Goal: Task Accomplishment & Management: Use online tool/utility

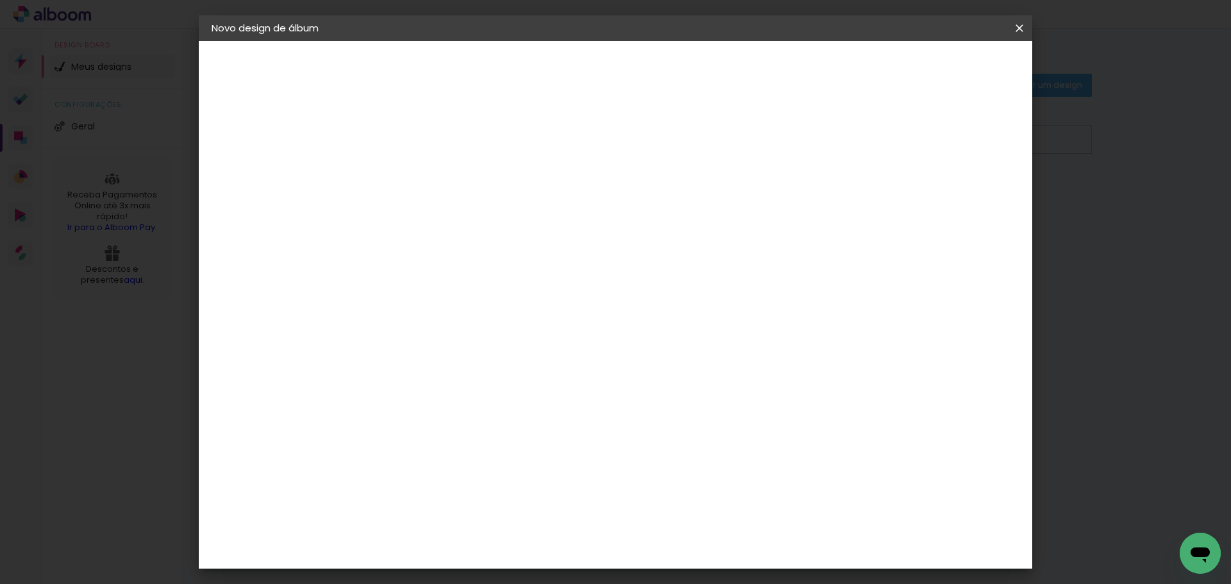
click at [508, 326] on span "20 x 60" at bounding box center [478, 336] width 60 height 26
click at [630, 76] on paper-button "Avançar" at bounding box center [599, 68] width 63 height 22
click at [940, 72] on span "Iniciar design" at bounding box center [910, 67] width 58 height 9
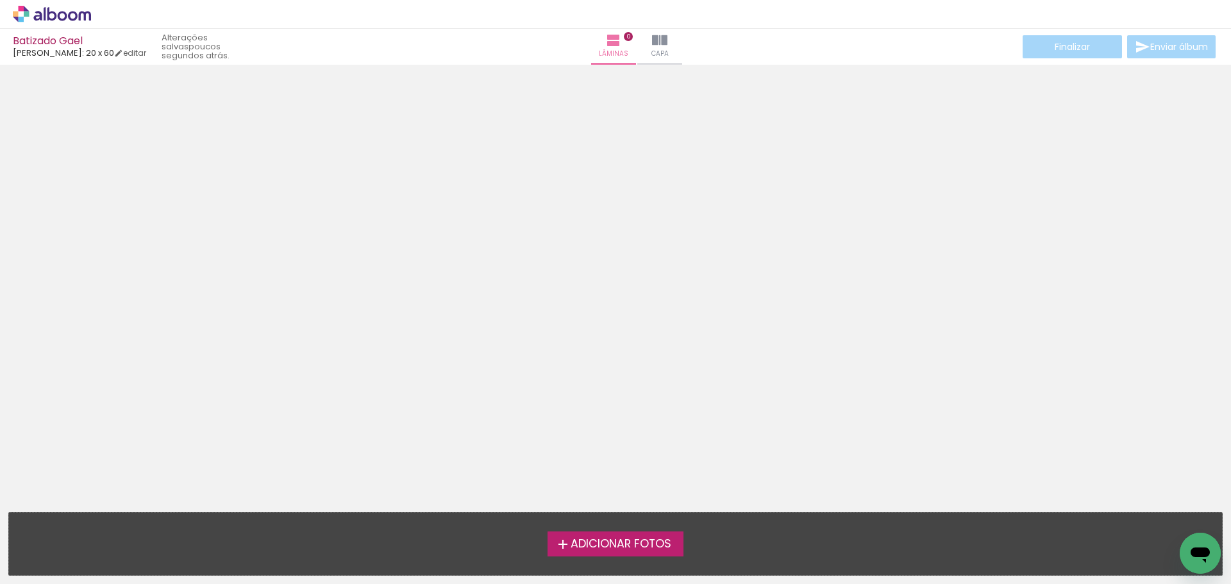
click at [652, 556] on label "Adicionar Fotos" at bounding box center [616, 544] width 137 height 24
click at [0, 0] on input "file" at bounding box center [0, 0] width 0 height 0
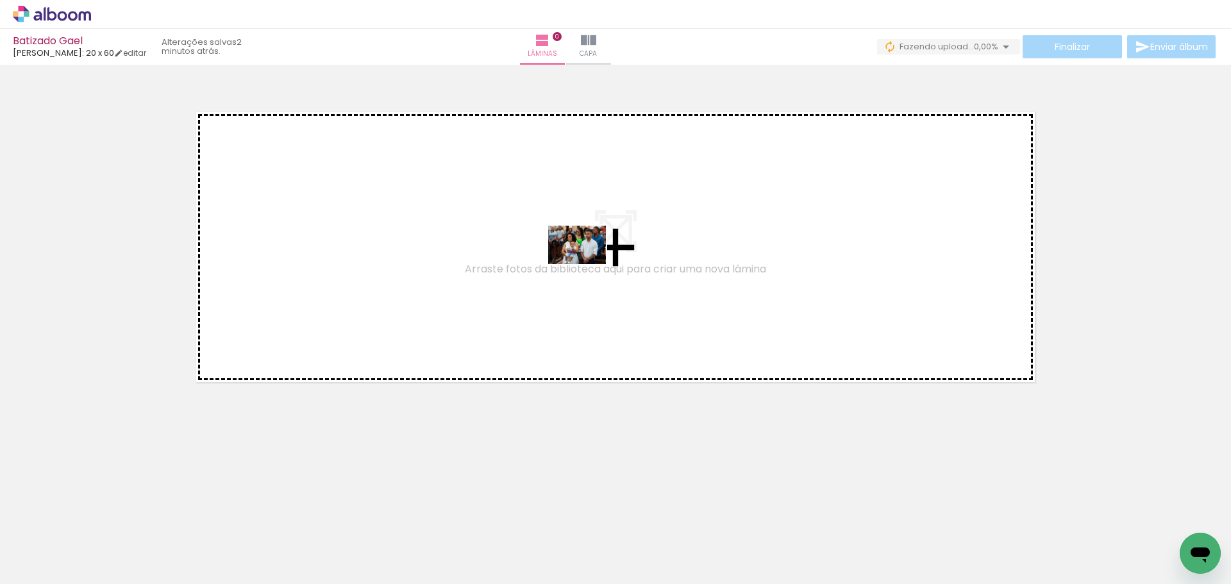
drag, startPoint x: 121, startPoint y: 549, endPoint x: 575, endPoint y: 256, distance: 540.4
click at [582, 254] on quentale-workspace at bounding box center [615, 292] width 1231 height 584
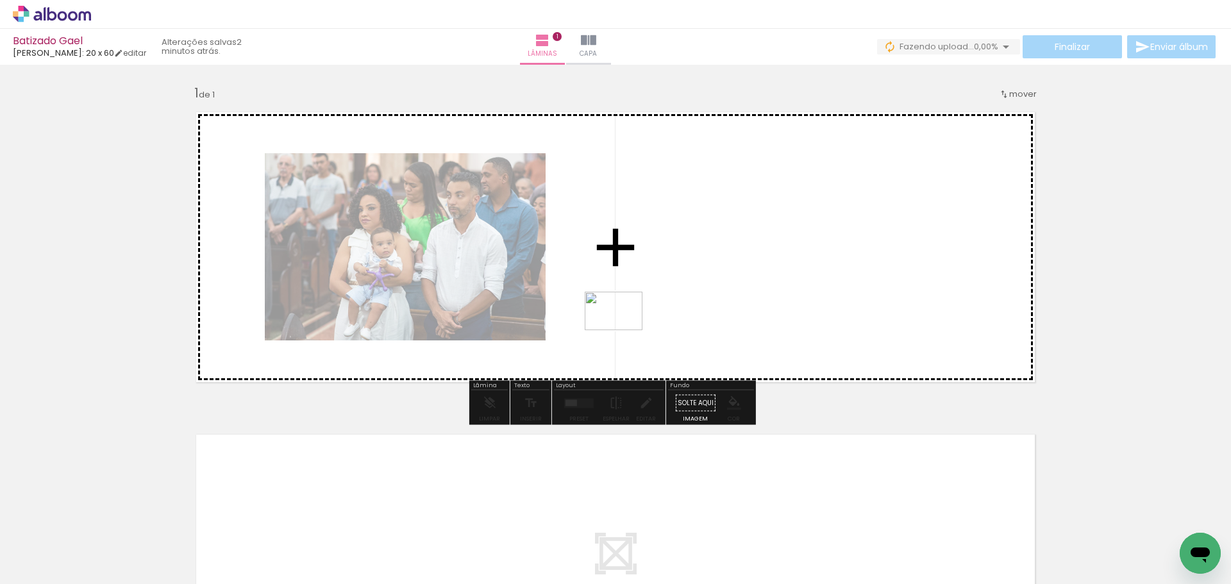
drag, startPoint x: 195, startPoint y: 531, endPoint x: 670, endPoint y: 292, distance: 531.7
click at [670, 292] on quentale-workspace at bounding box center [615, 292] width 1231 height 584
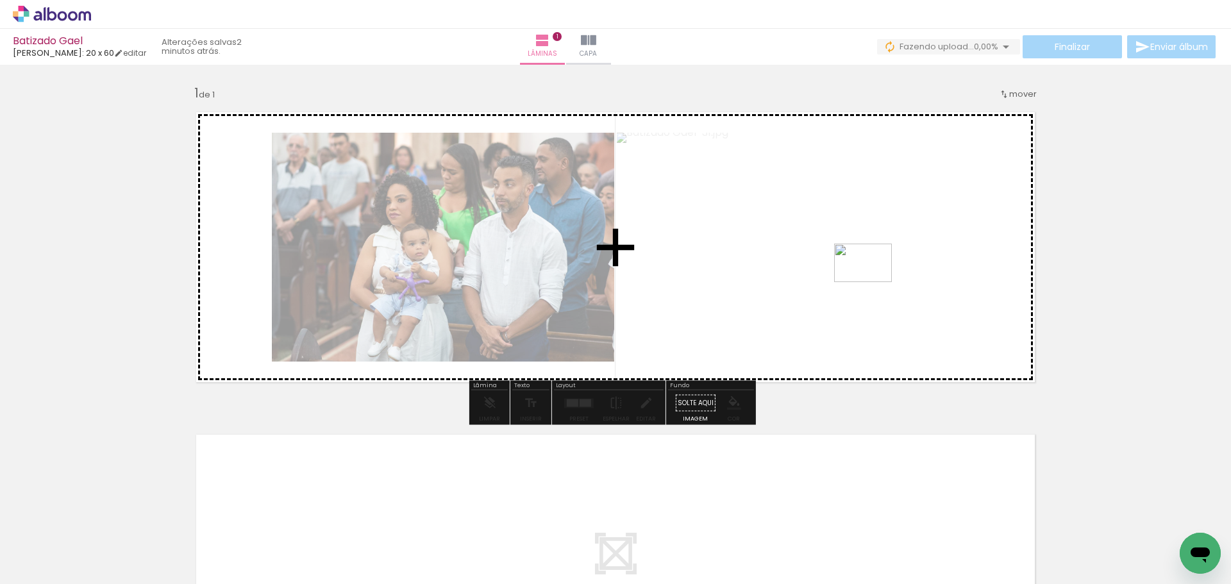
drag, startPoint x: 271, startPoint y: 547, endPoint x: 864, endPoint y: 286, distance: 648.7
click at [879, 279] on quentale-workspace at bounding box center [615, 292] width 1231 height 584
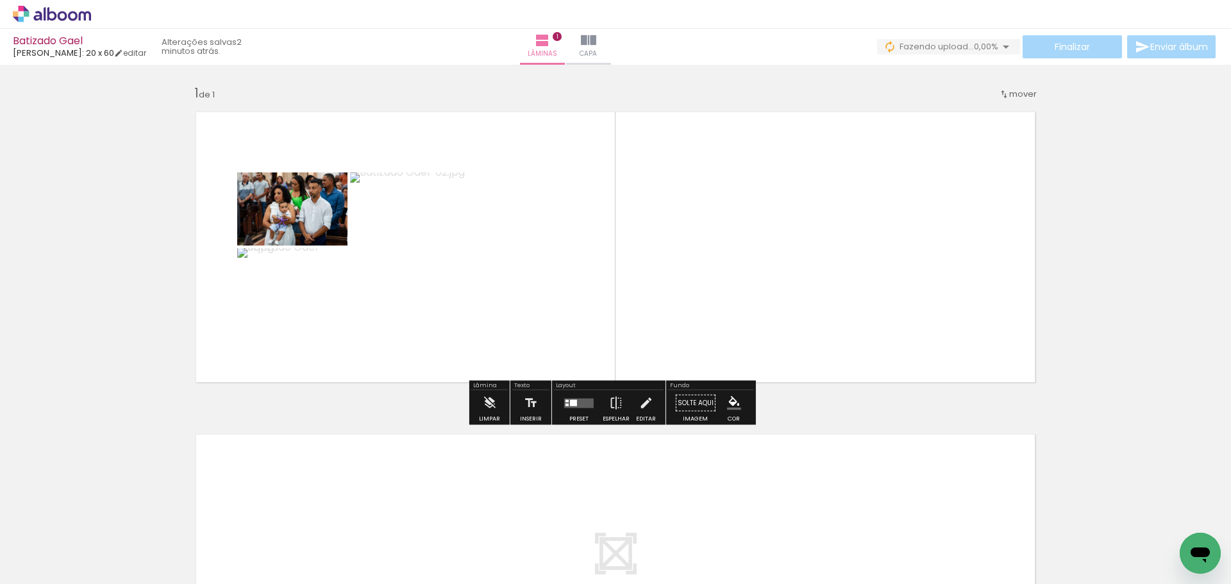
click at [570, 400] on div at bounding box center [573, 403] width 7 height 6
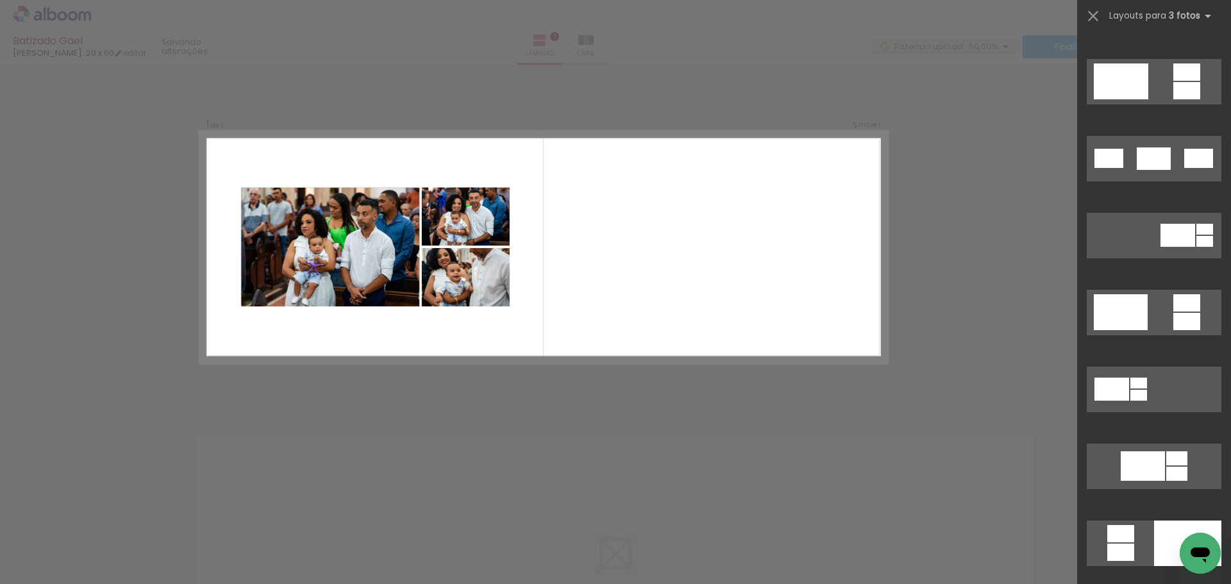
scroll to position [513, 0]
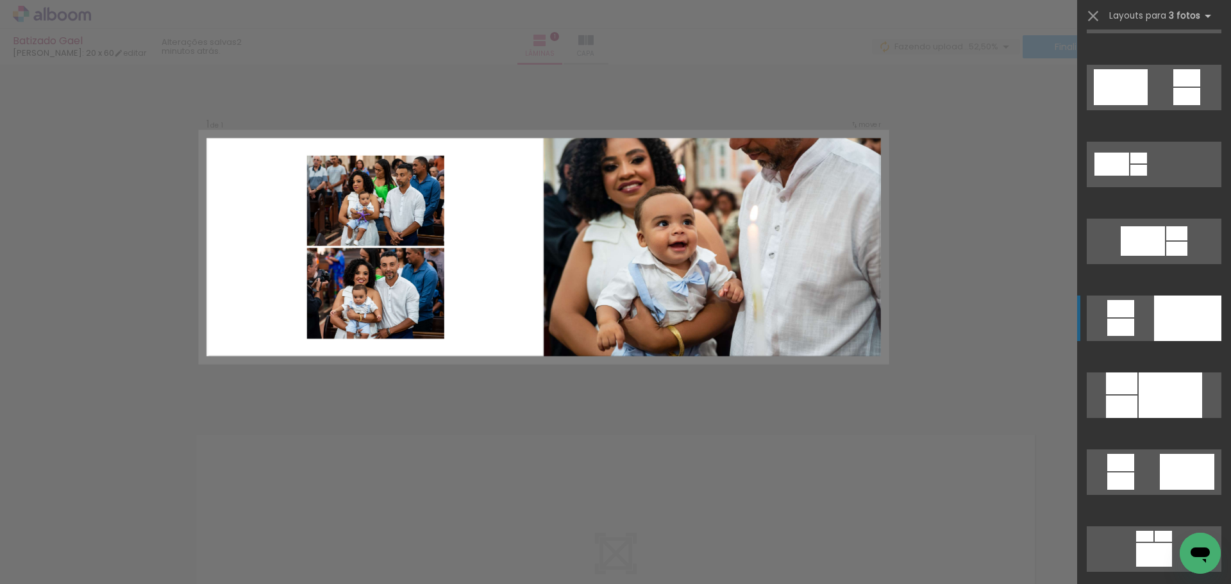
click at [1136, 338] on quentale-layouter at bounding box center [1154, 319] width 135 height 46
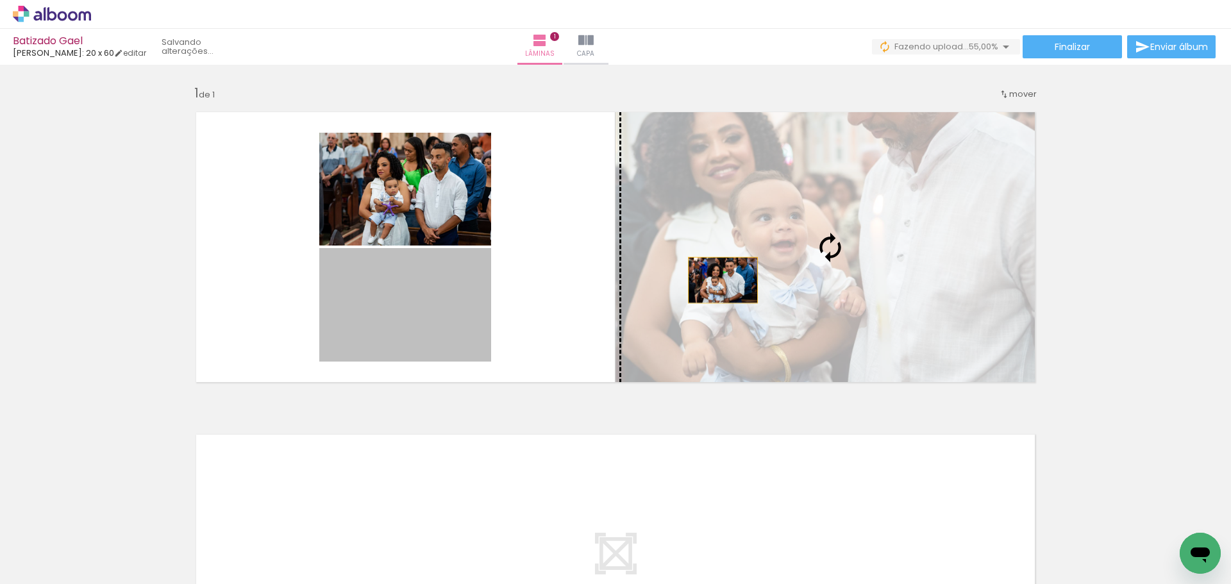
drag, startPoint x: 416, startPoint y: 298, endPoint x: 766, endPoint y: 278, distance: 351.4
click at [0, 0] on slot at bounding box center [0, 0] width 0 height 0
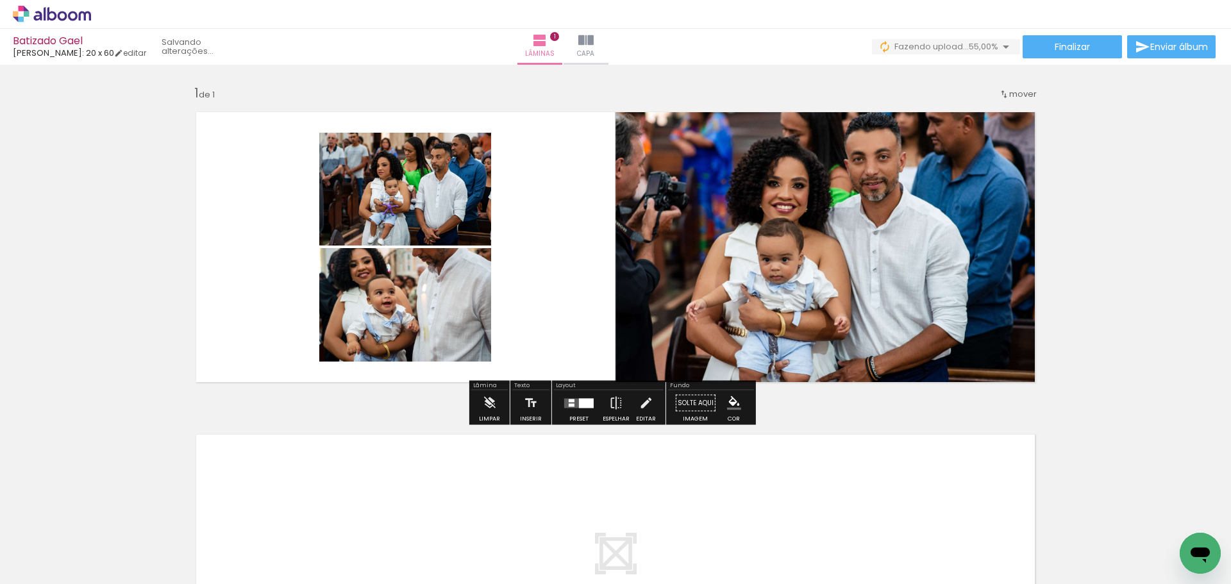
click at [420, 297] on quentale-photo at bounding box center [405, 305] width 172 height 114
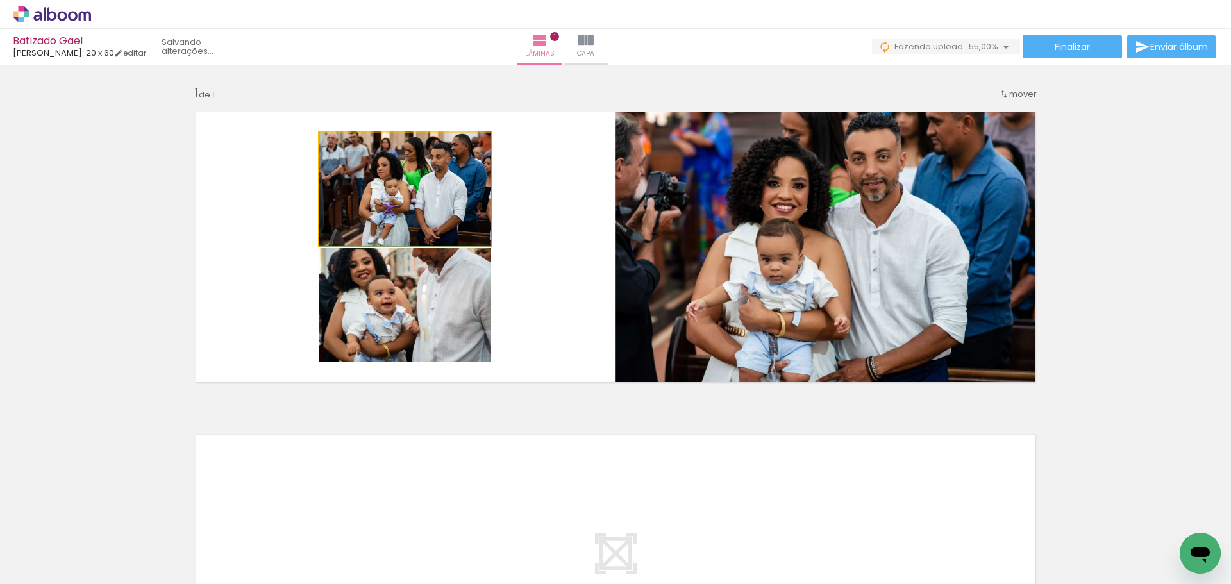
click at [400, 167] on quentale-photo at bounding box center [405, 189] width 172 height 113
drag, startPoint x: 411, startPoint y: 201, endPoint x: 413, endPoint y: 180, distance: 21.3
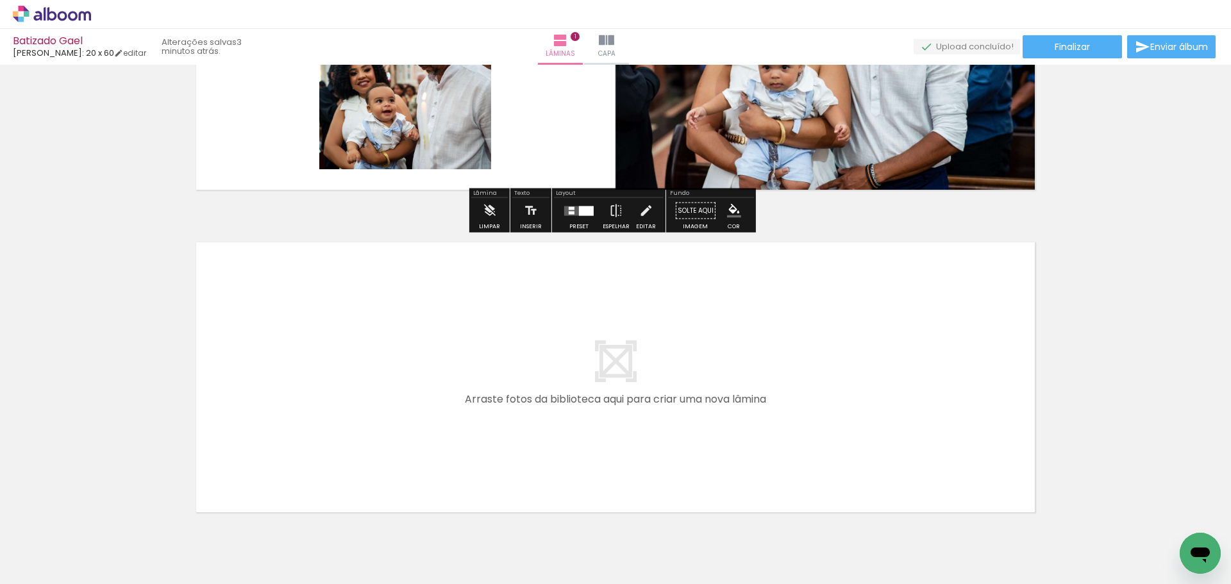
scroll to position [256, 0]
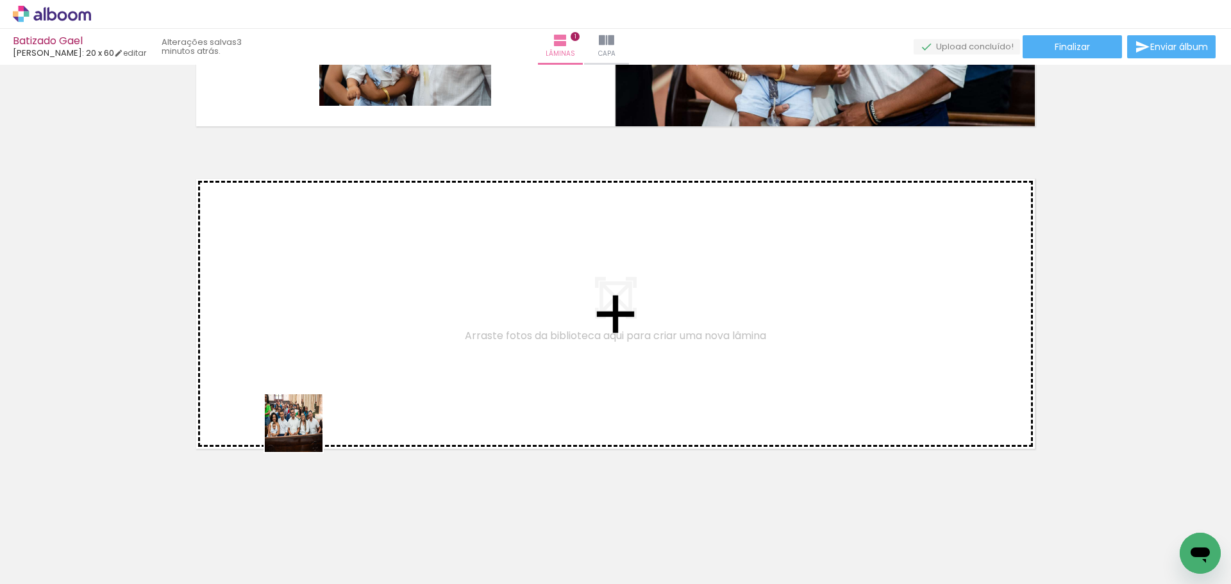
drag, startPoint x: 352, startPoint y: 536, endPoint x: 325, endPoint y: 325, distance: 212.8
click at [325, 325] on quentale-workspace at bounding box center [615, 292] width 1231 height 584
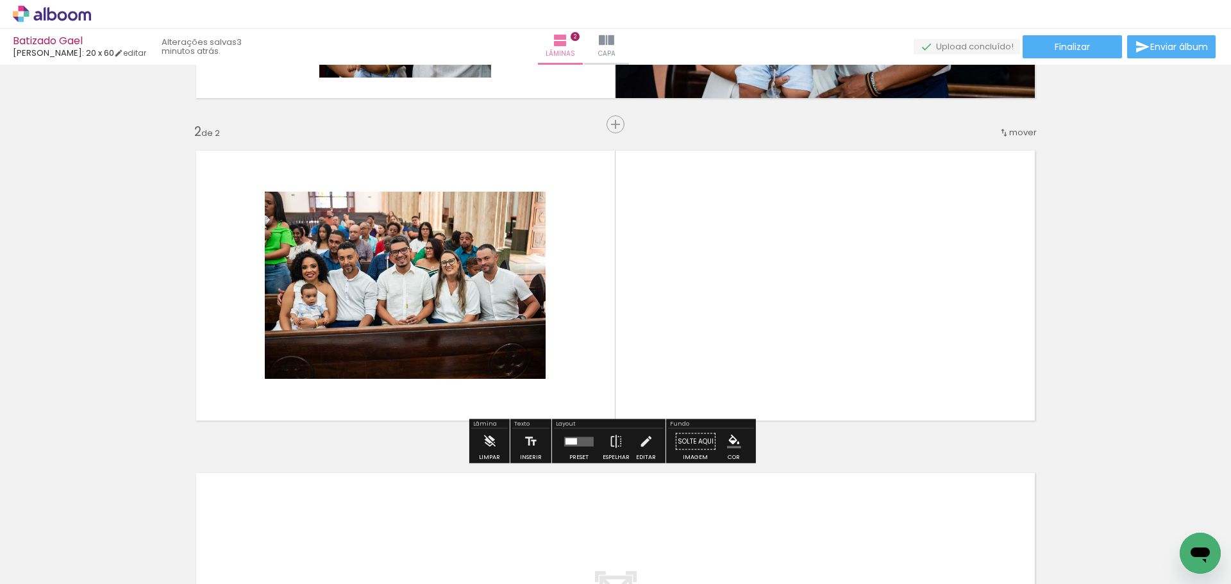
scroll to position [285, 0]
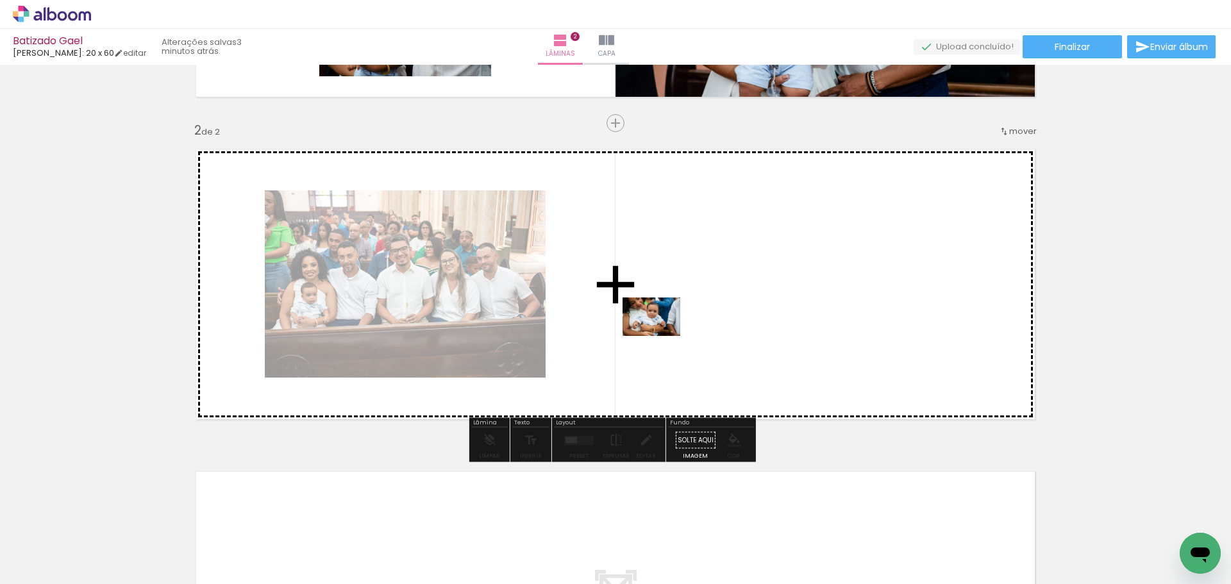
drag, startPoint x: 480, startPoint y: 557, endPoint x: 661, endPoint y: 336, distance: 285.3
click at [661, 336] on quentale-workspace at bounding box center [615, 292] width 1231 height 584
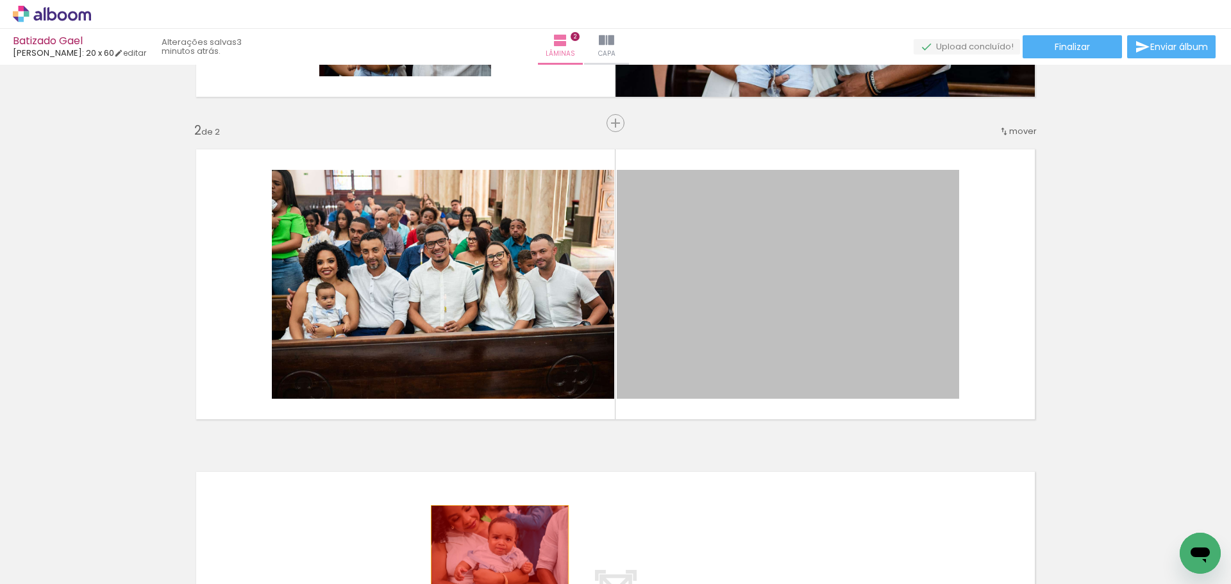
drag, startPoint x: 757, startPoint y: 269, endPoint x: 494, endPoint y: 552, distance: 386.2
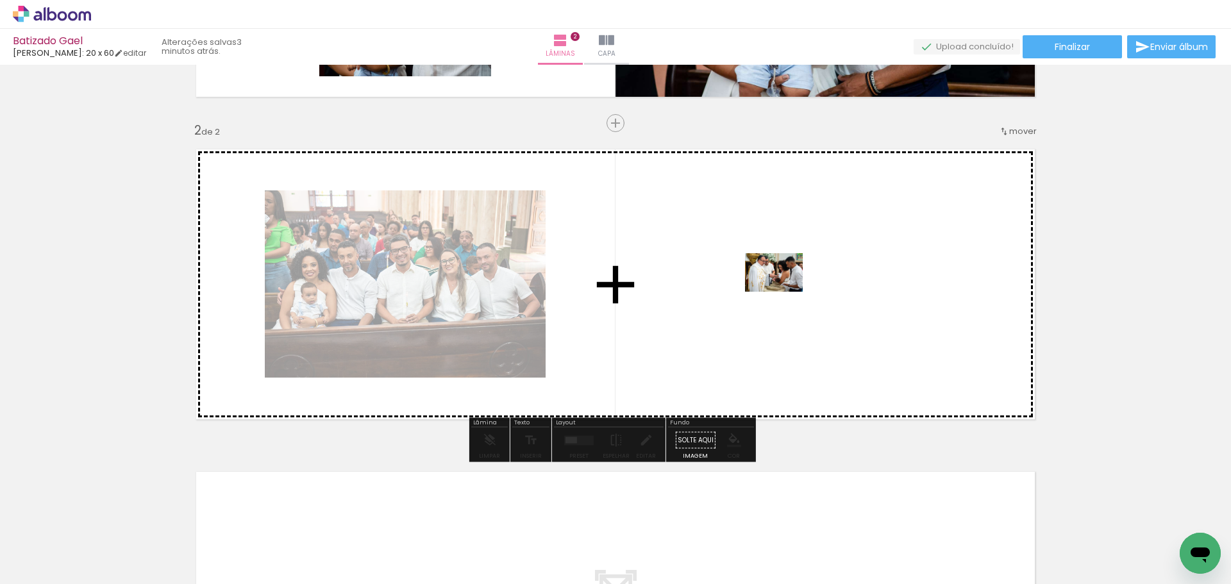
drag, startPoint x: 408, startPoint y: 557, endPoint x: 793, endPoint y: 276, distance: 477.3
click at [793, 276] on quentale-workspace at bounding box center [615, 292] width 1231 height 584
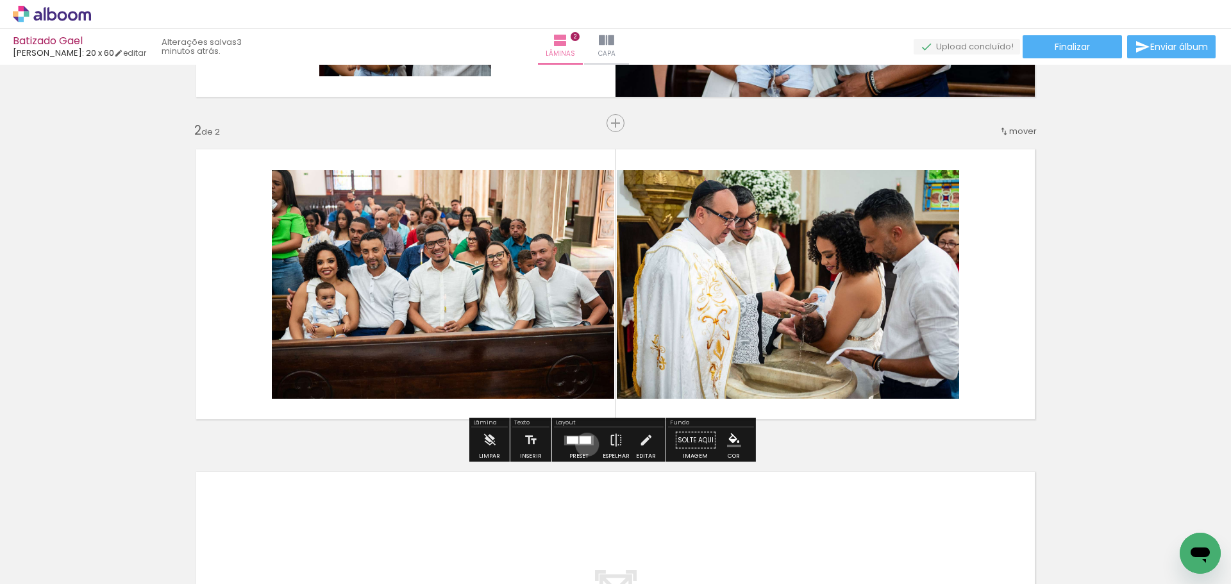
click at [584, 444] on quentale-layouter at bounding box center [579, 440] width 30 height 10
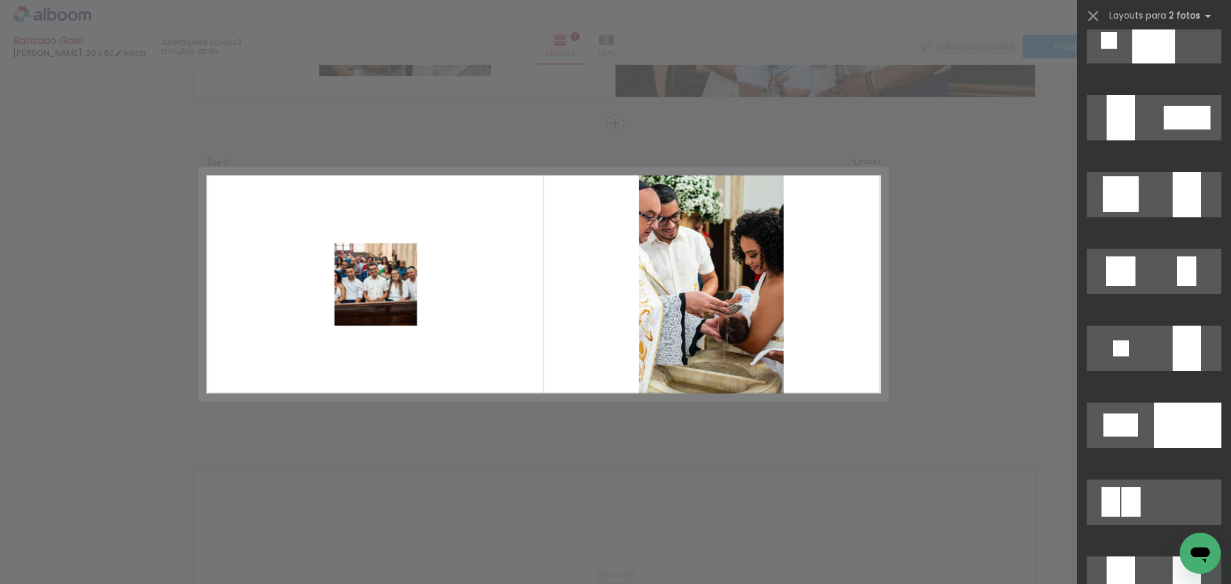
scroll to position [3720, 0]
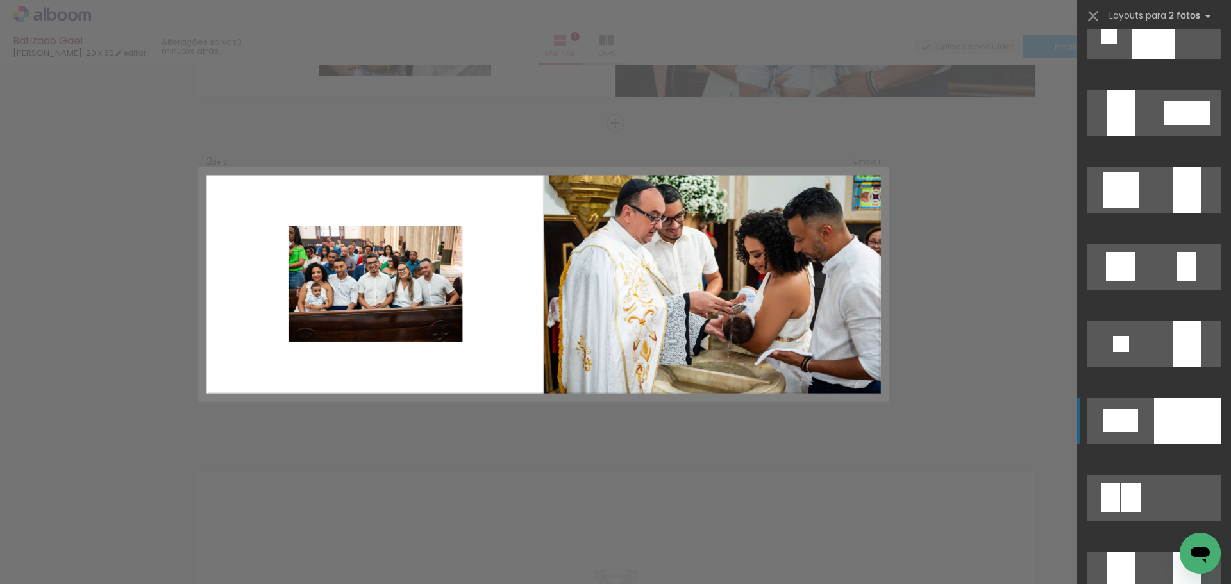
click at [1158, 417] on div at bounding box center [1187, 421] width 67 height 46
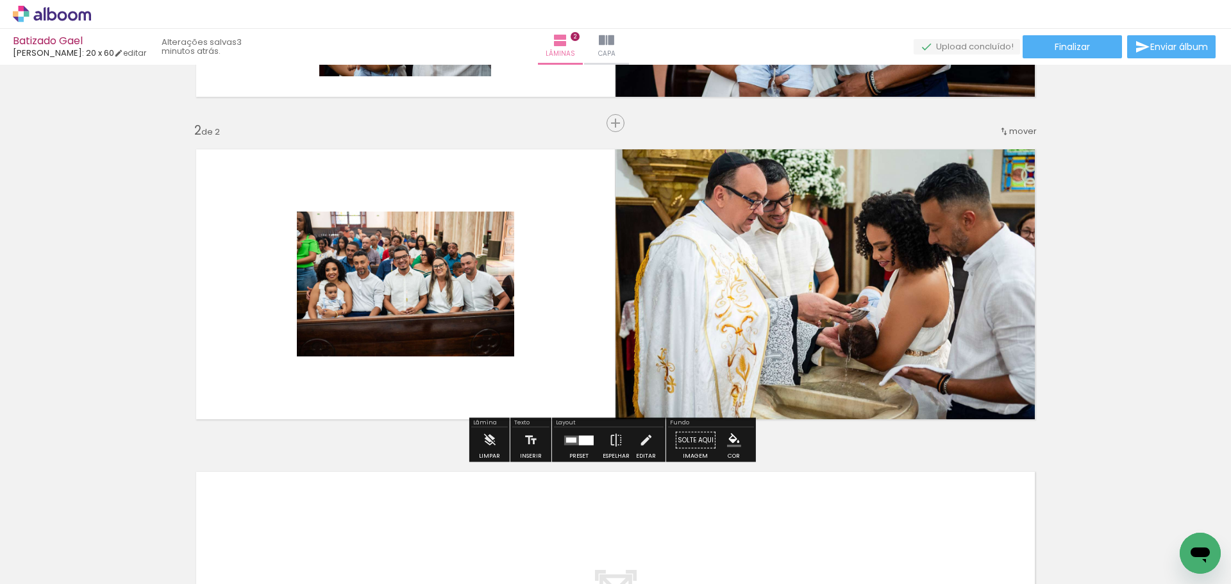
click at [922, 202] on quentale-photo at bounding box center [831, 284] width 430 height 291
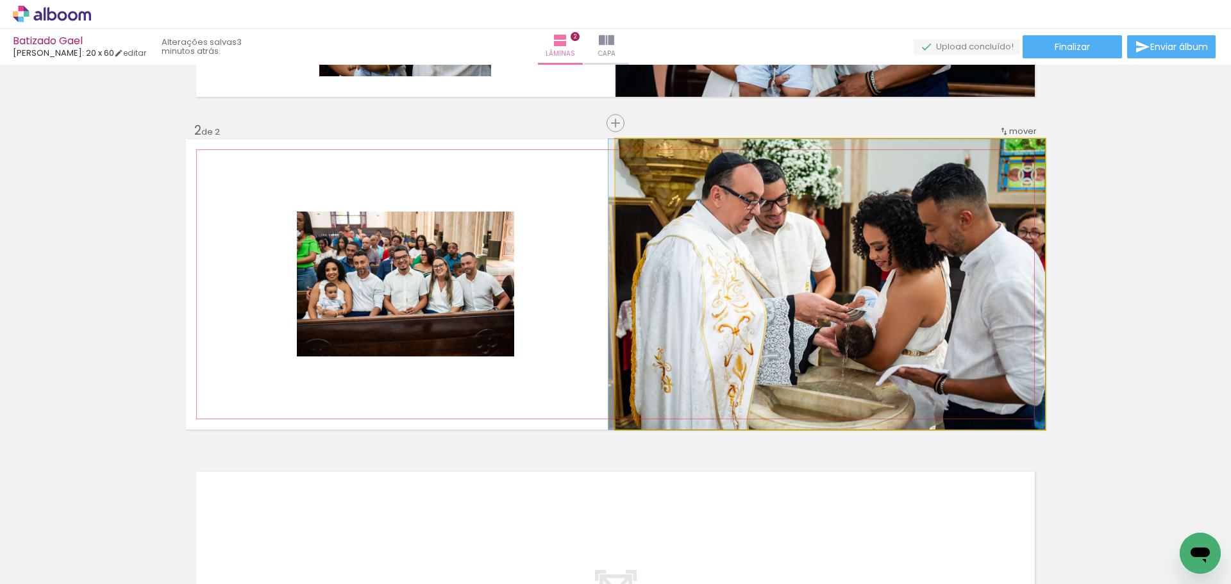
drag, startPoint x: 922, startPoint y: 202, endPoint x: 838, endPoint y: 203, distance: 84.0
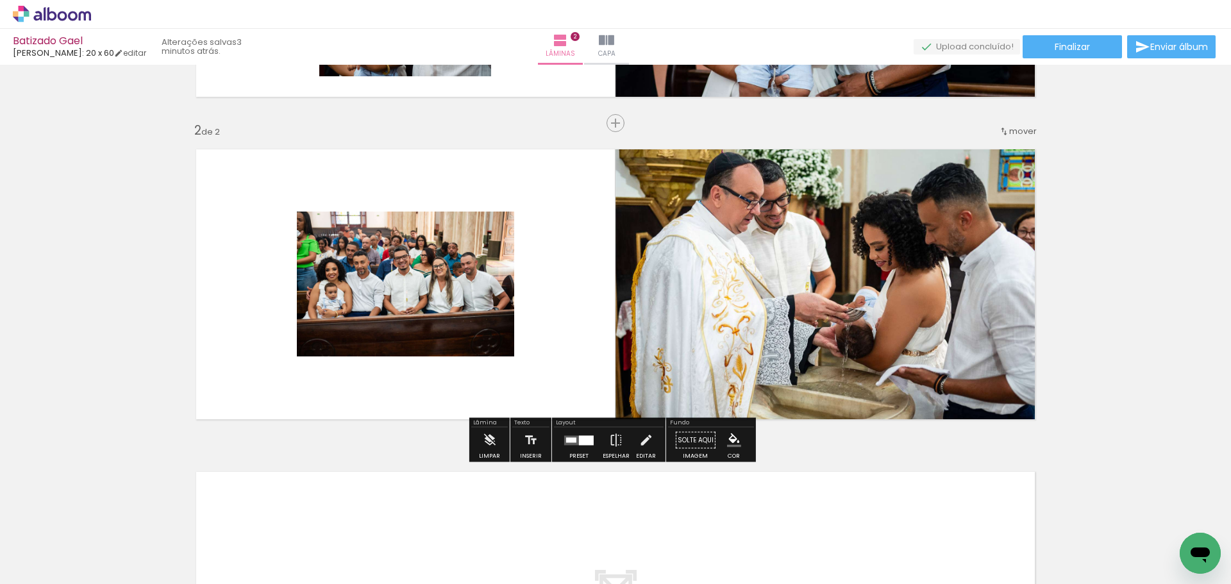
click at [395, 261] on quentale-photo at bounding box center [405, 284] width 217 height 145
click at [642, 450] on iron-icon at bounding box center [646, 441] width 14 height 26
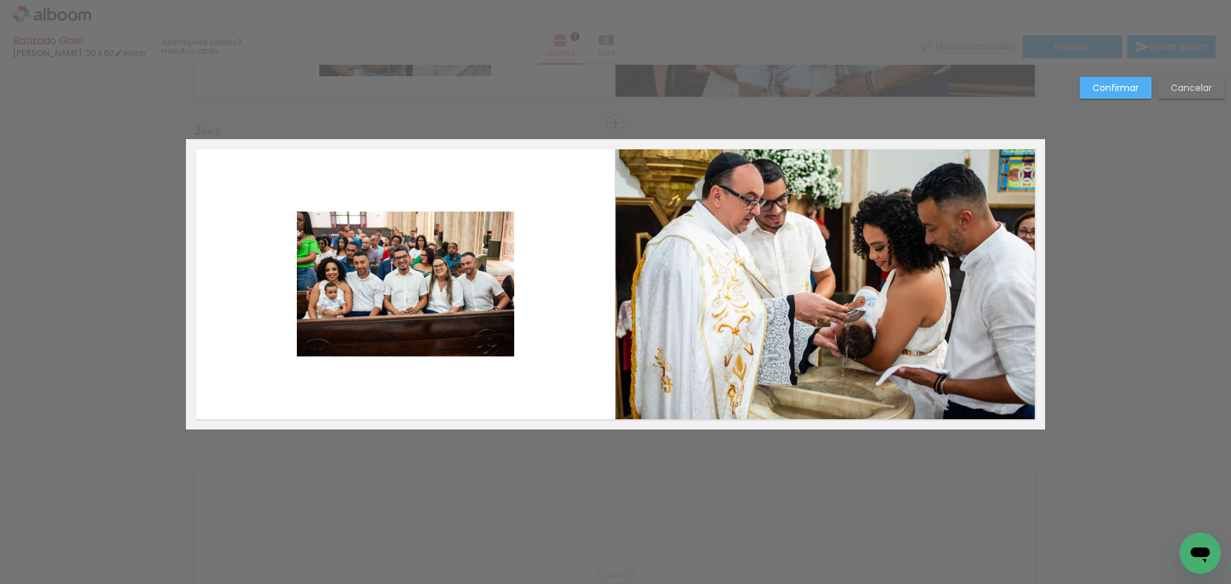
click at [449, 325] on quentale-photo at bounding box center [405, 284] width 217 height 145
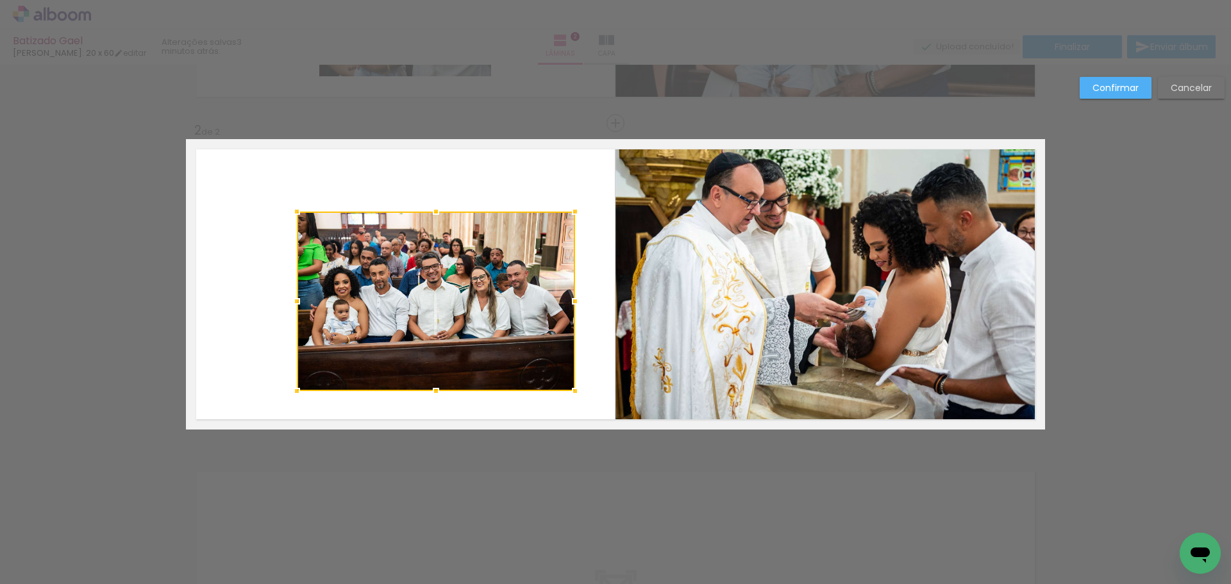
drag, startPoint x: 509, startPoint y: 357, endPoint x: 571, endPoint y: 392, distance: 70.6
click at [571, 392] on div at bounding box center [575, 391] width 26 height 26
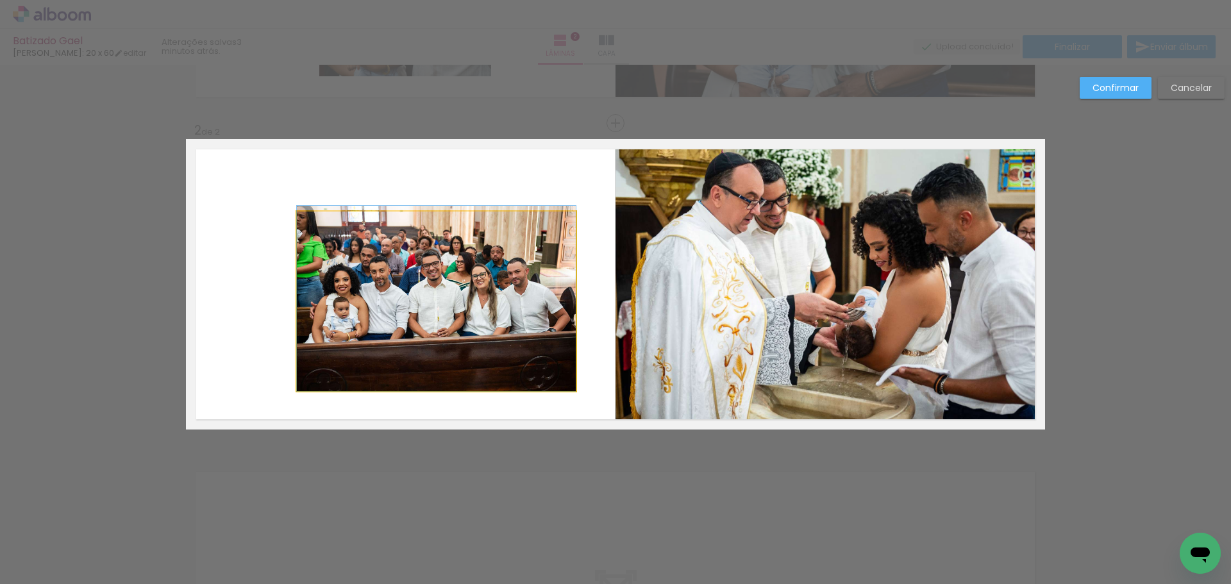
drag, startPoint x: 473, startPoint y: 330, endPoint x: 372, endPoint y: 283, distance: 111.9
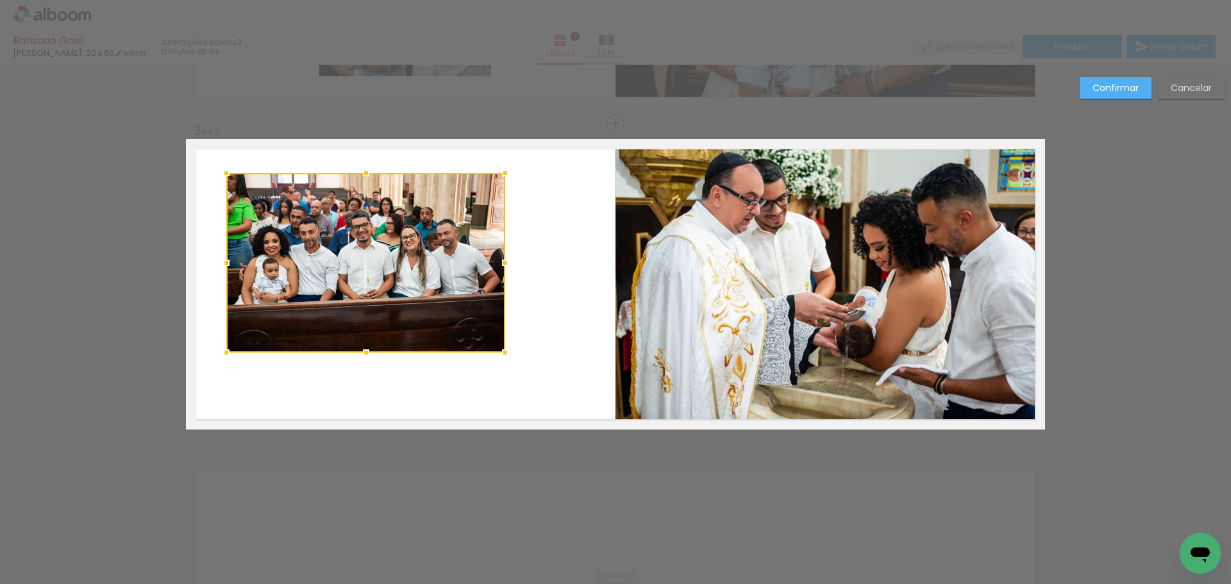
drag, startPoint x: 445, startPoint y: 278, endPoint x: 375, endPoint y: 239, distance: 80.4
click at [375, 239] on div at bounding box center [365, 263] width 279 height 180
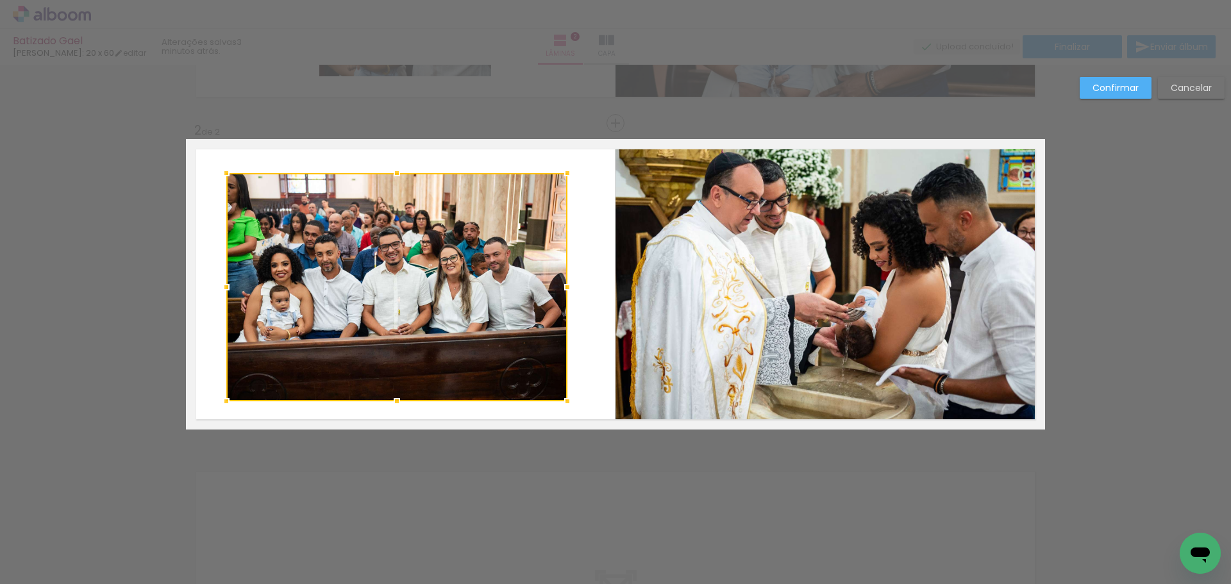
drag, startPoint x: 498, startPoint y: 352, endPoint x: 560, endPoint y: 401, distance: 79.0
click at [560, 401] on div at bounding box center [568, 402] width 26 height 26
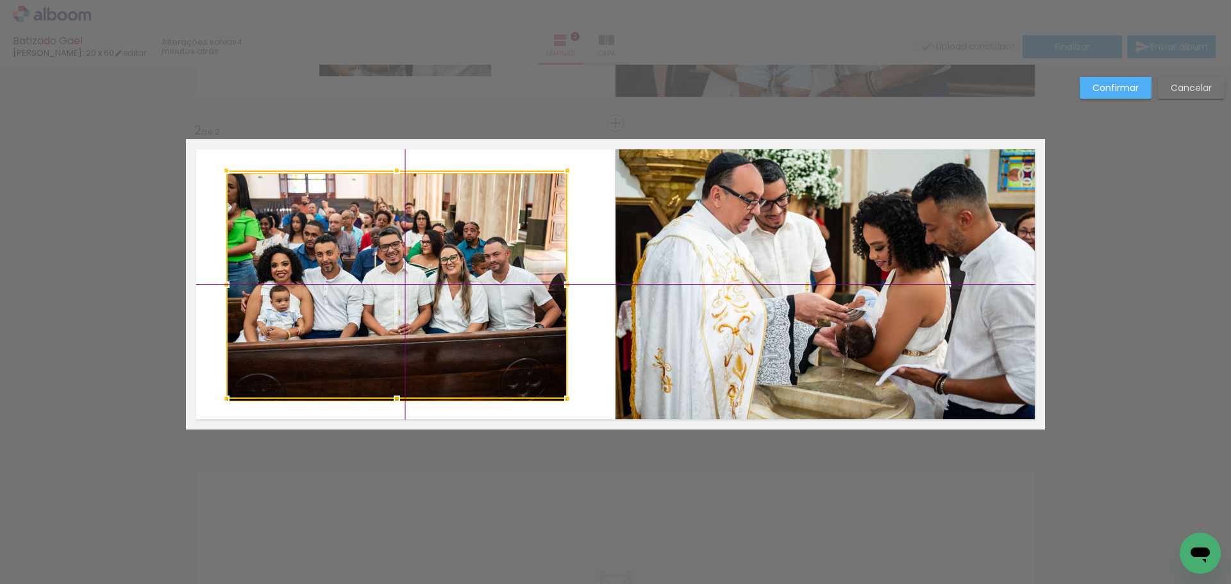
drag, startPoint x: 428, startPoint y: 294, endPoint x: 435, endPoint y: 293, distance: 7.2
click at [435, 293] on div at bounding box center [396, 285] width 341 height 228
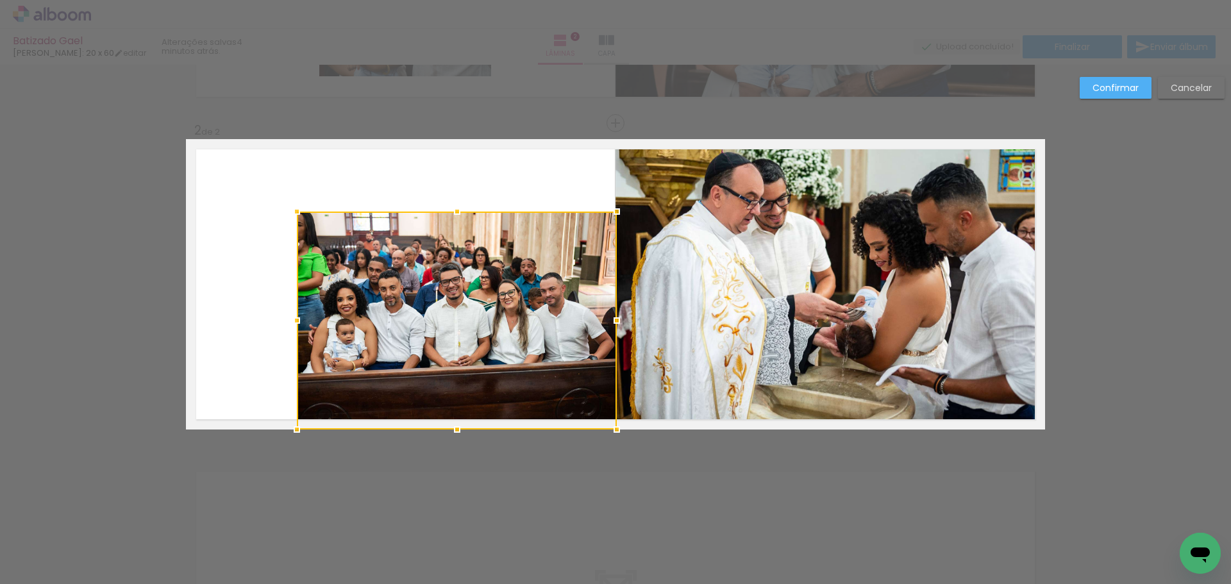
drag, startPoint x: 510, startPoint y: 358, endPoint x: 508, endPoint y: 405, distance: 46.9
click at [611, 435] on div at bounding box center [617, 430] width 26 height 26
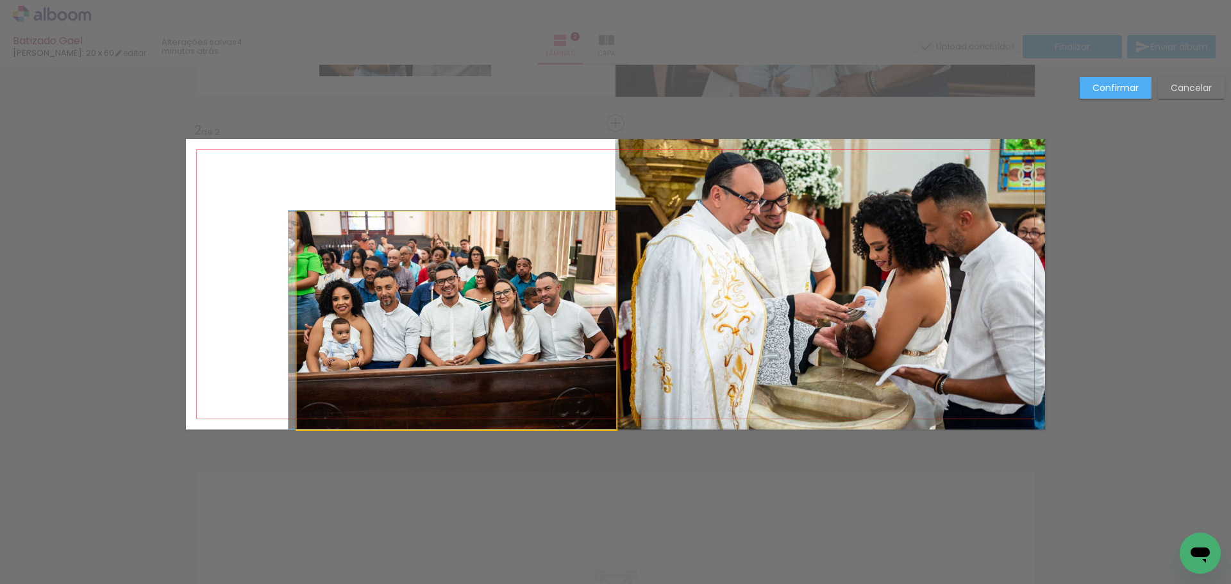
drag, startPoint x: 365, startPoint y: 253, endPoint x: 307, endPoint y: 209, distance: 72.7
click at [307, 209] on quentale-layouter at bounding box center [615, 284] width 859 height 291
drag, startPoint x: 451, startPoint y: 294, endPoint x: 380, endPoint y: 240, distance: 89.3
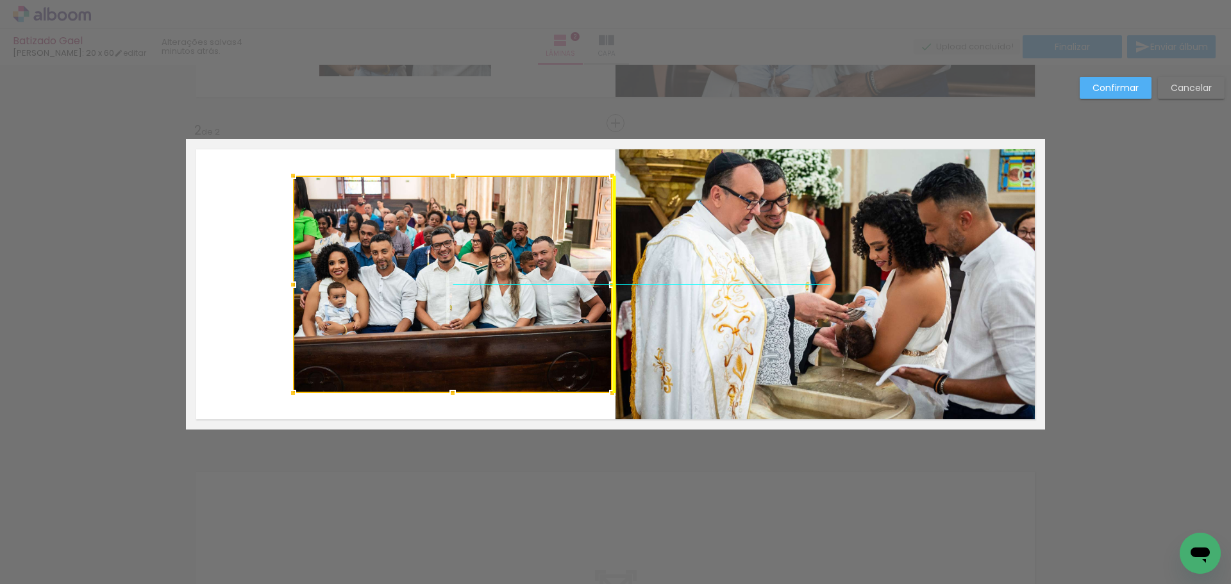
drag, startPoint x: 510, startPoint y: 307, endPoint x: 489, endPoint y: 291, distance: 27.1
click at [489, 291] on div at bounding box center [452, 284] width 319 height 217
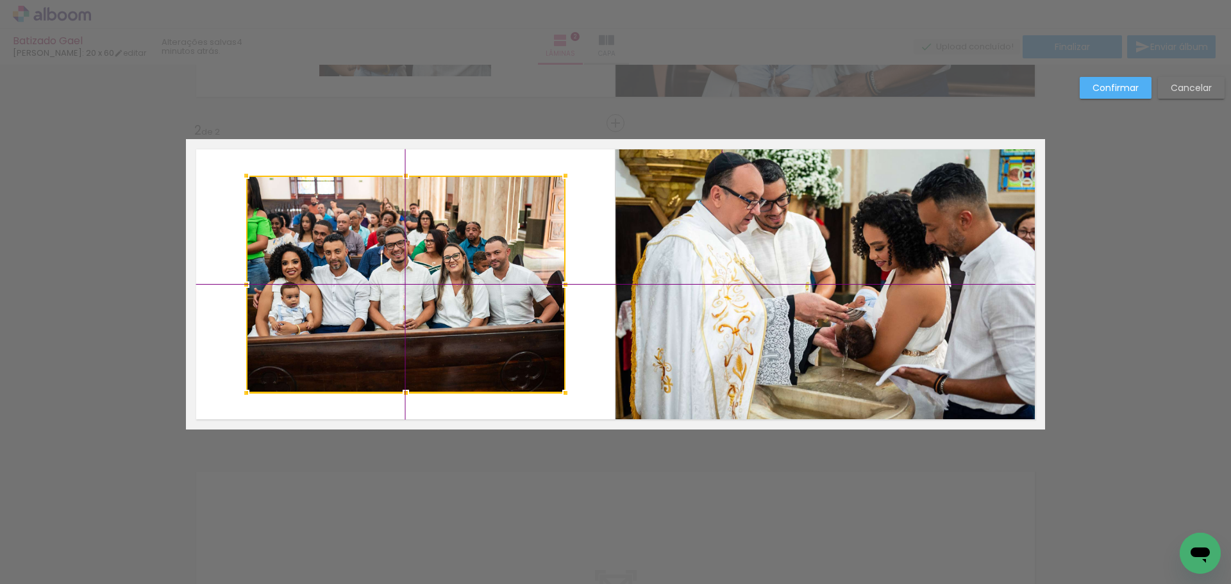
drag, startPoint x: 521, startPoint y: 252, endPoint x: 478, endPoint y: 253, distance: 43.0
click at [478, 253] on div at bounding box center [405, 284] width 319 height 217
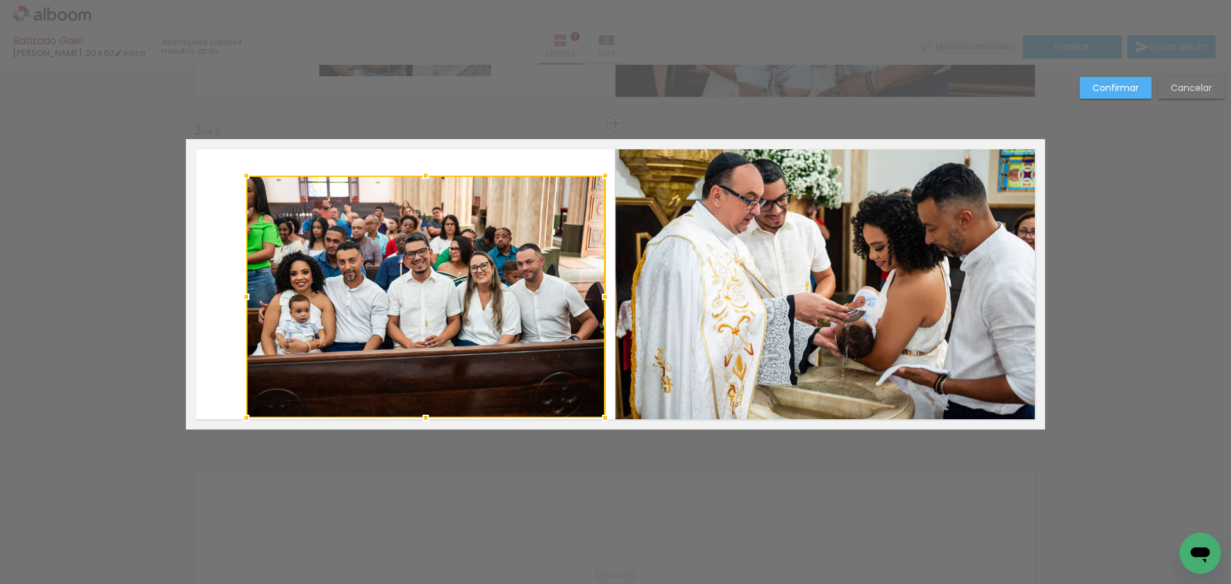
drag, startPoint x: 564, startPoint y: 392, endPoint x: 600, endPoint y: 415, distance: 42.7
click at [600, 415] on div at bounding box center [606, 418] width 26 height 26
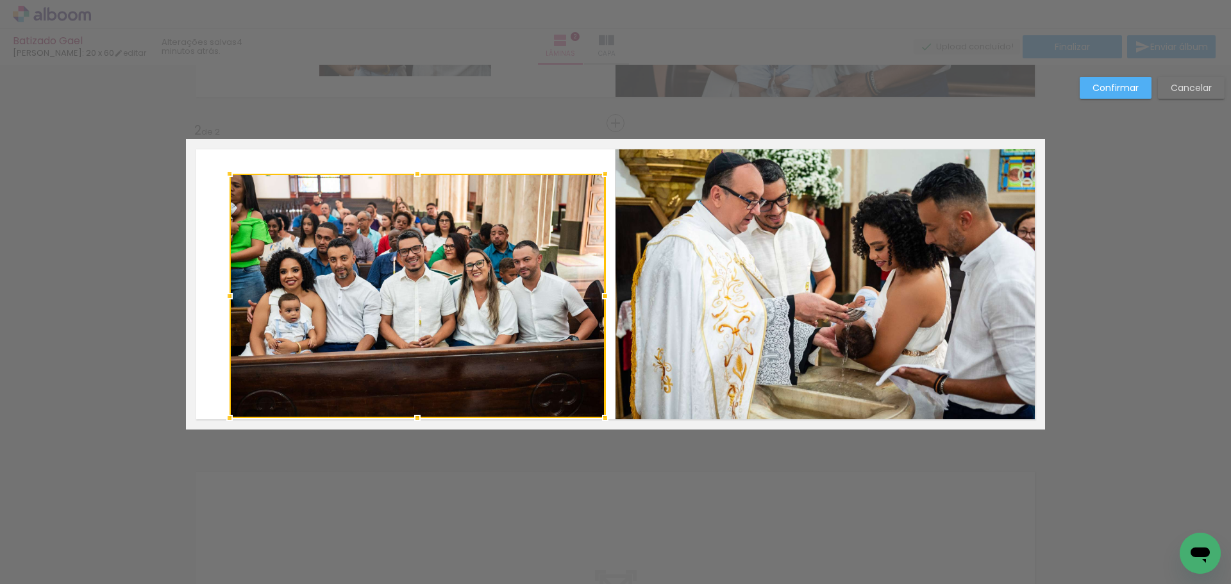
drag, startPoint x: 244, startPoint y: 176, endPoint x: 228, endPoint y: 174, distance: 16.1
click at [228, 174] on div at bounding box center [230, 174] width 26 height 26
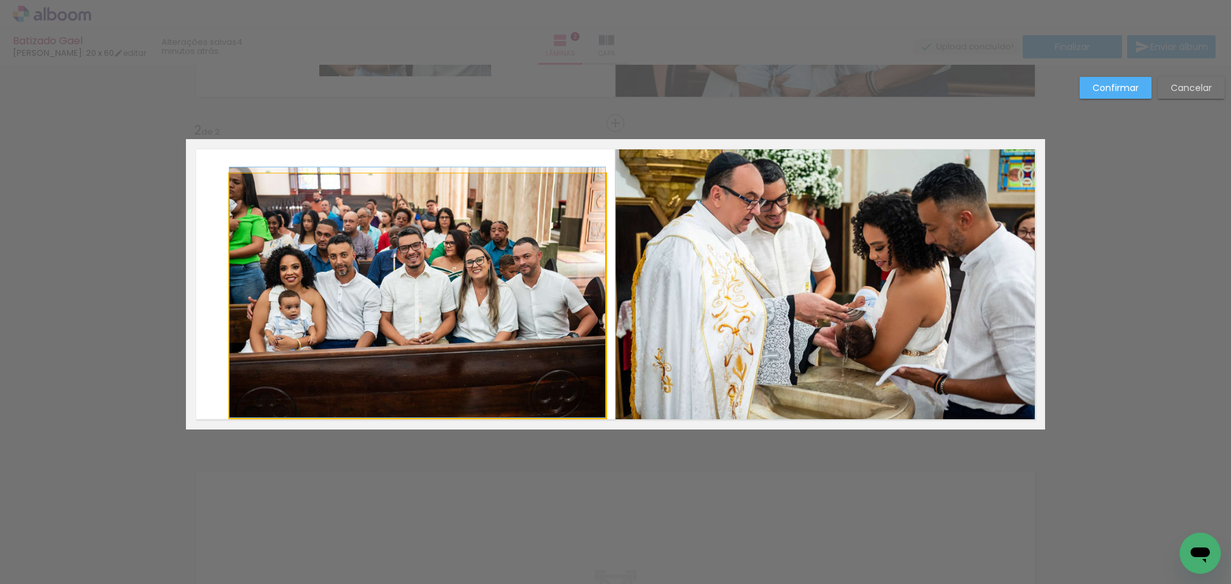
drag, startPoint x: 455, startPoint y: 307, endPoint x: 446, endPoint y: 271, distance: 36.4
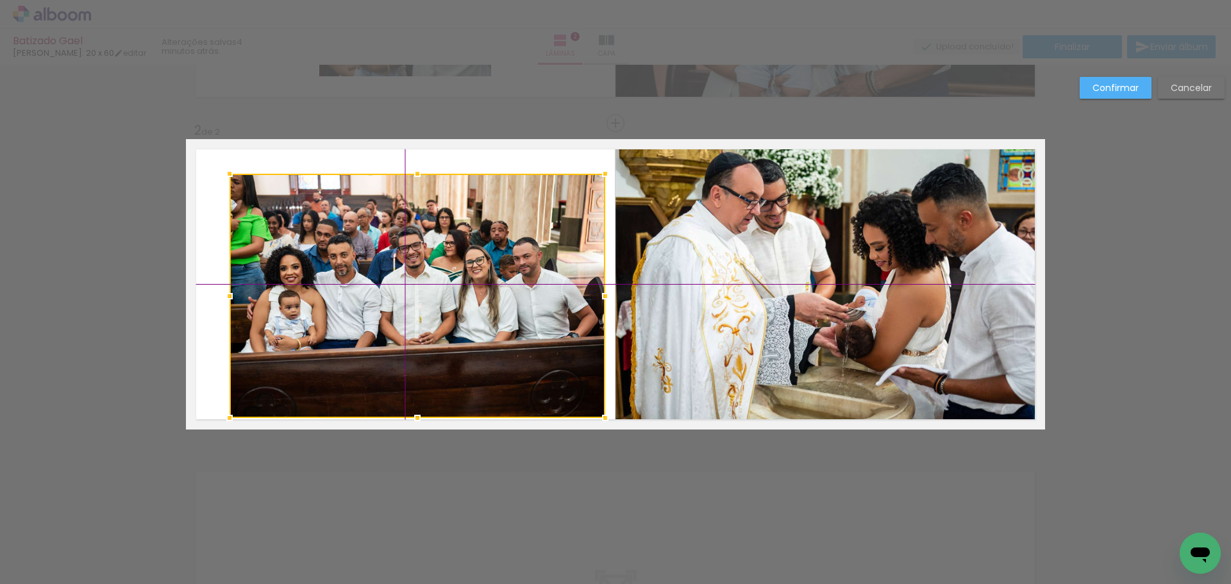
drag, startPoint x: 503, startPoint y: 271, endPoint x: 489, endPoint y: 258, distance: 19.5
click at [489, 258] on div at bounding box center [418, 296] width 376 height 244
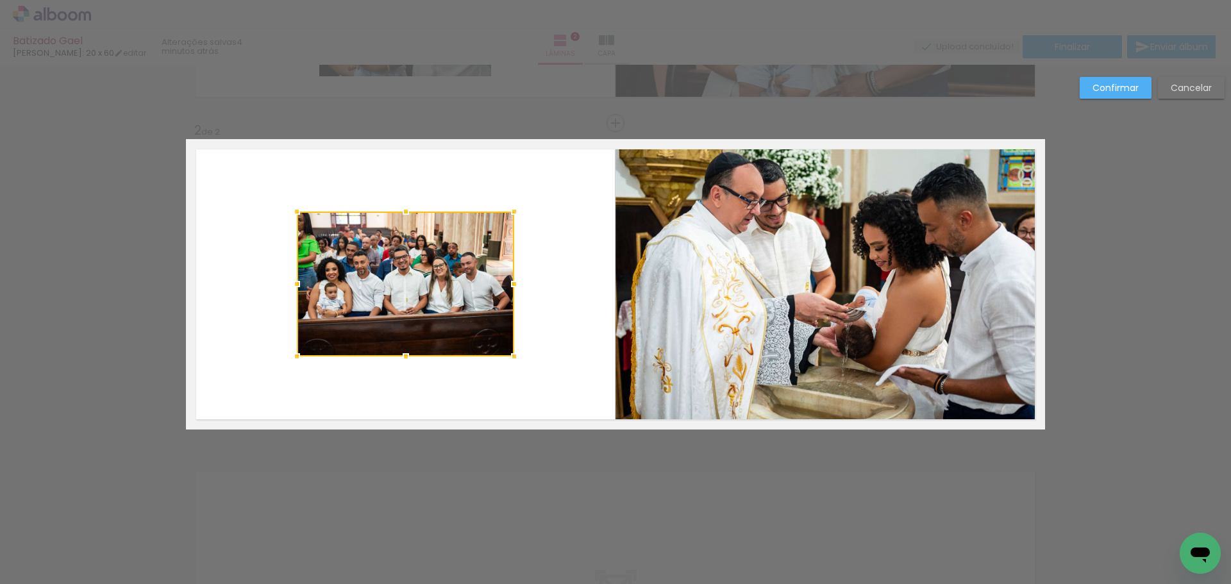
click at [446, 328] on div at bounding box center [405, 284] width 217 height 145
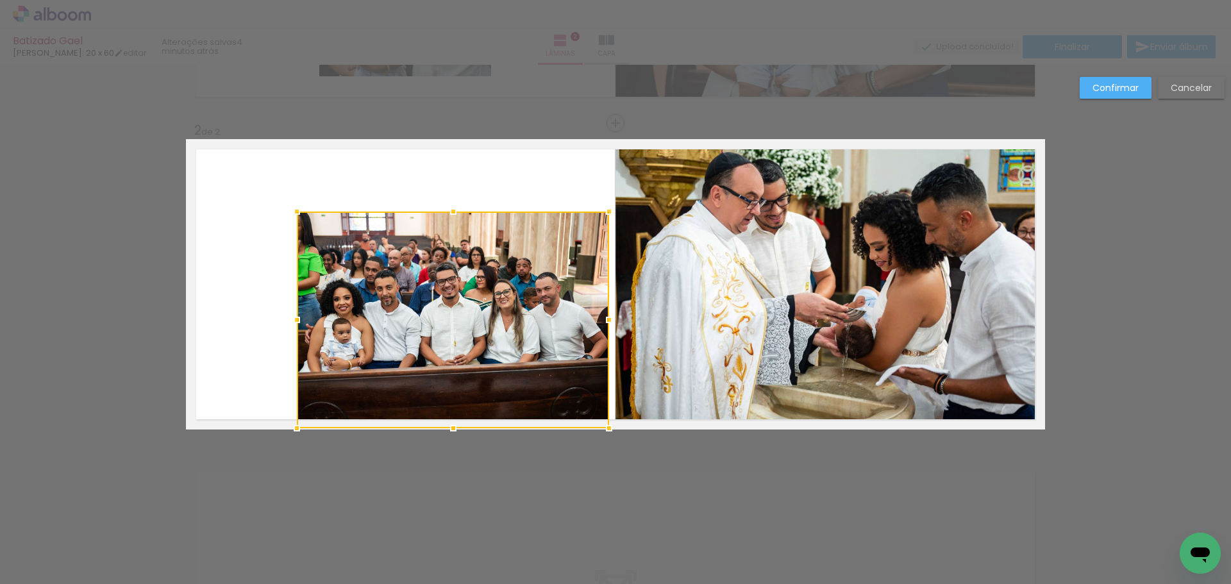
drag, startPoint x: 507, startPoint y: 357, endPoint x: 602, endPoint y: 439, distance: 125.1
click at [602, 439] on div at bounding box center [609, 429] width 26 height 26
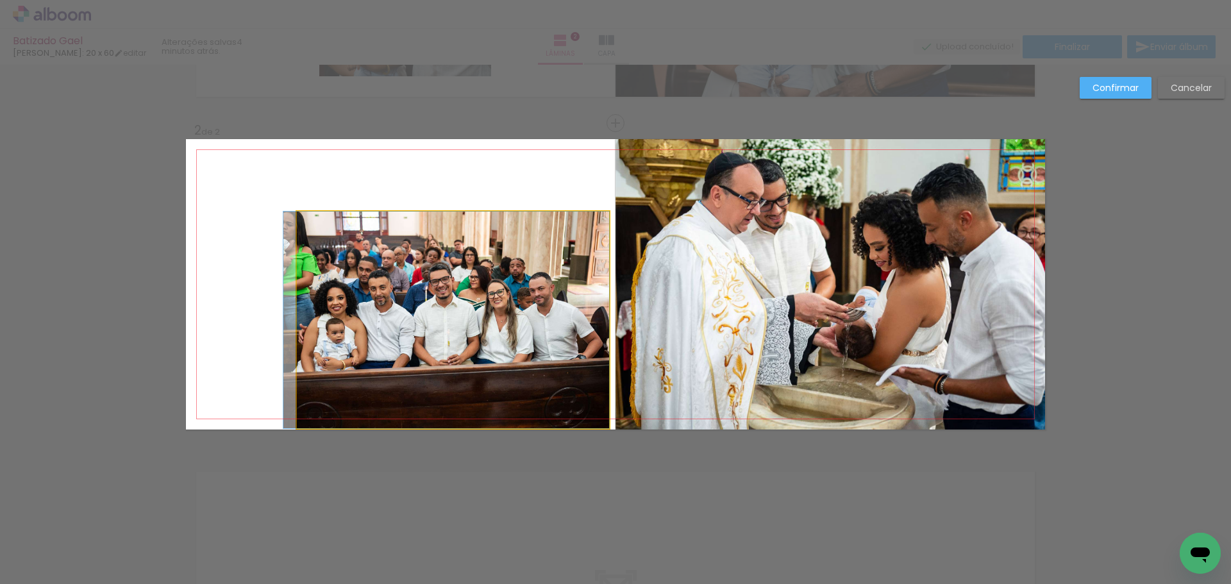
drag, startPoint x: 543, startPoint y: 334, endPoint x: 463, endPoint y: 272, distance: 101.0
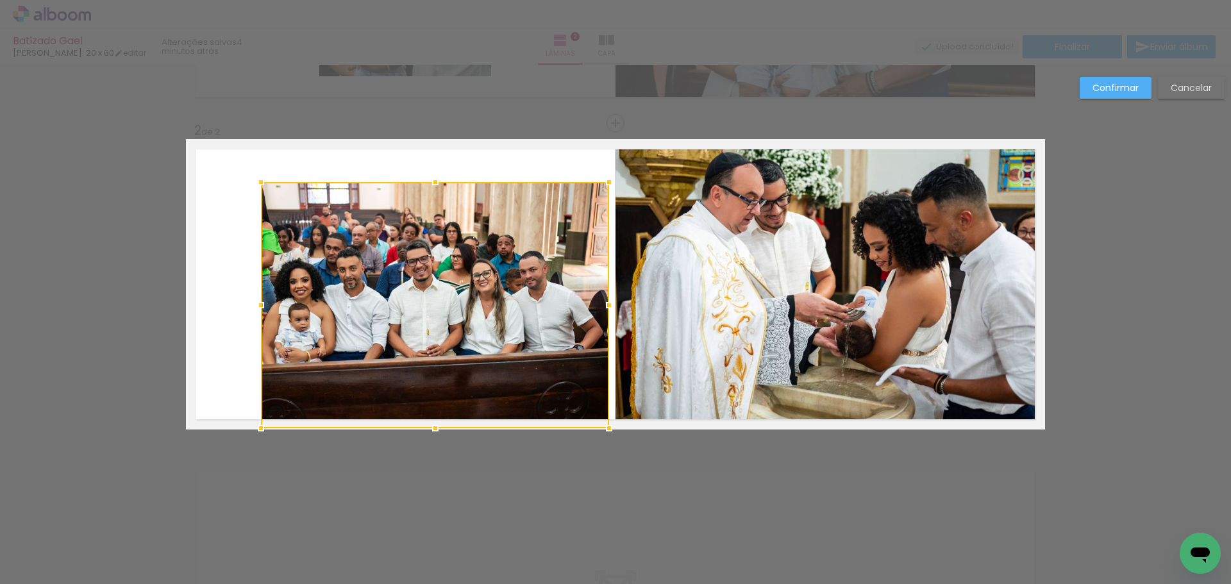
drag, startPoint x: 292, startPoint y: 210, endPoint x: 256, endPoint y: 172, distance: 52.6
click at [256, 172] on div at bounding box center [261, 182] width 26 height 26
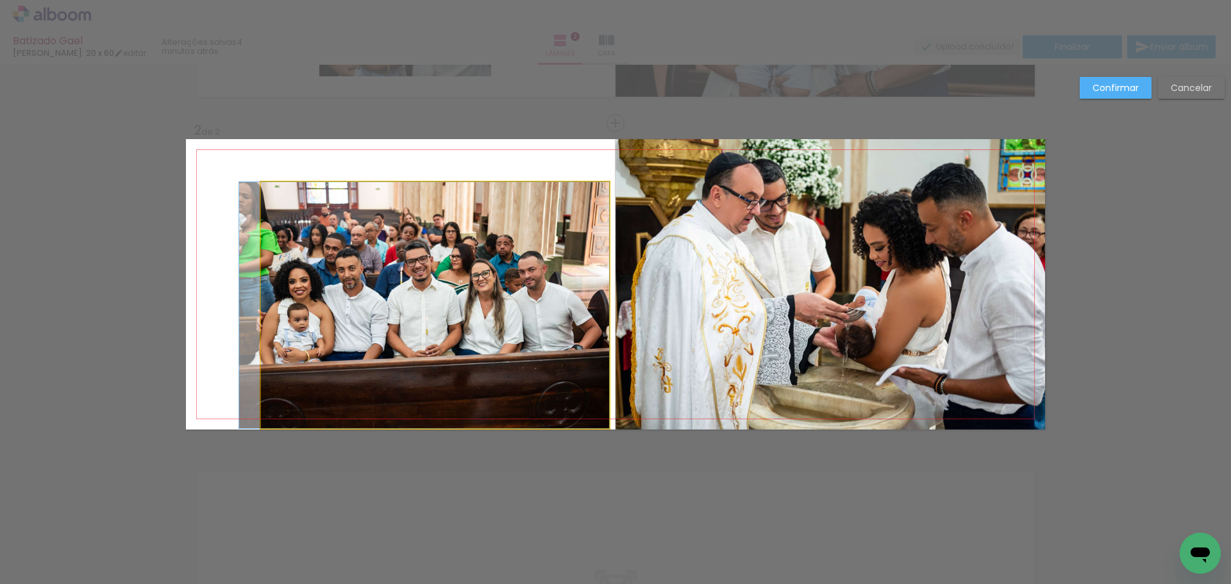
drag, startPoint x: 509, startPoint y: 278, endPoint x: 477, endPoint y: 242, distance: 47.7
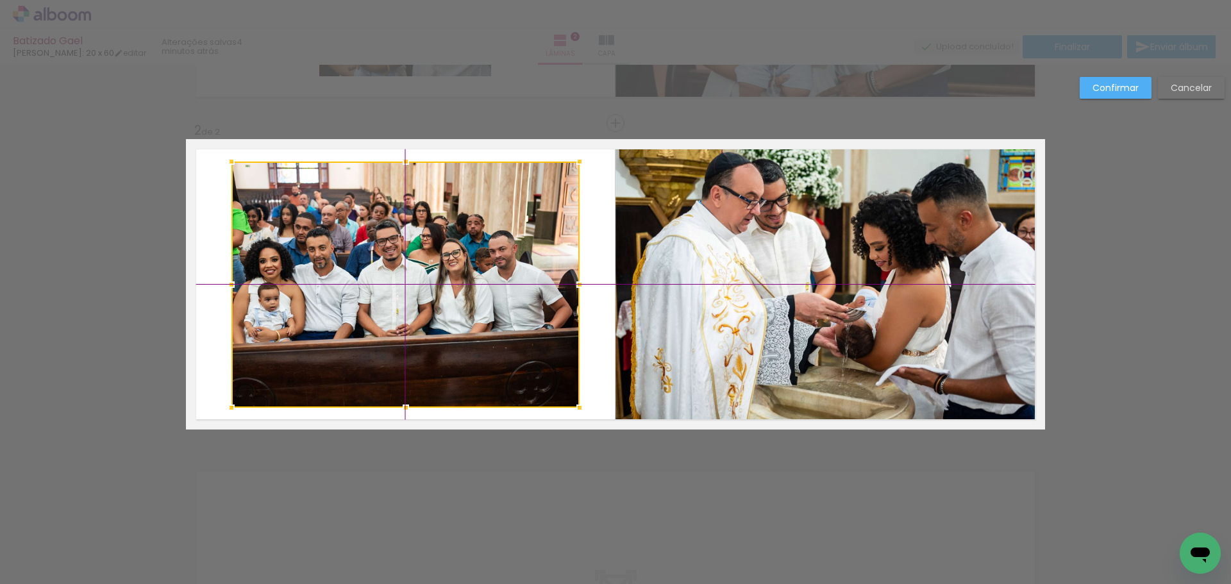
drag, startPoint x: 524, startPoint y: 212, endPoint x: 507, endPoint y: 204, distance: 18.6
click at [507, 204] on div at bounding box center [406, 285] width 348 height 246
click at [0, 0] on slot "Confirmar" at bounding box center [0, 0] width 0 height 0
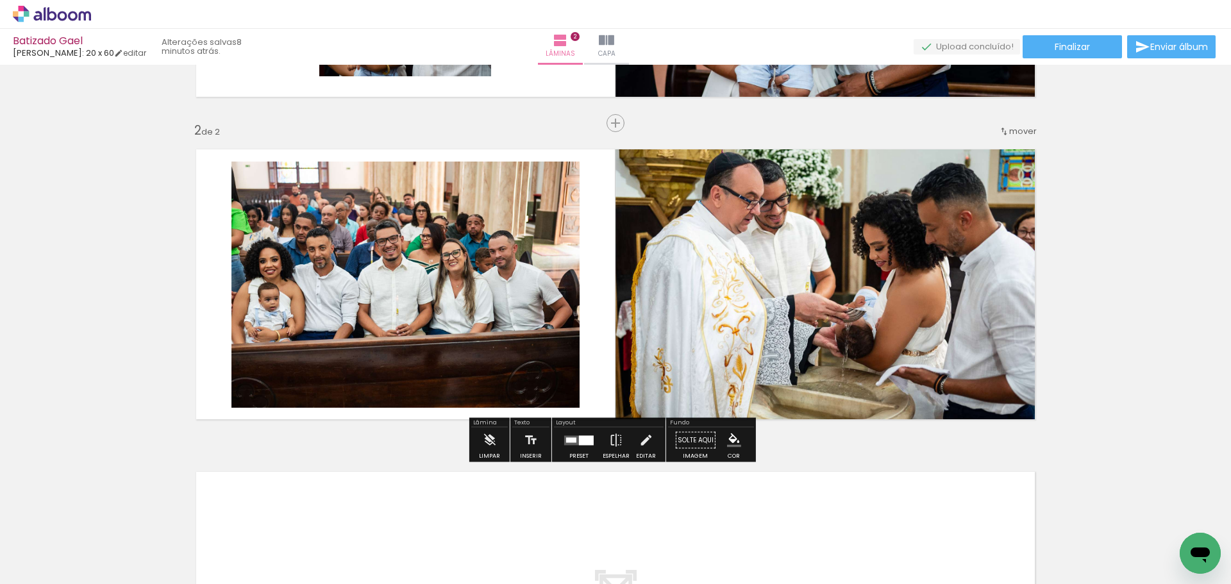
click at [52, 339] on div "Inserir lâmina 1 de 2 Inserir lâmina 2 de 2" at bounding box center [615, 268] width 1231 height 968
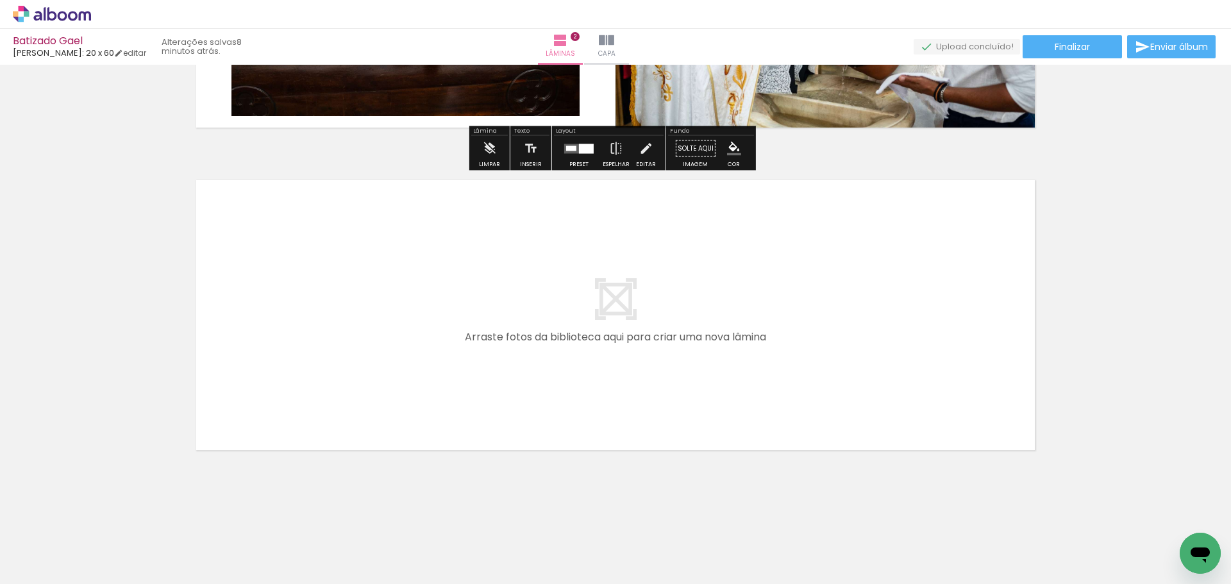
scroll to position [578, 0]
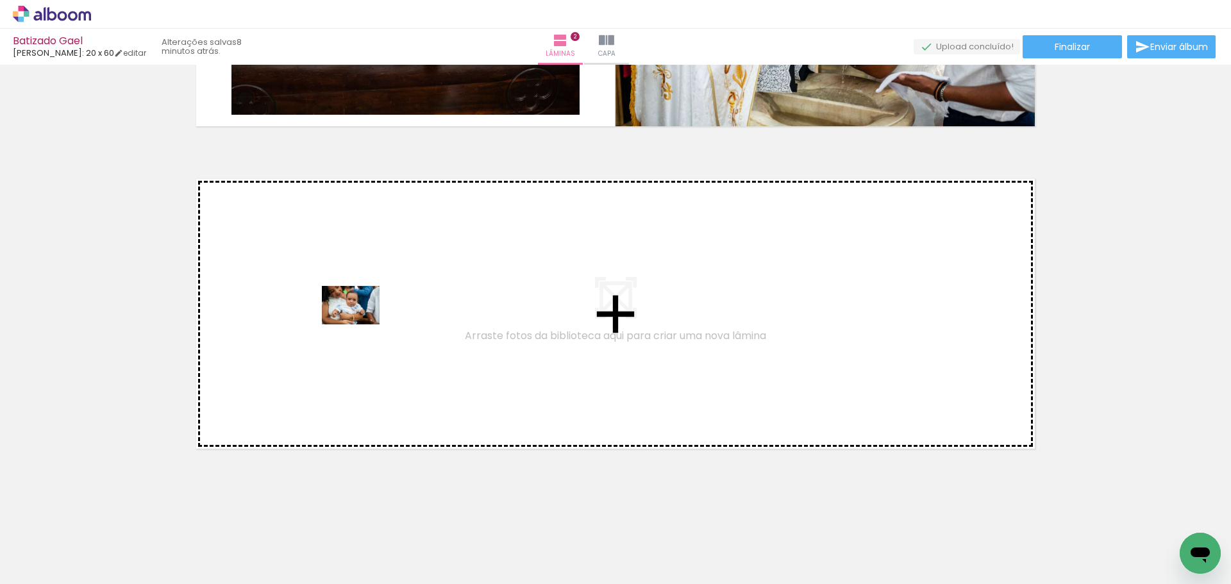
drag, startPoint x: 509, startPoint y: 548, endPoint x: 360, endPoint y: 325, distance: 268.4
click at [360, 325] on quentale-workspace at bounding box center [615, 292] width 1231 height 584
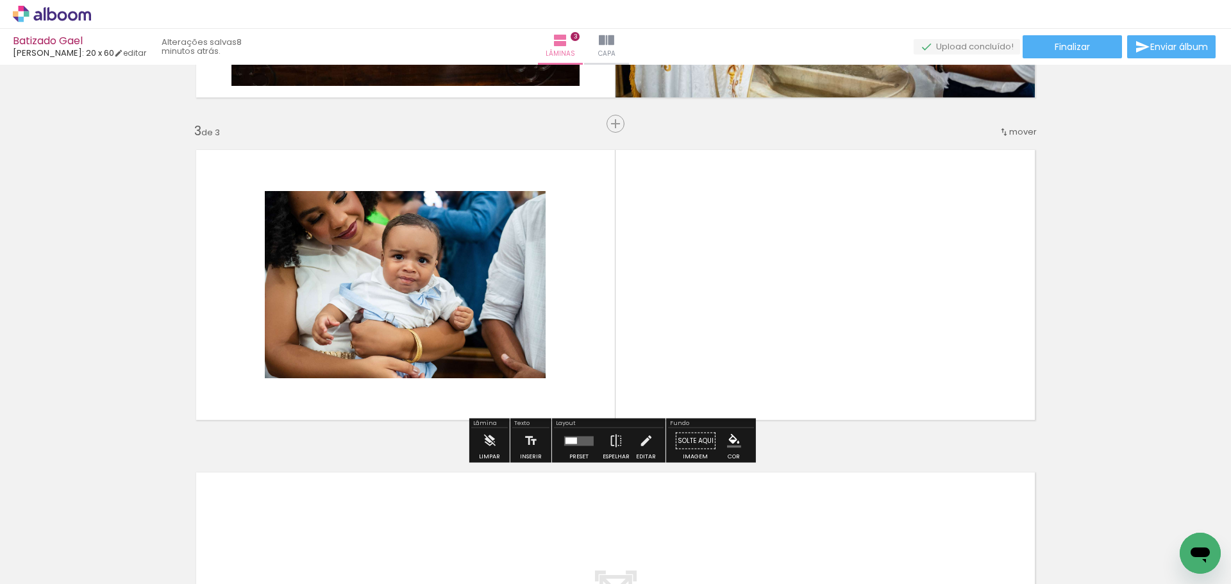
scroll to position [608, 0]
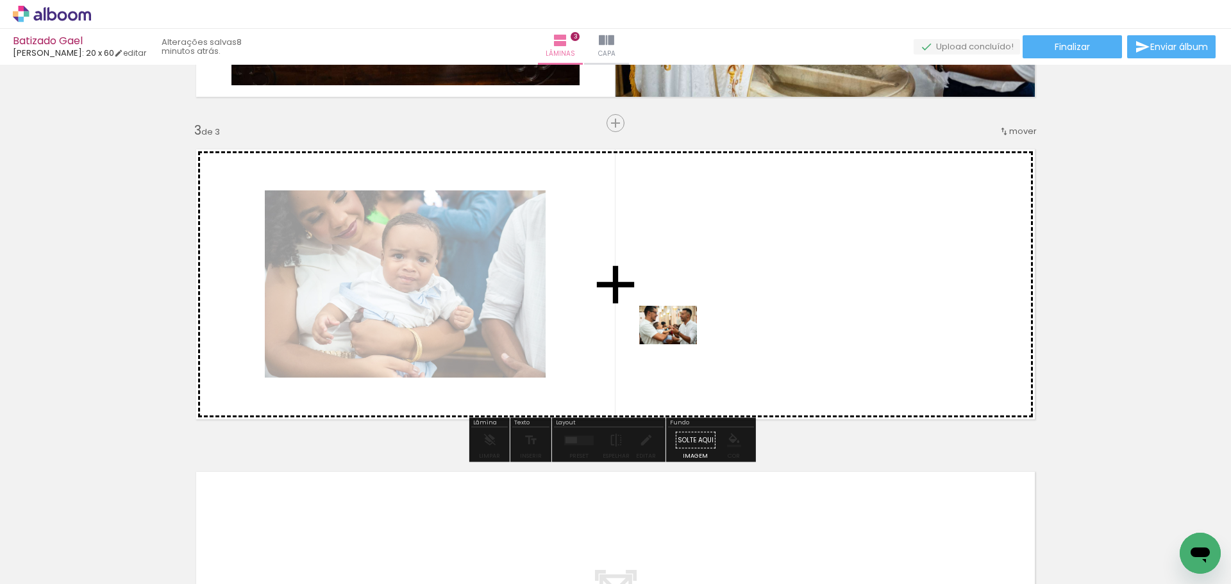
drag, startPoint x: 655, startPoint y: 553, endPoint x: 677, endPoint y: 342, distance: 212.8
click at [677, 342] on quentale-workspace at bounding box center [615, 292] width 1231 height 584
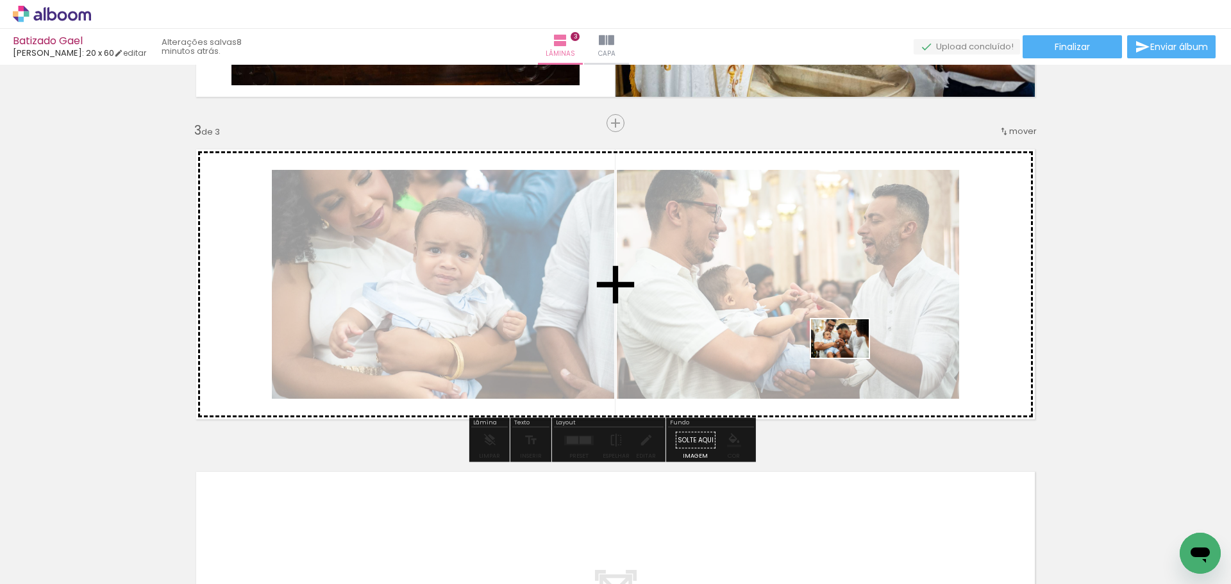
drag, startPoint x: 717, startPoint y: 555, endPoint x: 874, endPoint y: 322, distance: 281.4
click at [878, 313] on quentale-workspace at bounding box center [615, 292] width 1231 height 584
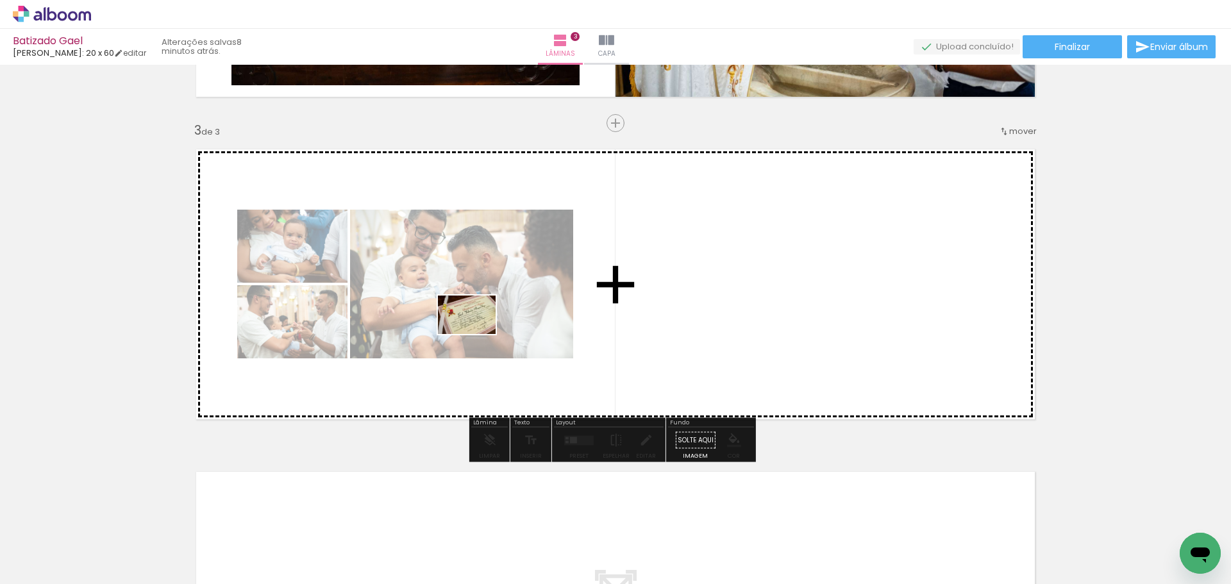
drag, startPoint x: 578, startPoint y: 552, endPoint x: 459, endPoint y: 346, distance: 238.8
click at [475, 330] on quentale-workspace at bounding box center [615, 292] width 1231 height 584
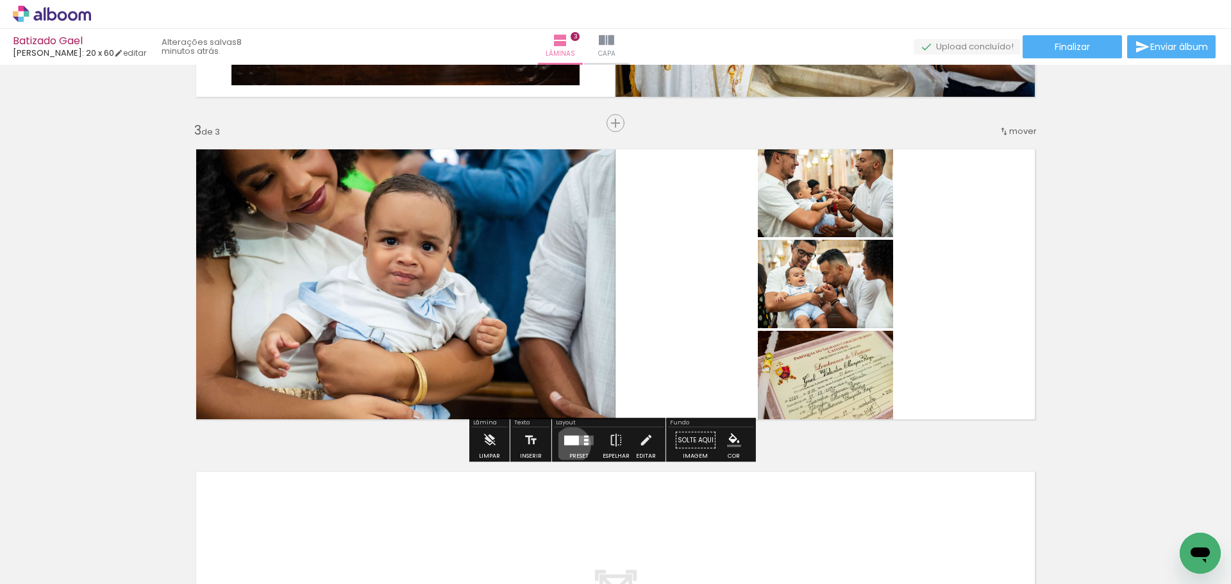
click at [569, 445] on div at bounding box center [579, 441] width 35 height 26
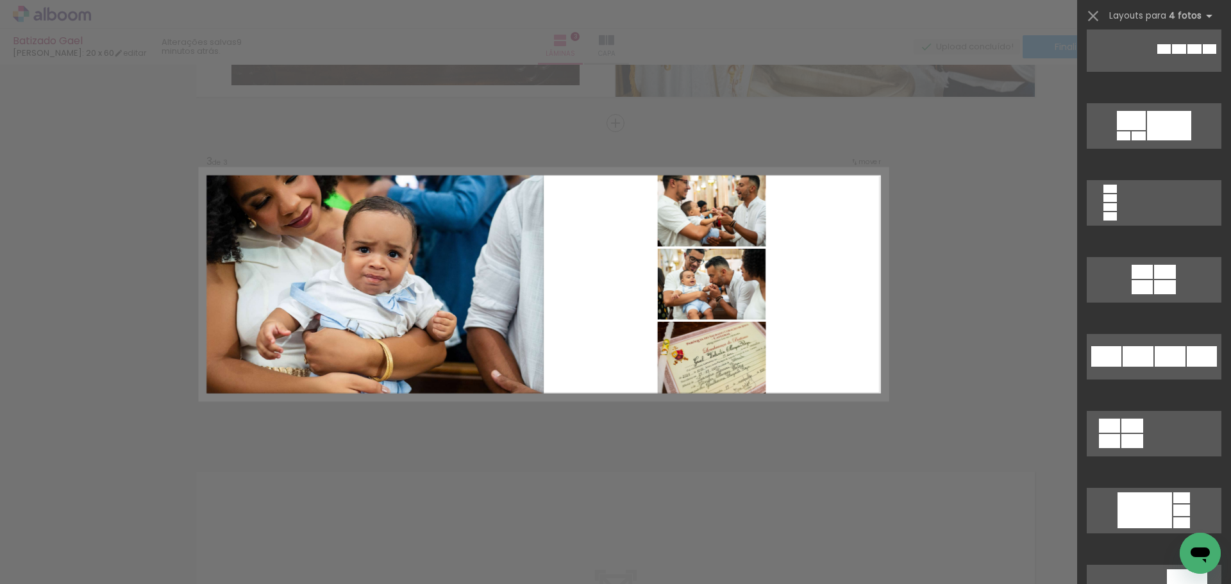
scroll to position [0, 0]
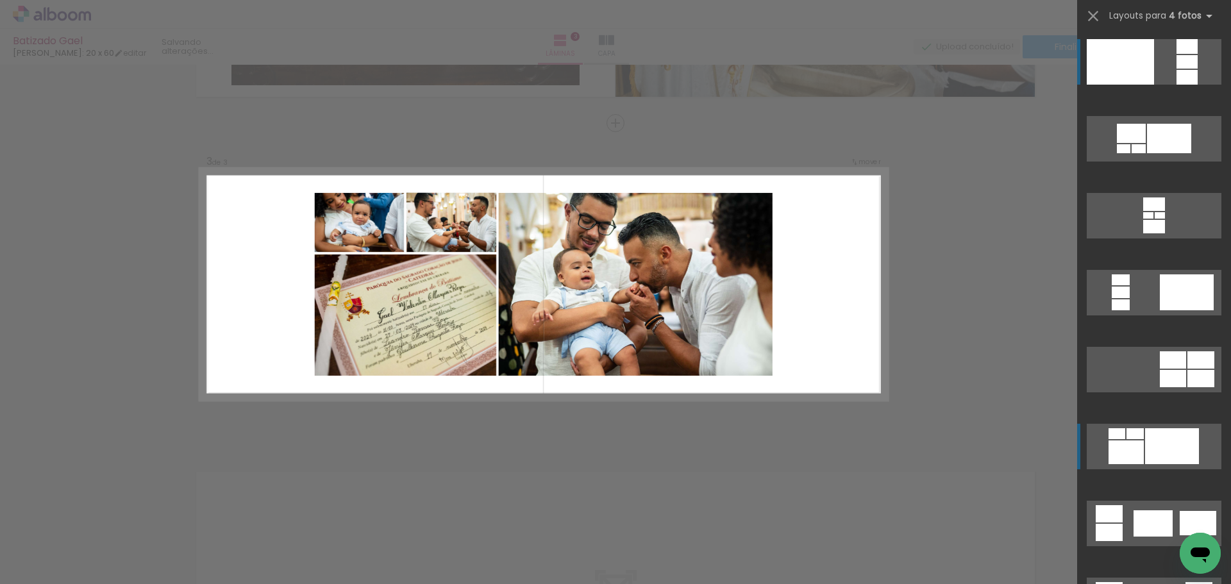
click at [1168, 437] on div at bounding box center [1172, 446] width 54 height 36
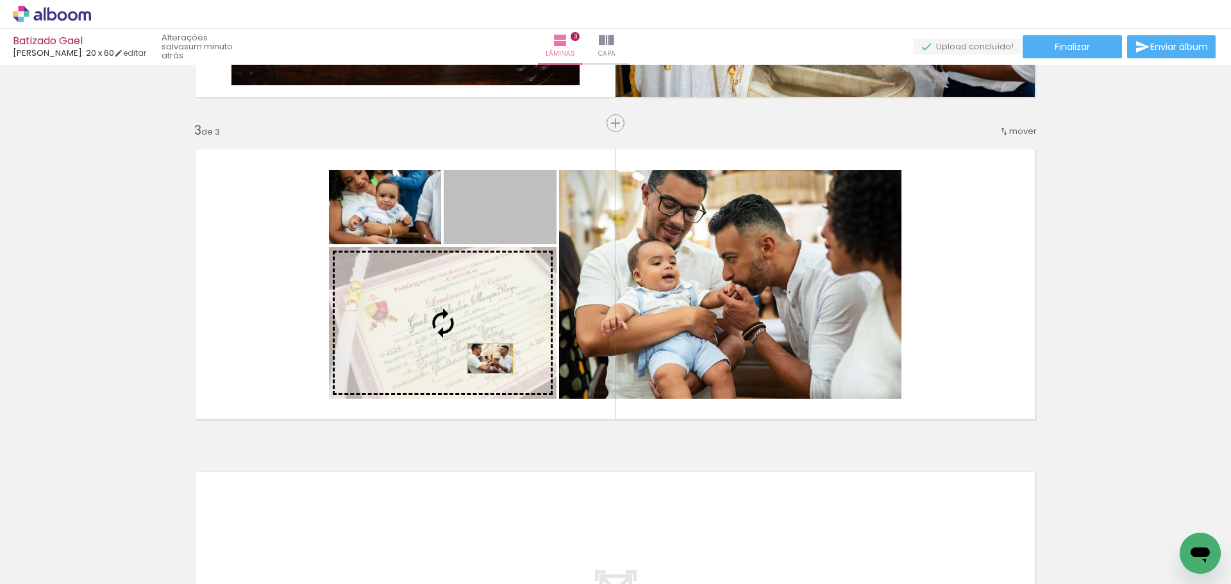
drag, startPoint x: 528, startPoint y: 205, endPoint x: 485, endPoint y: 358, distance: 159.6
click at [0, 0] on slot at bounding box center [0, 0] width 0 height 0
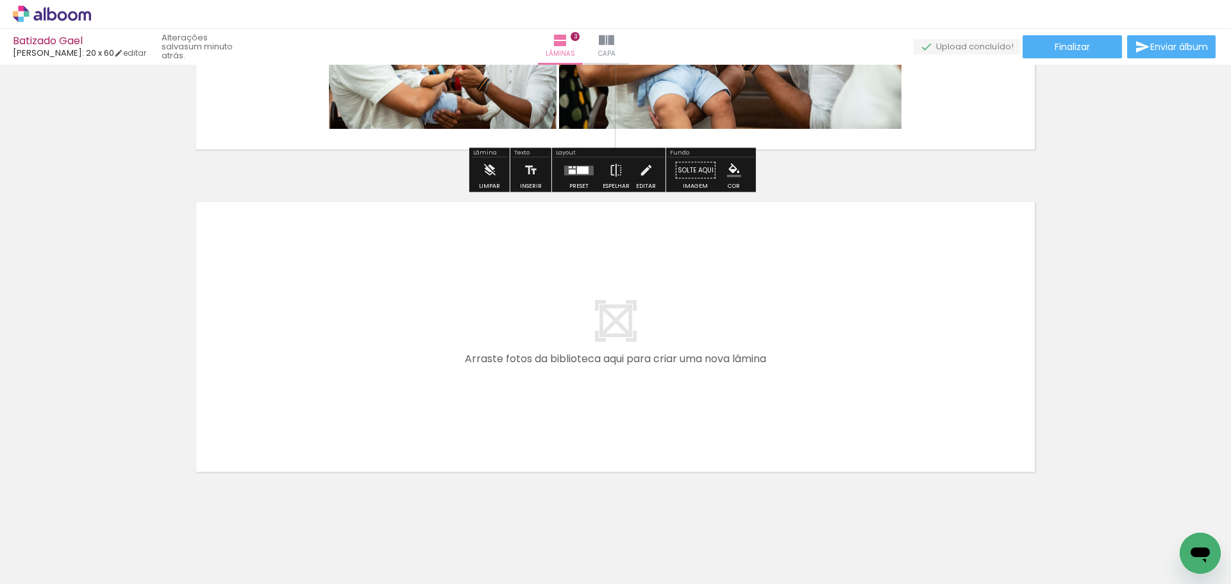
scroll to position [901, 0]
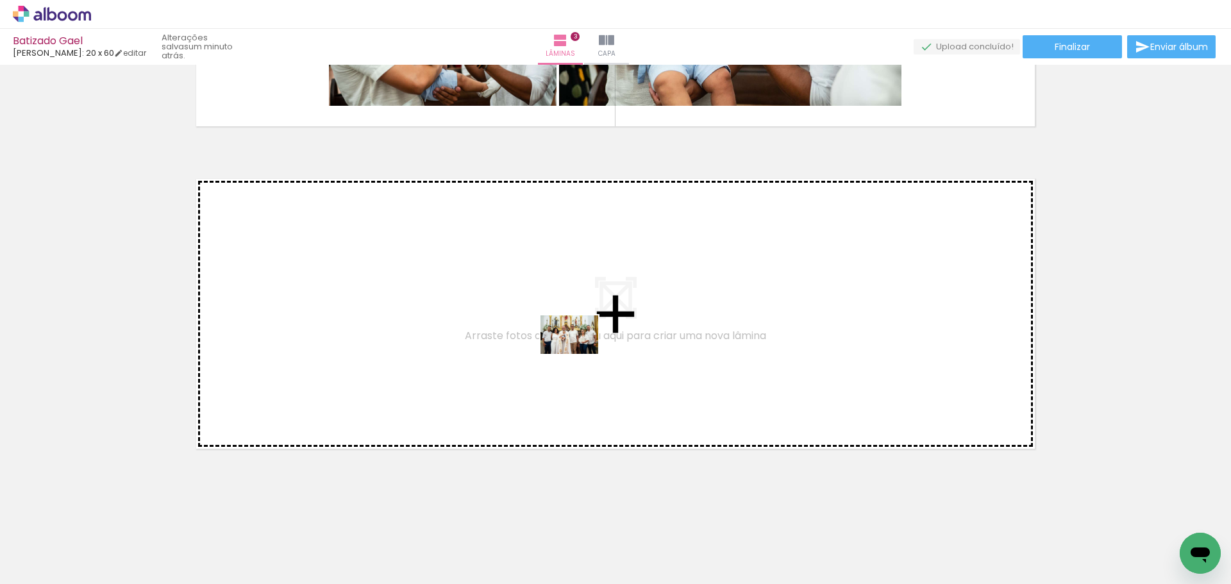
drag, startPoint x: 802, startPoint y: 553, endPoint x: 579, endPoint y: 354, distance: 298.4
click at [579, 354] on quentale-workspace at bounding box center [615, 292] width 1231 height 584
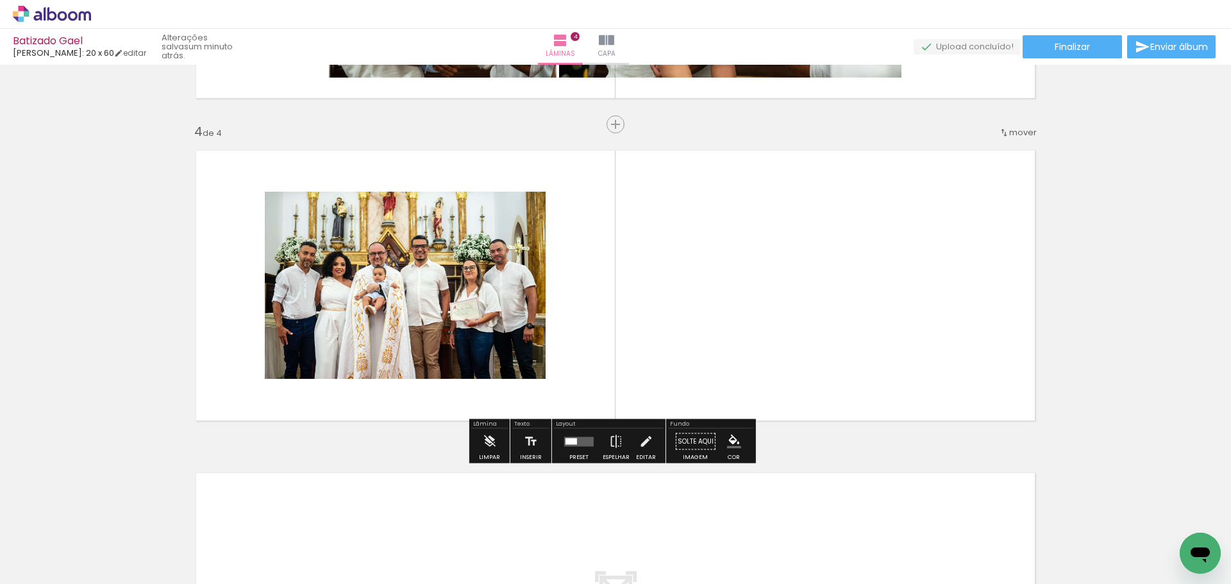
scroll to position [931, 0]
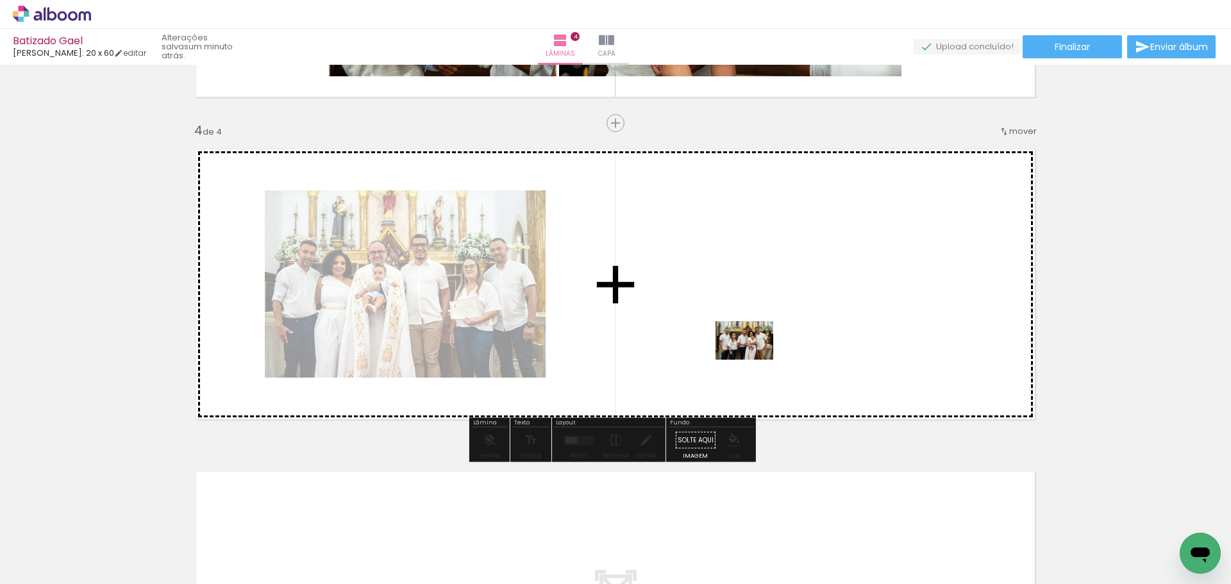
drag, startPoint x: 923, startPoint y: 552, endPoint x: 729, endPoint y: 323, distance: 299.8
click at [729, 323] on quentale-workspace at bounding box center [615, 292] width 1231 height 584
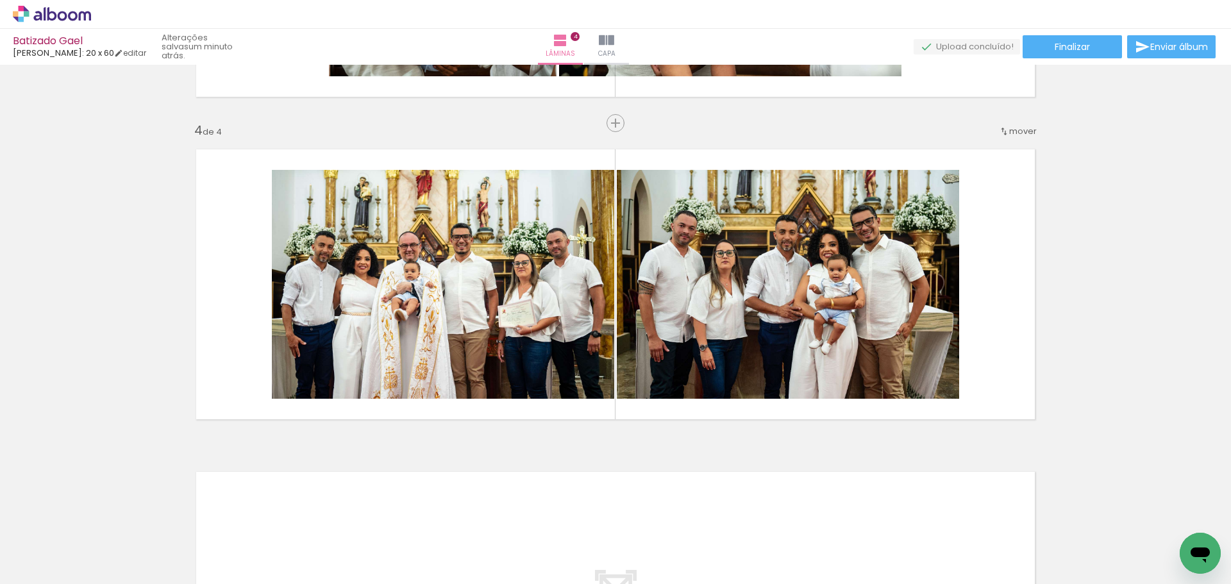
scroll to position [0, 438]
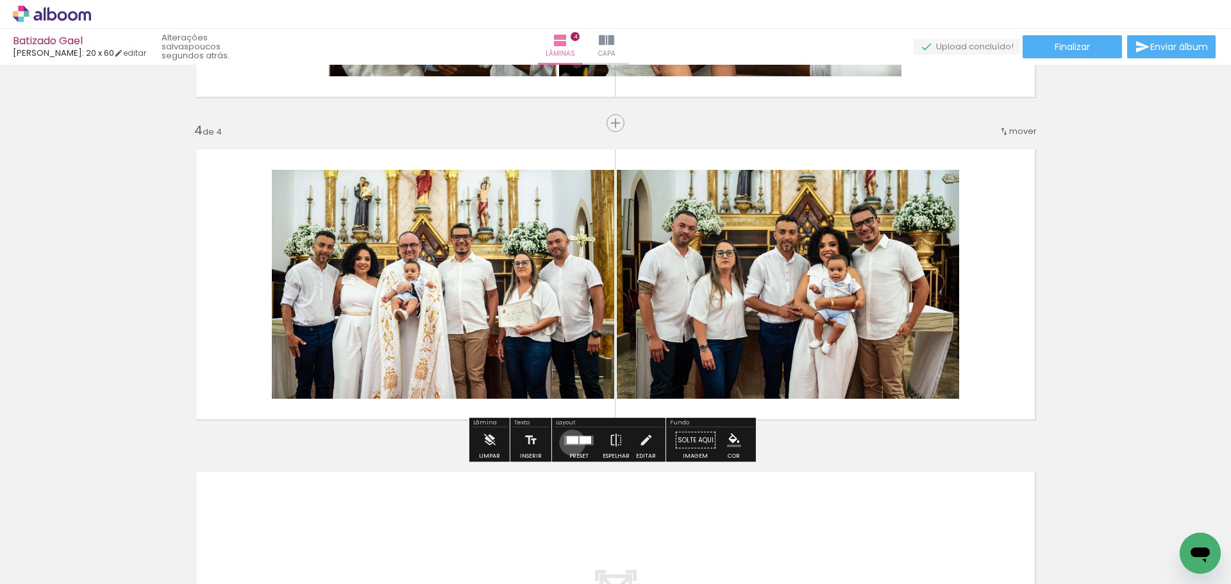
click at [570, 443] on div at bounding box center [573, 440] width 12 height 8
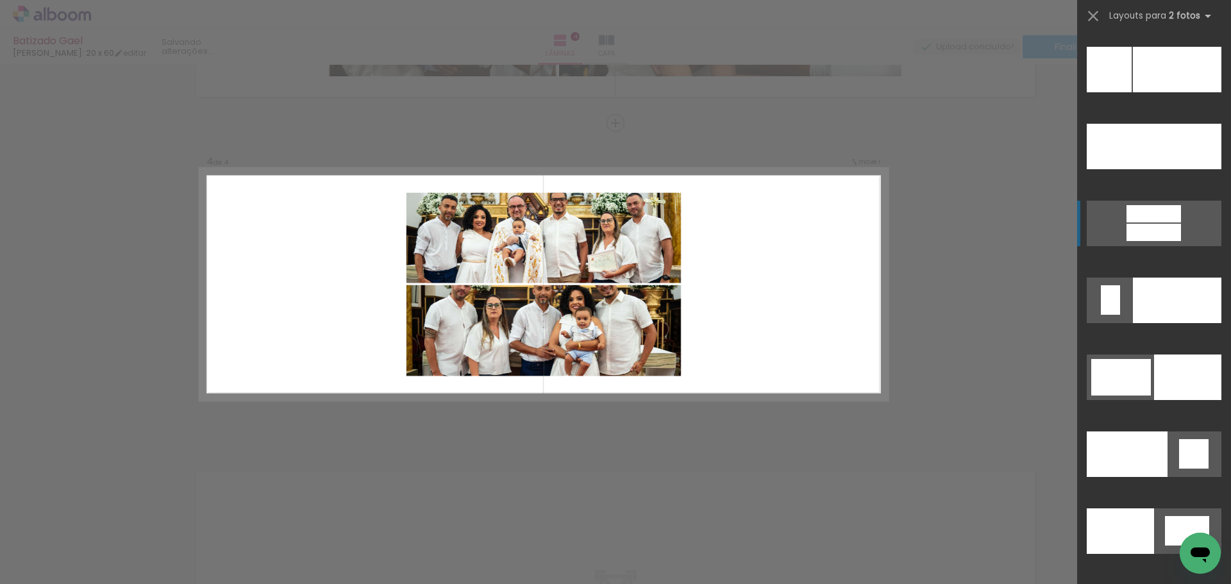
scroll to position [6157, 0]
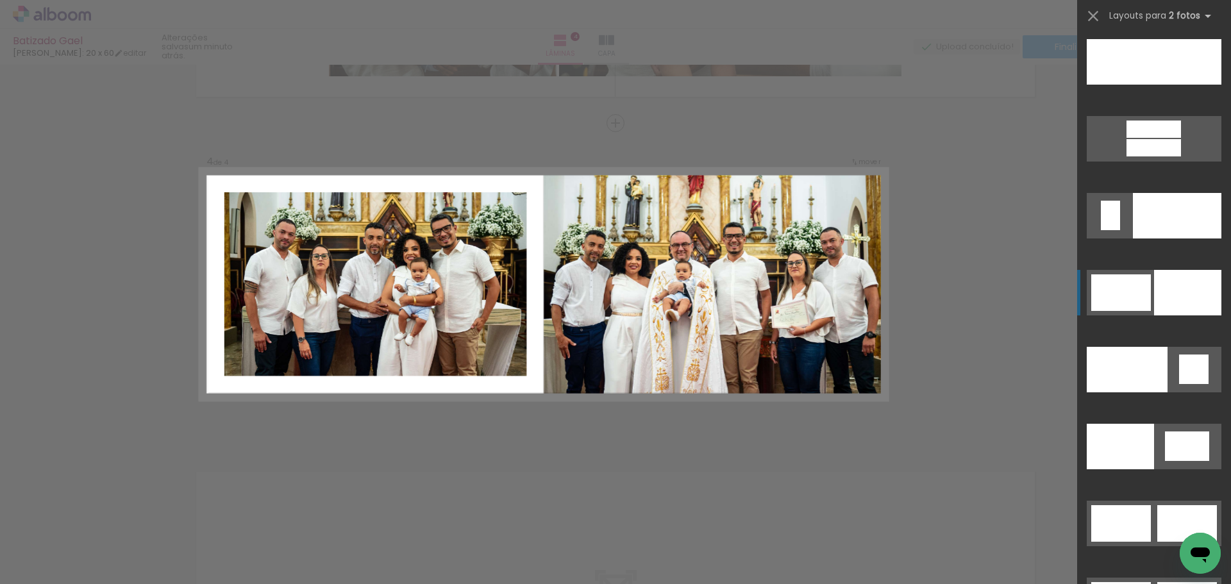
click at [1131, 305] on div at bounding box center [1122, 292] width 60 height 37
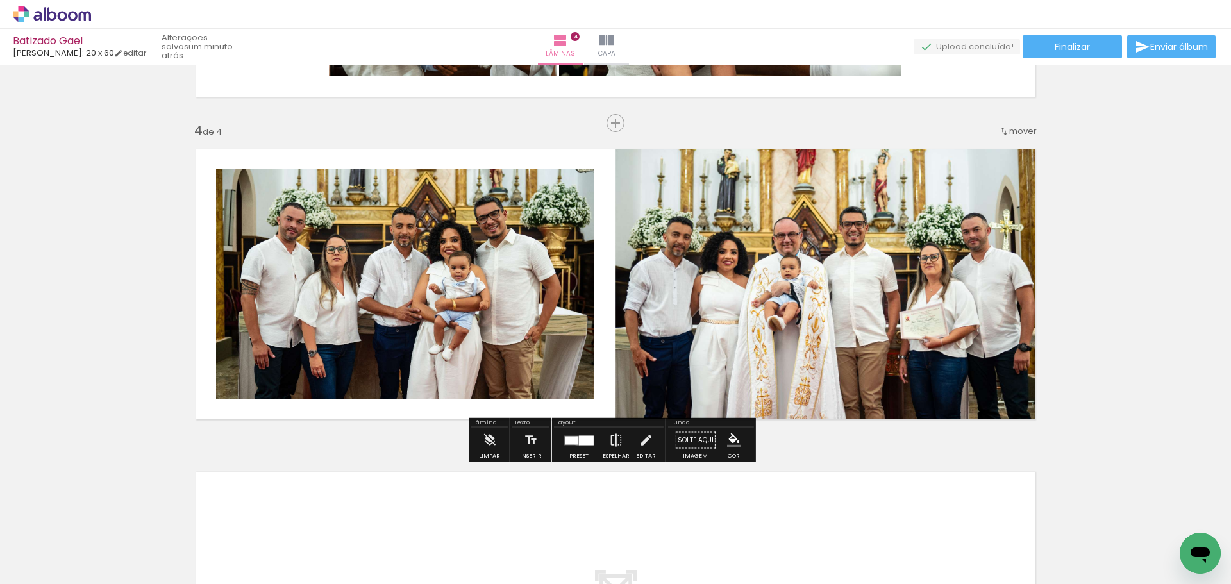
click at [575, 441] on div at bounding box center [571, 440] width 13 height 8
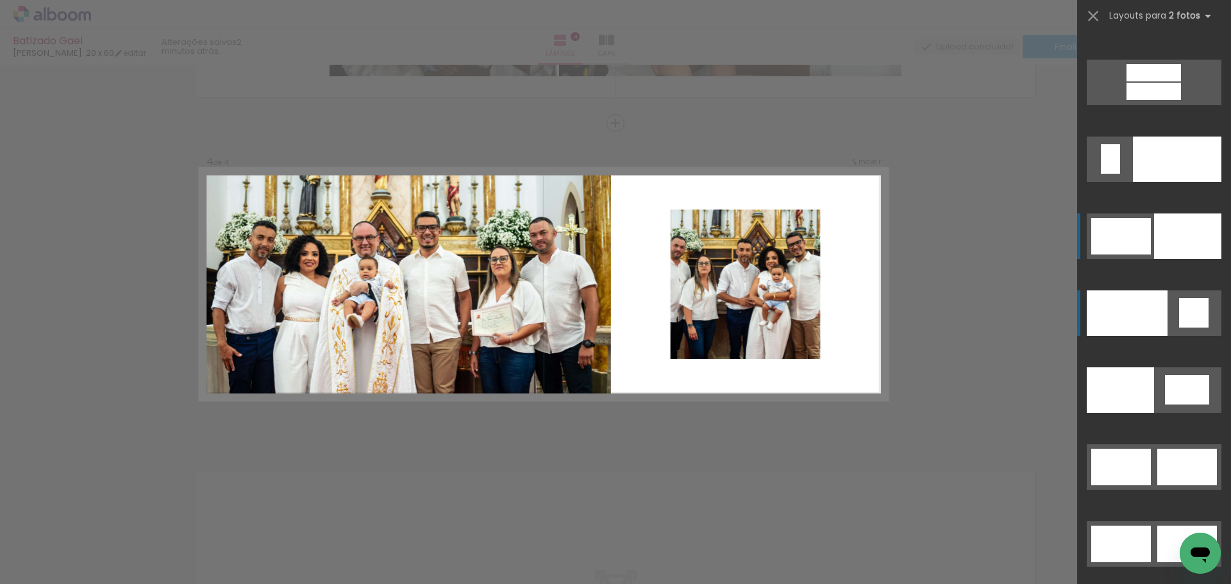
scroll to position [6221, 0]
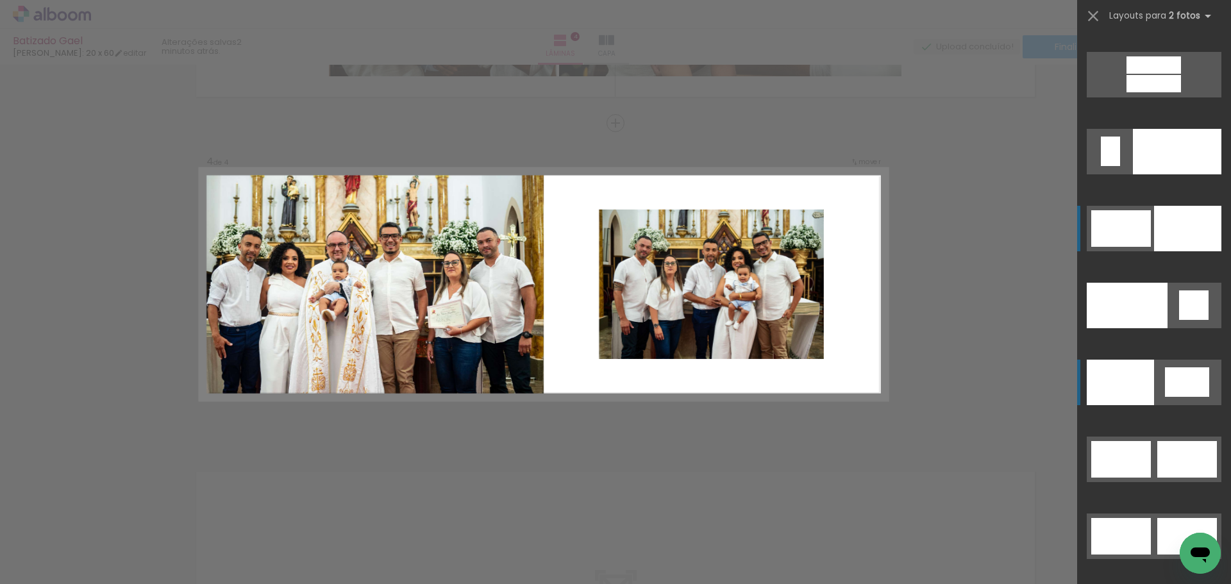
click at [1134, 391] on div at bounding box center [1120, 383] width 67 height 46
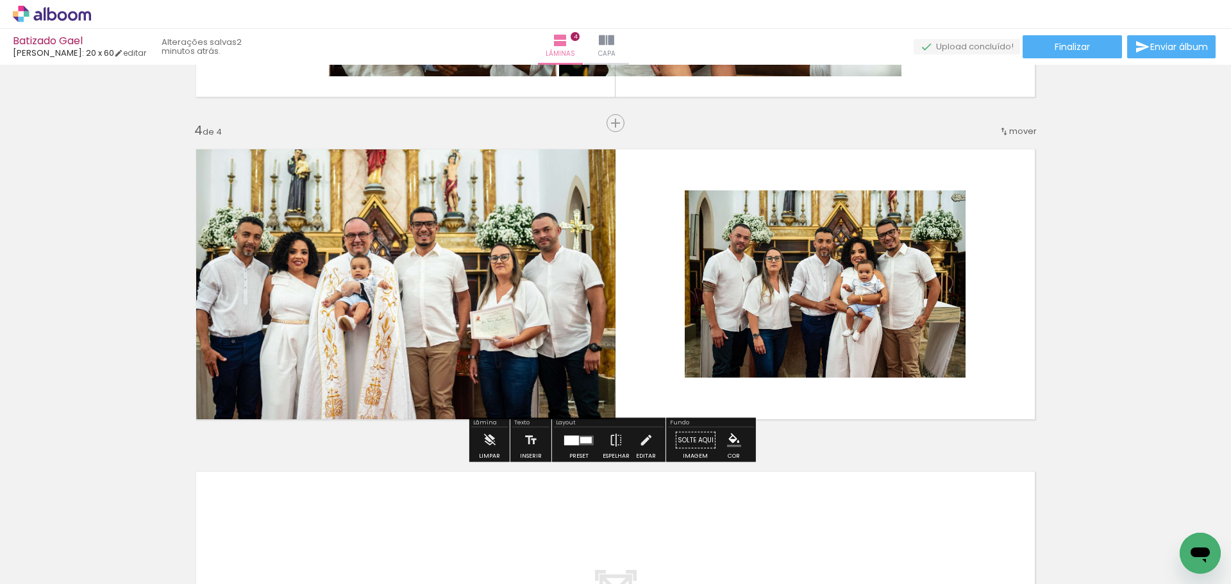
click at [775, 337] on quentale-photo at bounding box center [825, 283] width 281 height 187
click at [582, 452] on div at bounding box center [579, 441] width 35 height 26
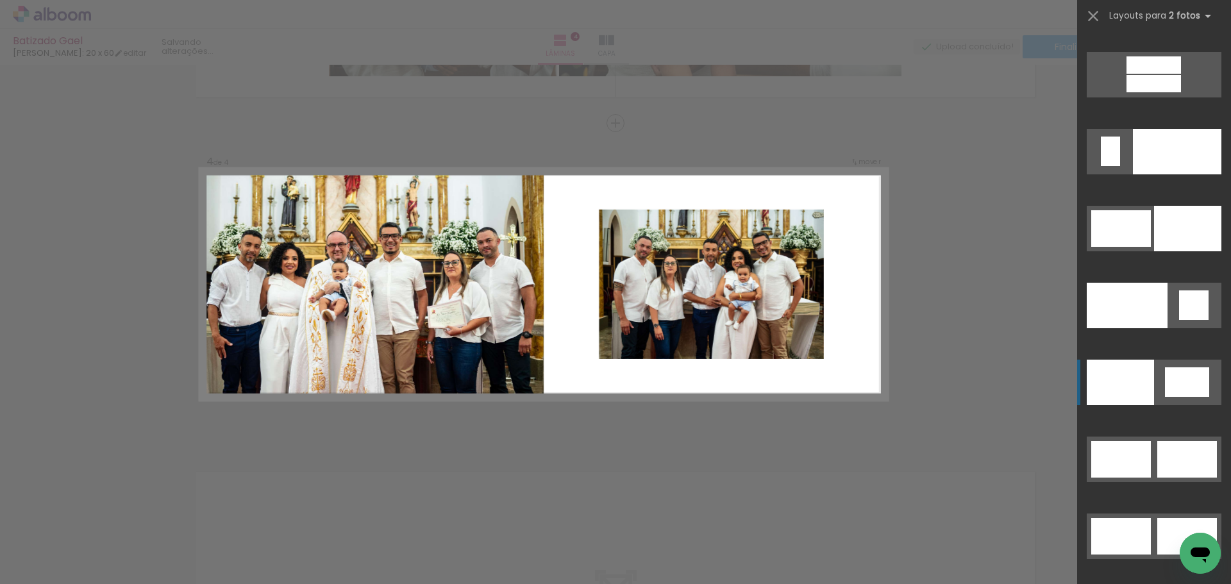
scroll to position [6541, 0]
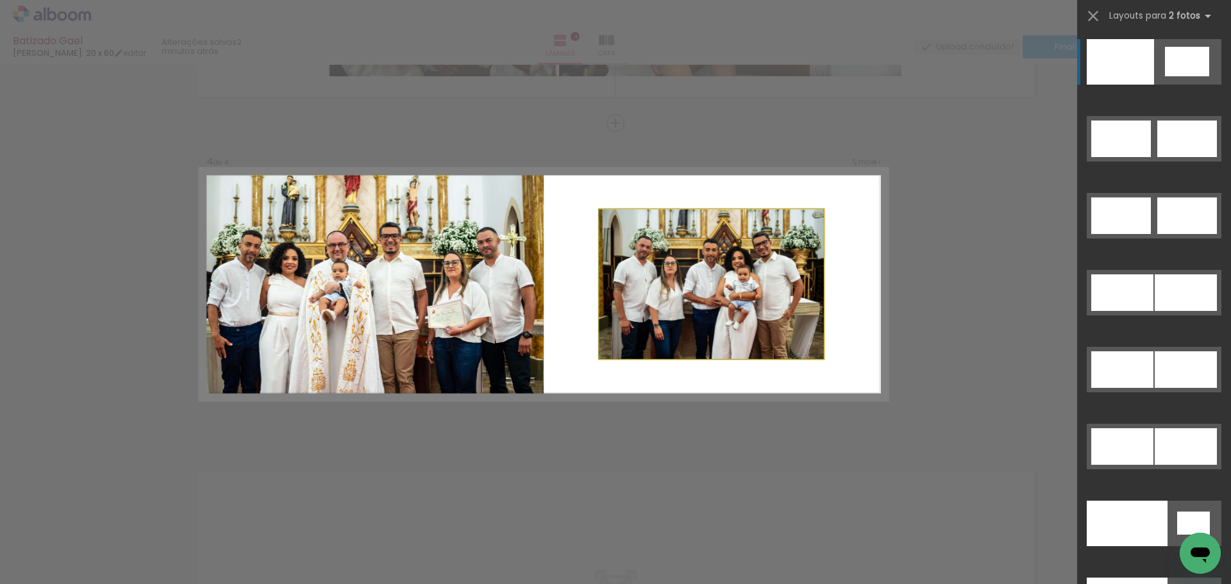
click at [678, 325] on quentale-photo at bounding box center [711, 284] width 224 height 150
click at [661, 310] on quentale-photo at bounding box center [711, 284] width 224 height 150
click at [1096, 11] on iron-icon at bounding box center [1093, 16] width 18 height 18
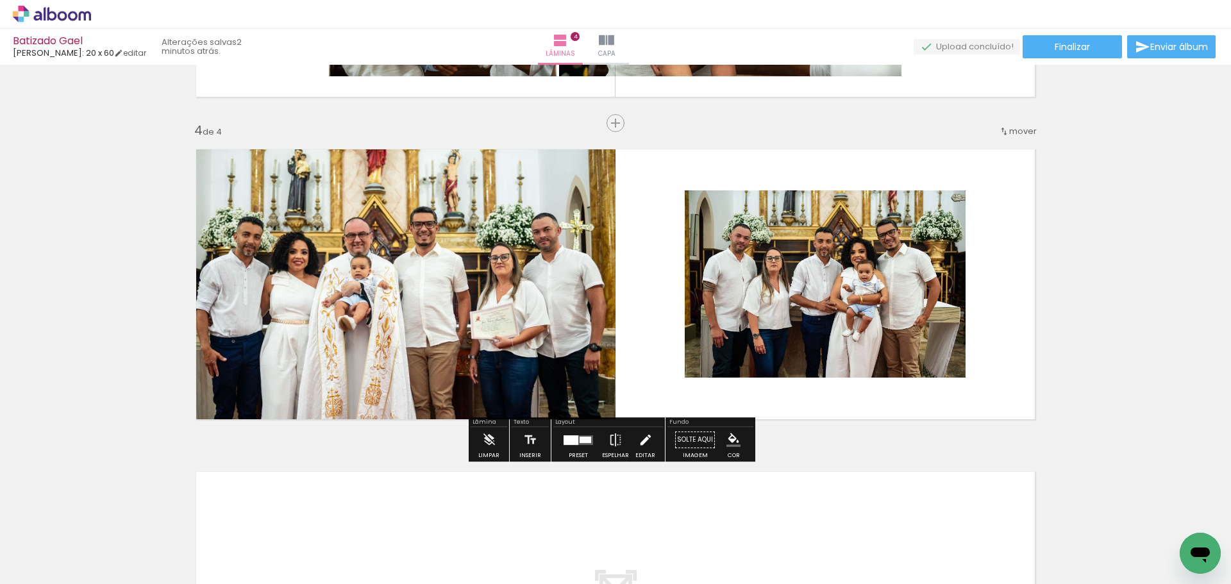
click at [639, 444] on iron-icon at bounding box center [646, 440] width 14 height 26
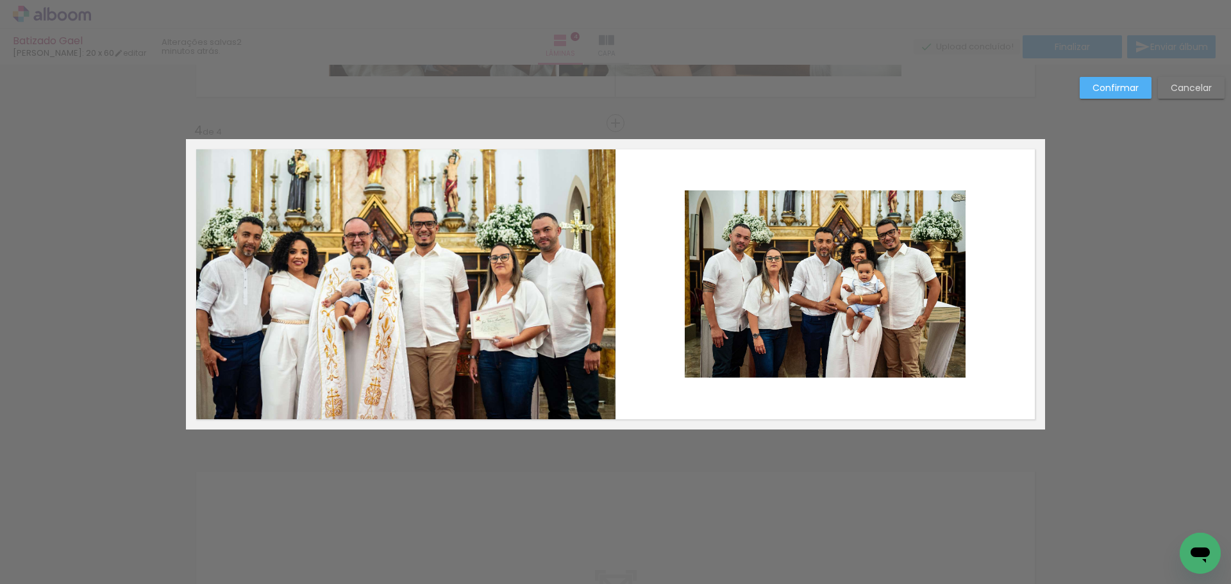
click at [756, 265] on quentale-photo at bounding box center [825, 283] width 281 height 187
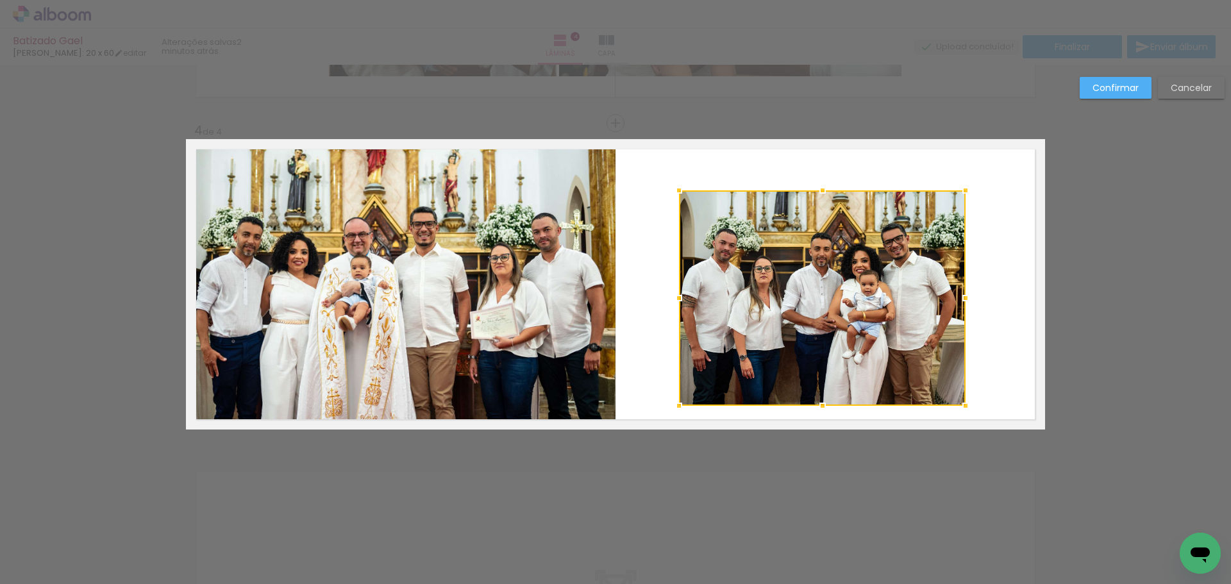
drag, startPoint x: 679, startPoint y: 376, endPoint x: 660, endPoint y: 392, distance: 24.1
click at [660, 392] on album-spread "4 de 4" at bounding box center [615, 284] width 859 height 291
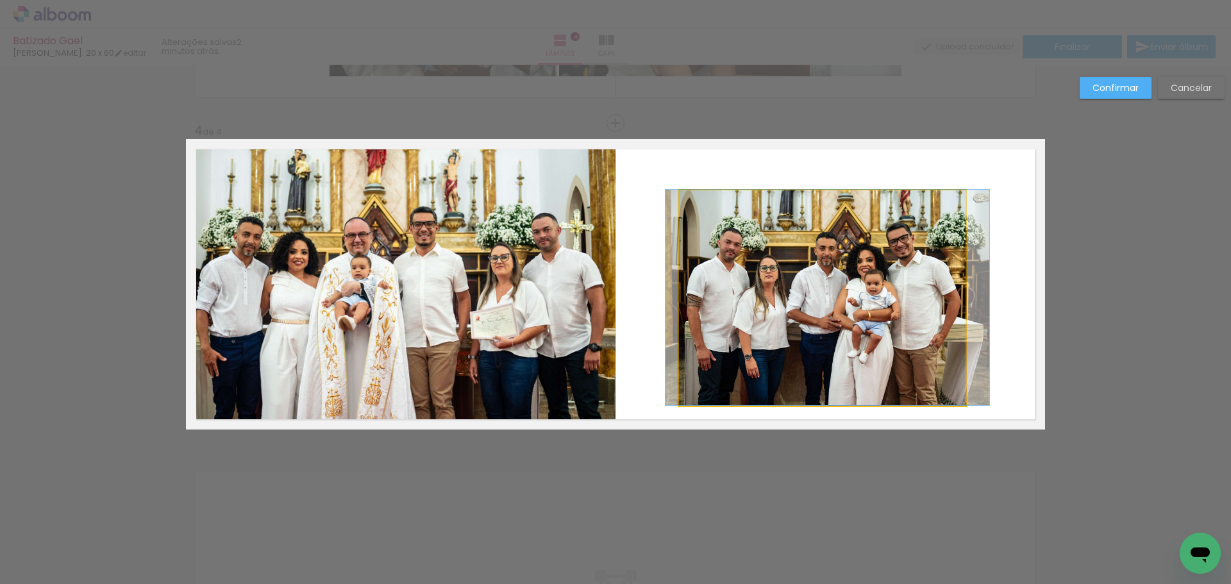
drag, startPoint x: 845, startPoint y: 319, endPoint x: 849, endPoint y: 299, distance: 20.4
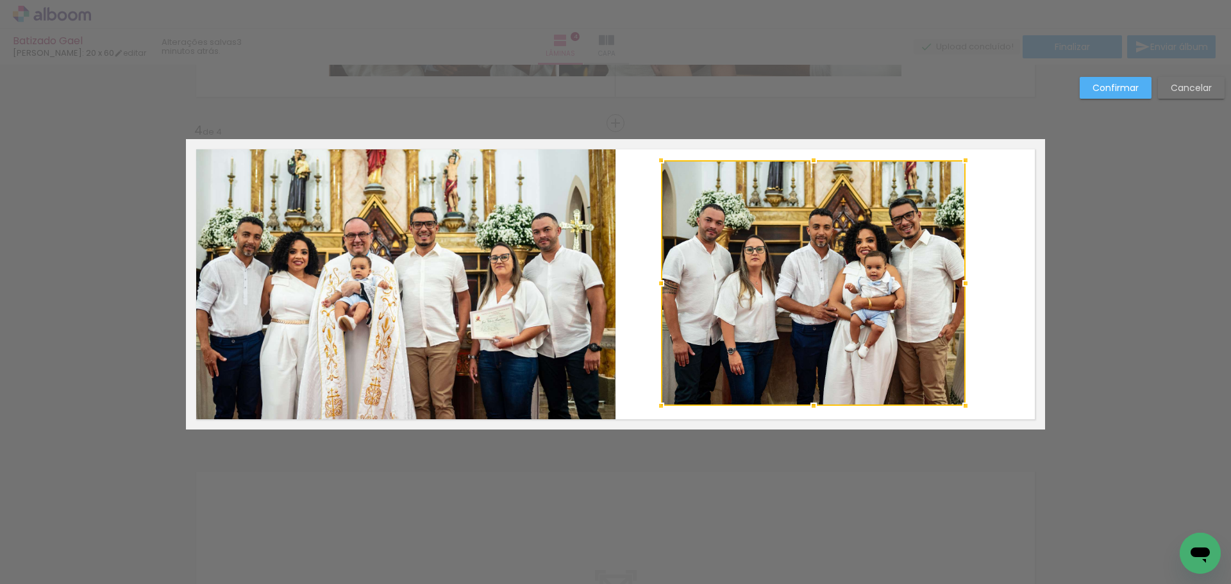
drag, startPoint x: 674, startPoint y: 189, endPoint x: 656, endPoint y: 158, distance: 35.1
click at [656, 158] on div at bounding box center [661, 161] width 26 height 26
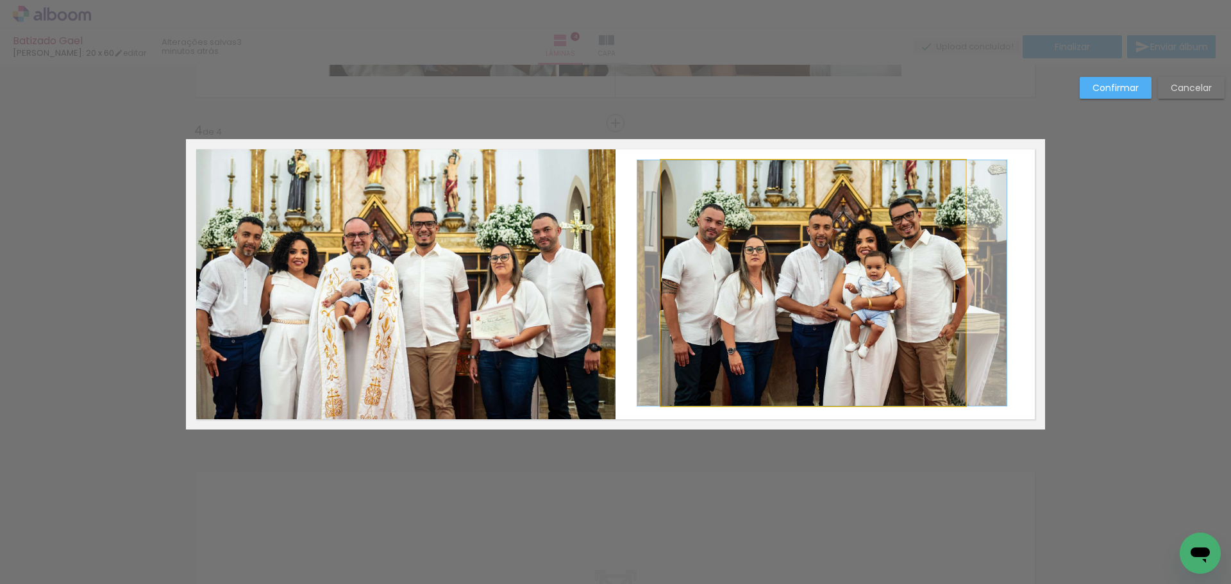
click at [959, 295] on quentale-photo at bounding box center [813, 283] width 305 height 246
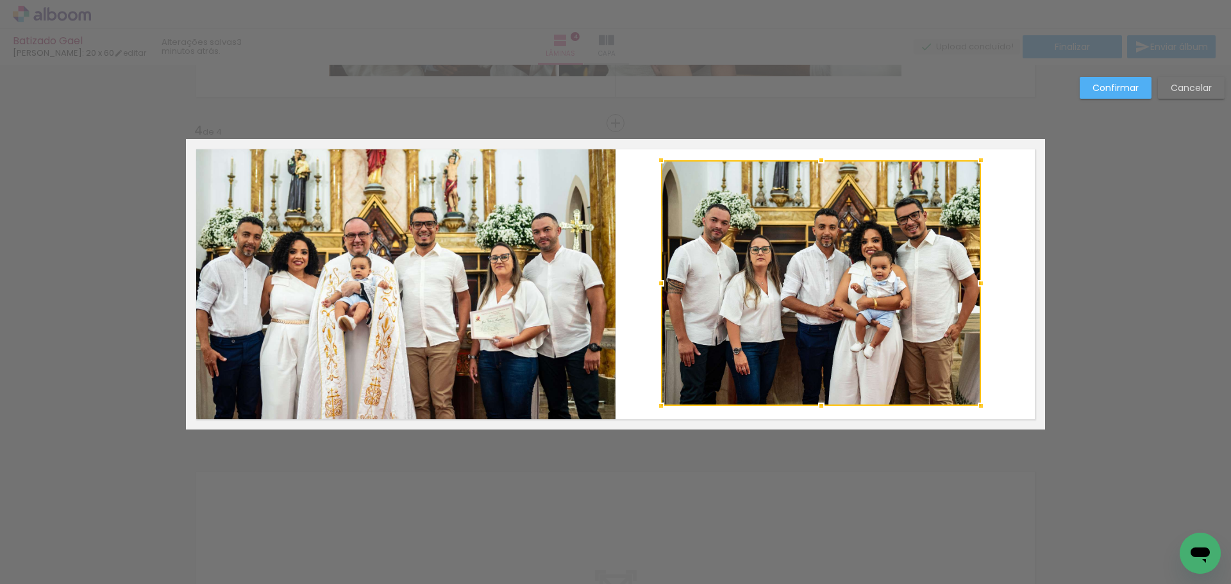
drag, startPoint x: 961, startPoint y: 281, endPoint x: 976, endPoint y: 281, distance: 15.4
click at [976, 281] on div at bounding box center [981, 284] width 26 height 26
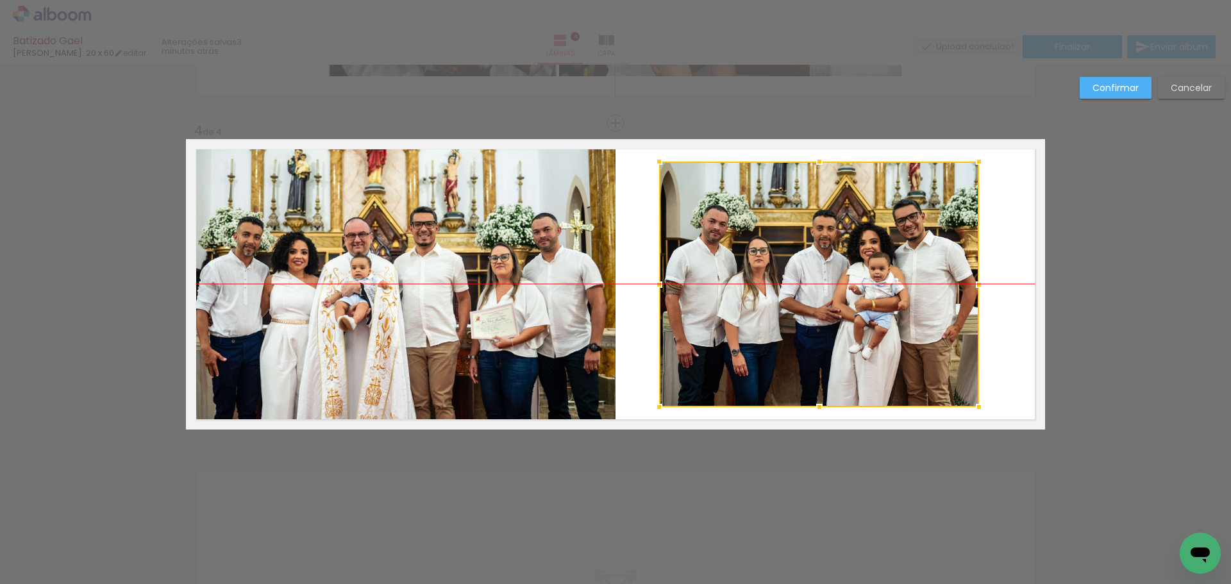
click at [884, 281] on div at bounding box center [819, 285] width 320 height 246
click at [850, 317] on div at bounding box center [819, 285] width 320 height 246
click at [852, 316] on div at bounding box center [819, 285] width 320 height 246
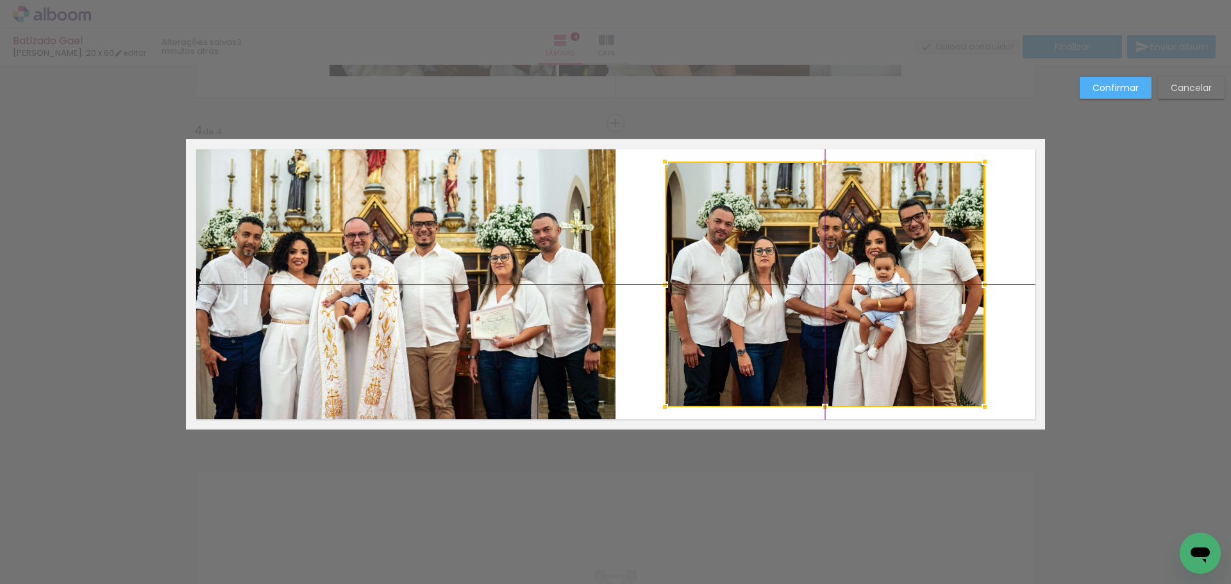
click at [870, 315] on div at bounding box center [825, 285] width 320 height 246
click at [1092, 85] on paper-button "Confirmar" at bounding box center [1116, 88] width 72 height 22
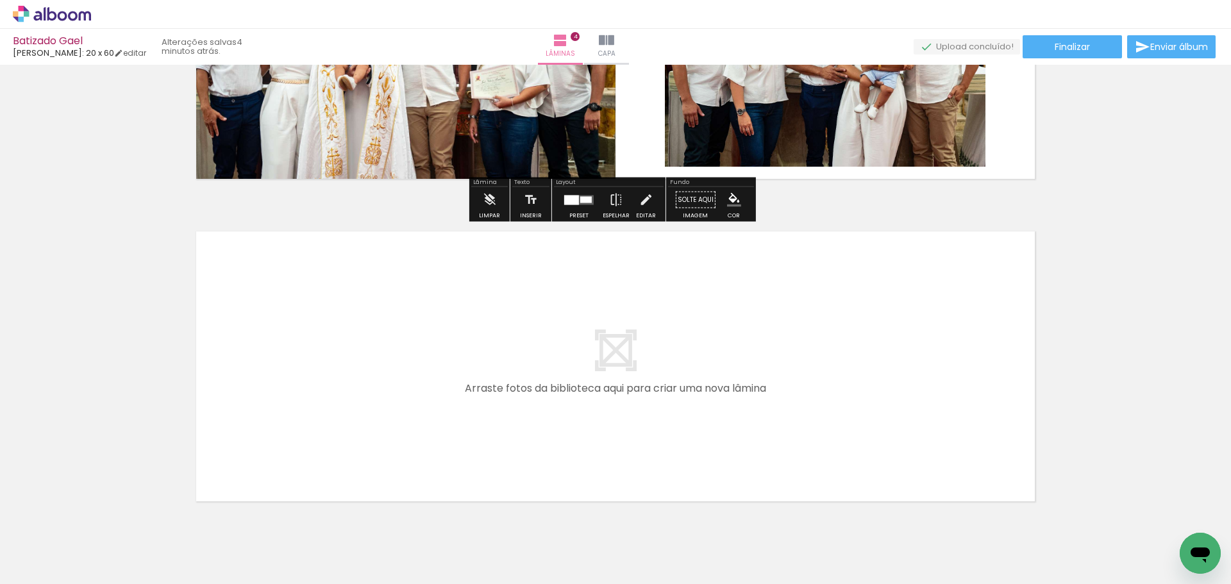
scroll to position [1224, 0]
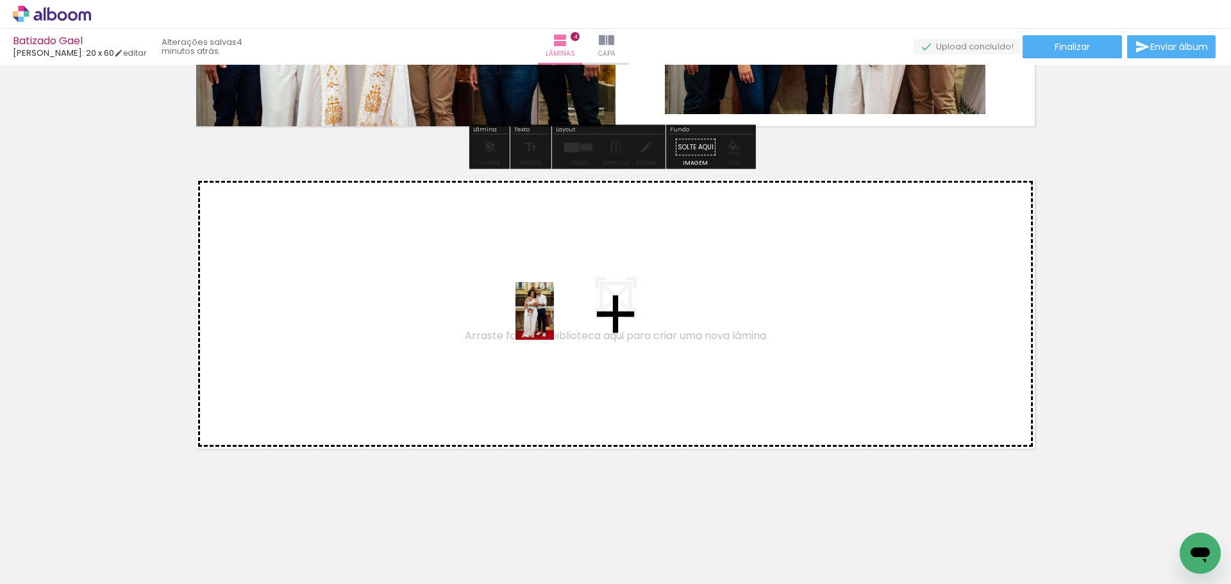
drag, startPoint x: 400, startPoint y: 532, endPoint x: 554, endPoint y: 320, distance: 261.7
click at [554, 320] on quentale-workspace at bounding box center [615, 292] width 1231 height 584
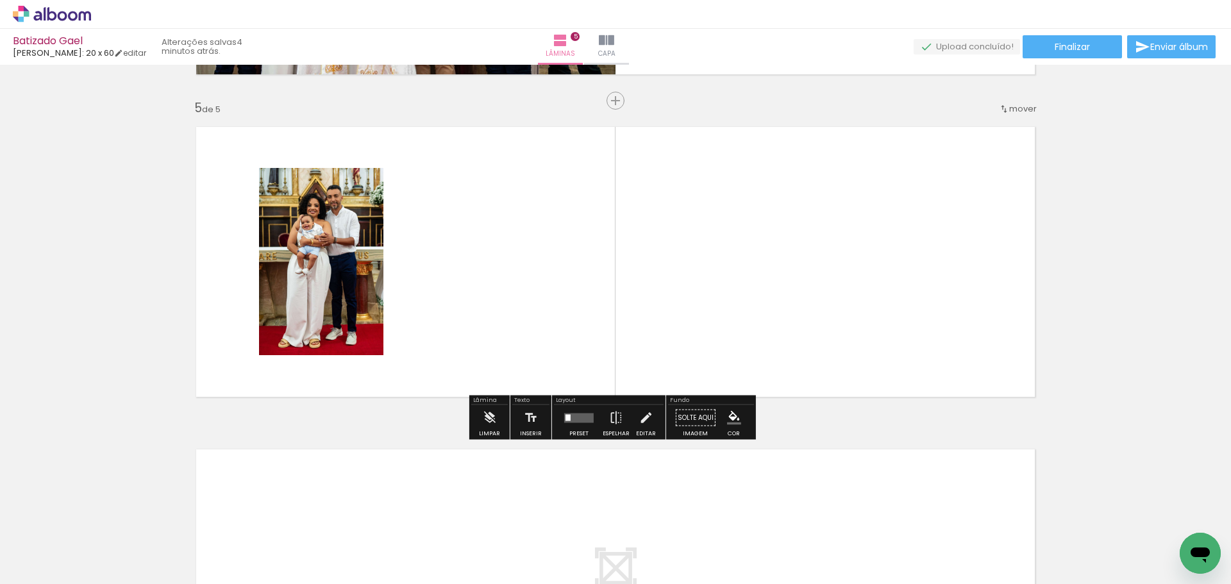
scroll to position [1381, 0]
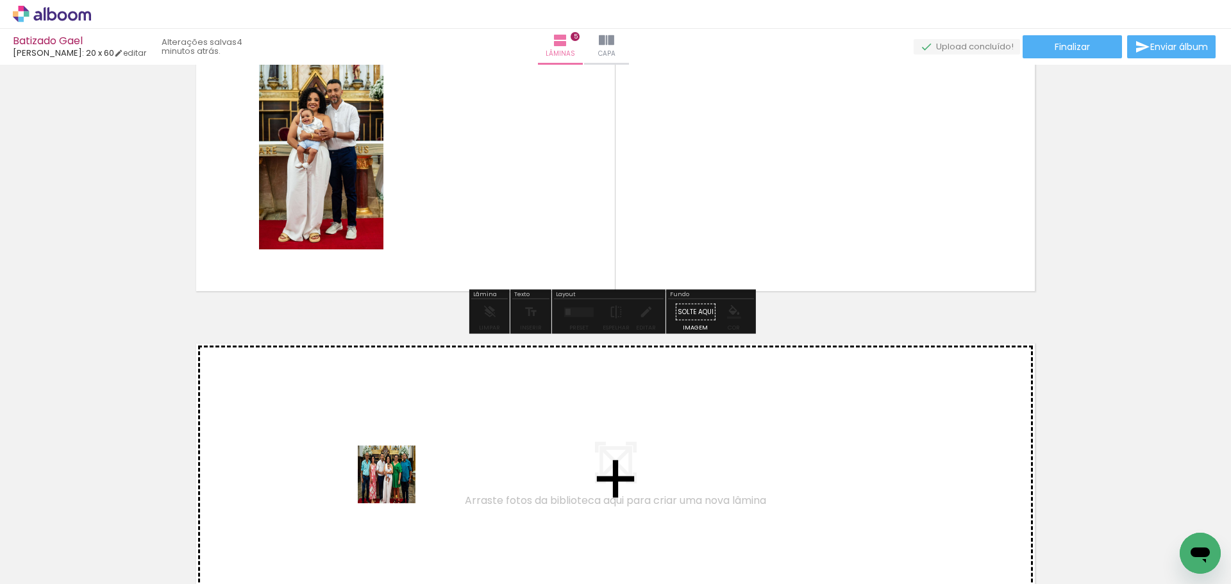
drag, startPoint x: 549, startPoint y: 547, endPoint x: 308, endPoint y: 434, distance: 266.5
click at [308, 434] on quentale-workspace at bounding box center [615, 292] width 1231 height 584
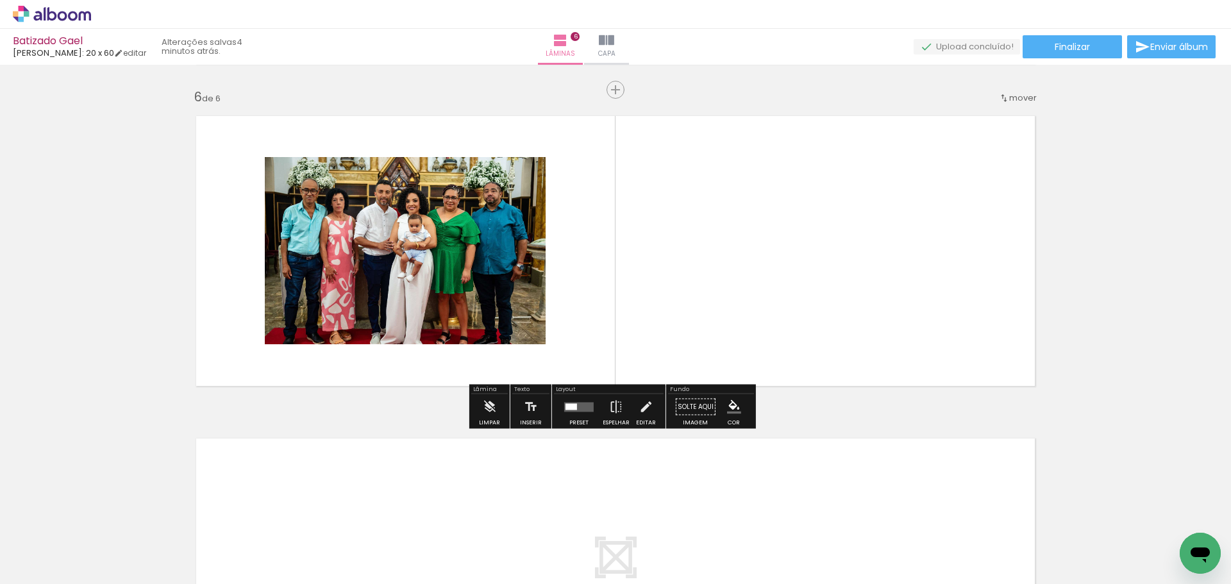
scroll to position [1653, 0]
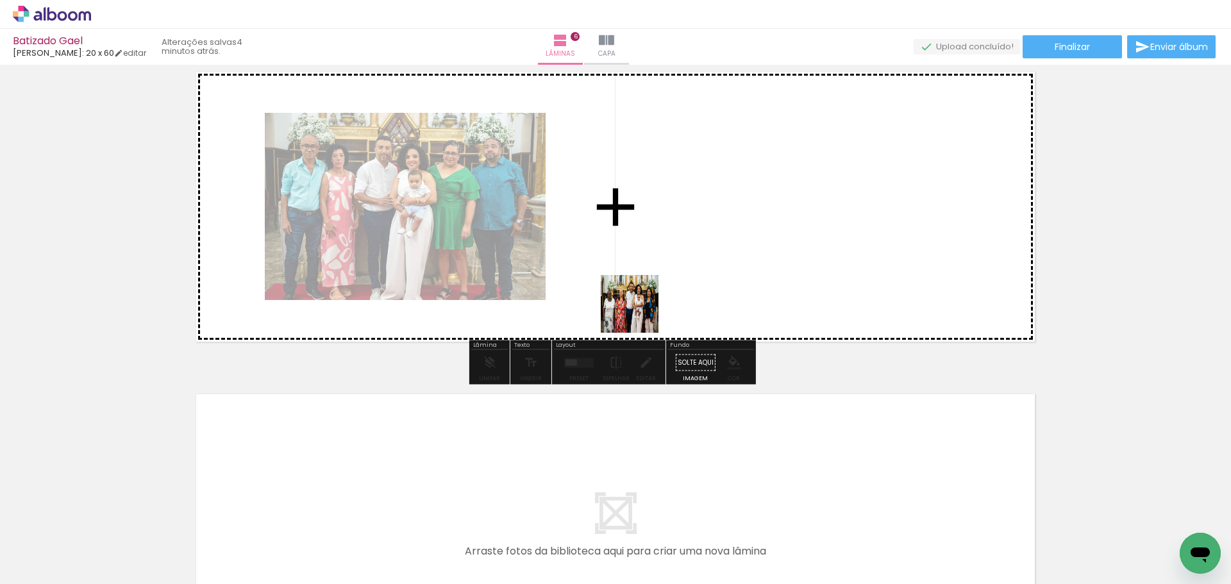
drag, startPoint x: 631, startPoint y: 521, endPoint x: 641, endPoint y: 267, distance: 254.1
click at [641, 267] on quentale-workspace at bounding box center [615, 292] width 1231 height 584
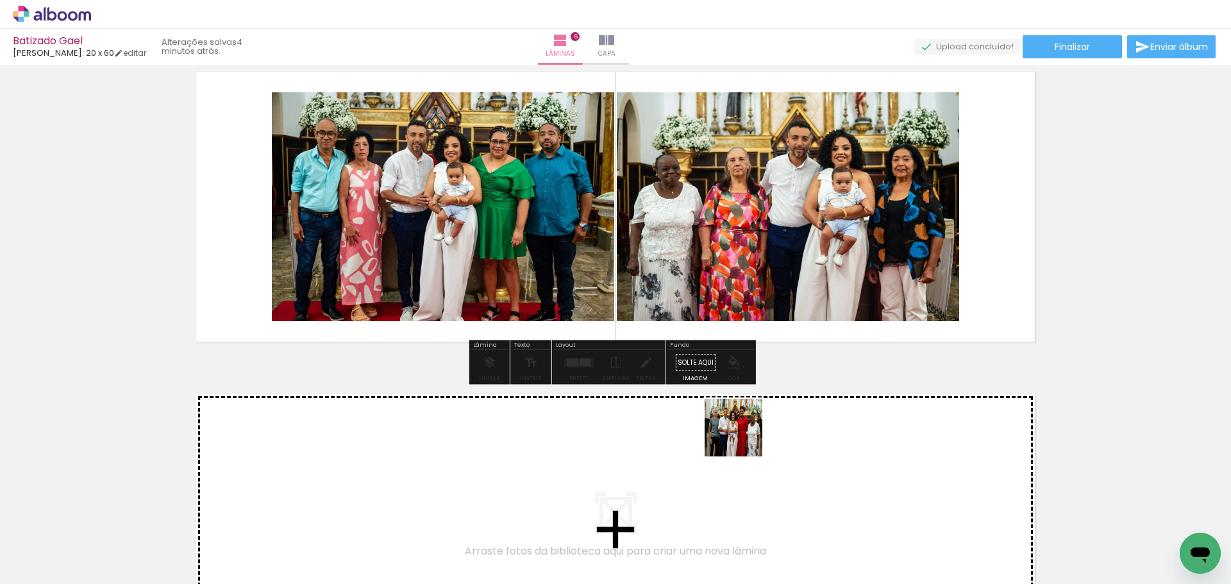
drag, startPoint x: 700, startPoint y: 546, endPoint x: 810, endPoint y: 237, distance: 328.8
click at [811, 232] on quentale-workspace at bounding box center [615, 292] width 1231 height 584
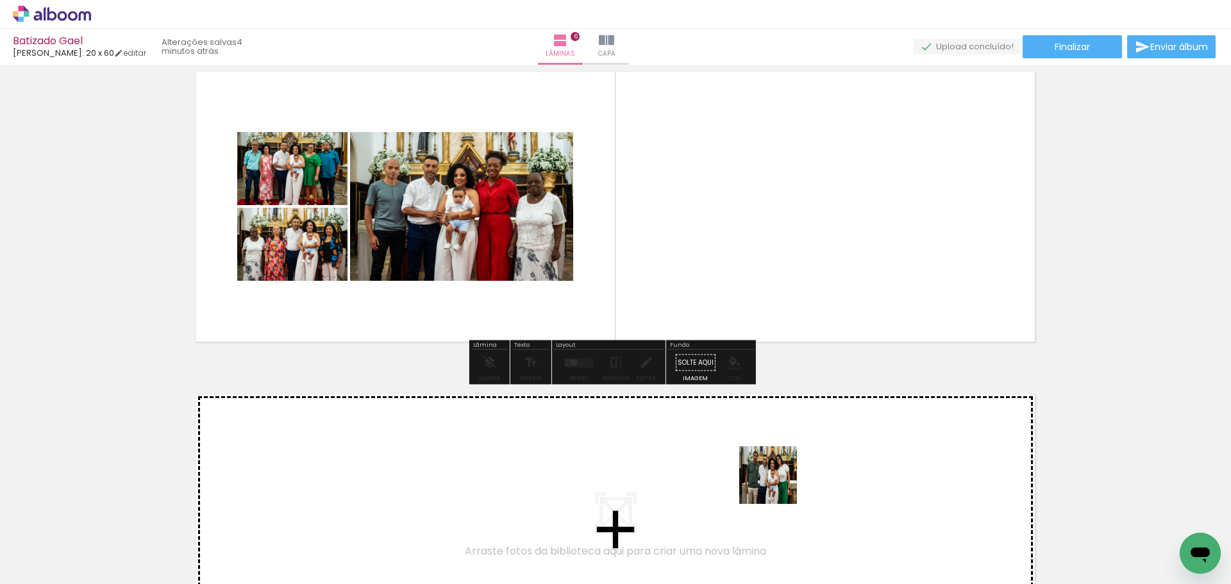
drag, startPoint x: 773, startPoint y: 543, endPoint x: 756, endPoint y: 277, distance: 266.7
click at [756, 277] on quentale-workspace at bounding box center [615, 292] width 1231 height 584
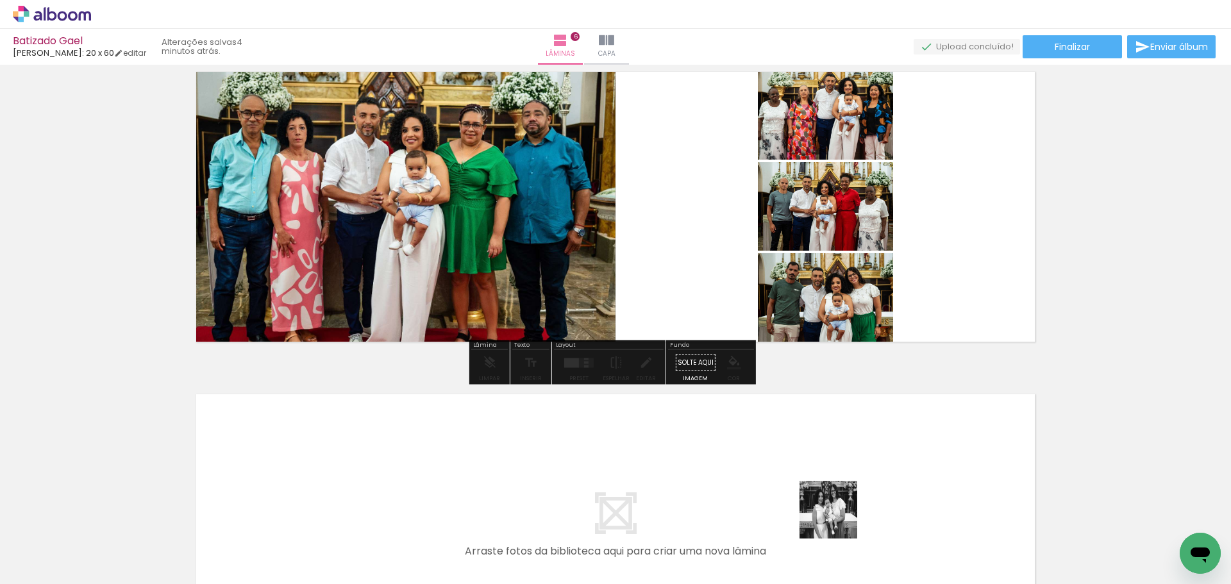
drag, startPoint x: 834, startPoint y: 541, endPoint x: 934, endPoint y: 264, distance: 293.7
click at [932, 249] on quentale-workspace at bounding box center [615, 292] width 1231 height 584
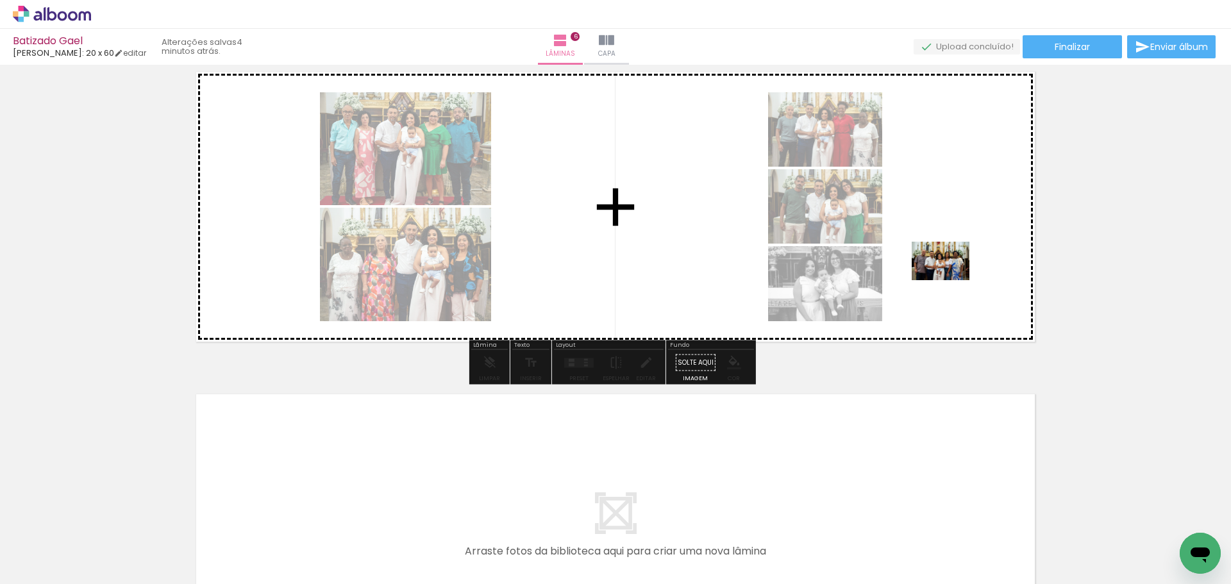
drag, startPoint x: 918, startPoint y: 546, endPoint x: 950, endPoint y: 278, distance: 270.6
click at [950, 279] on quentale-workspace at bounding box center [615, 292] width 1231 height 584
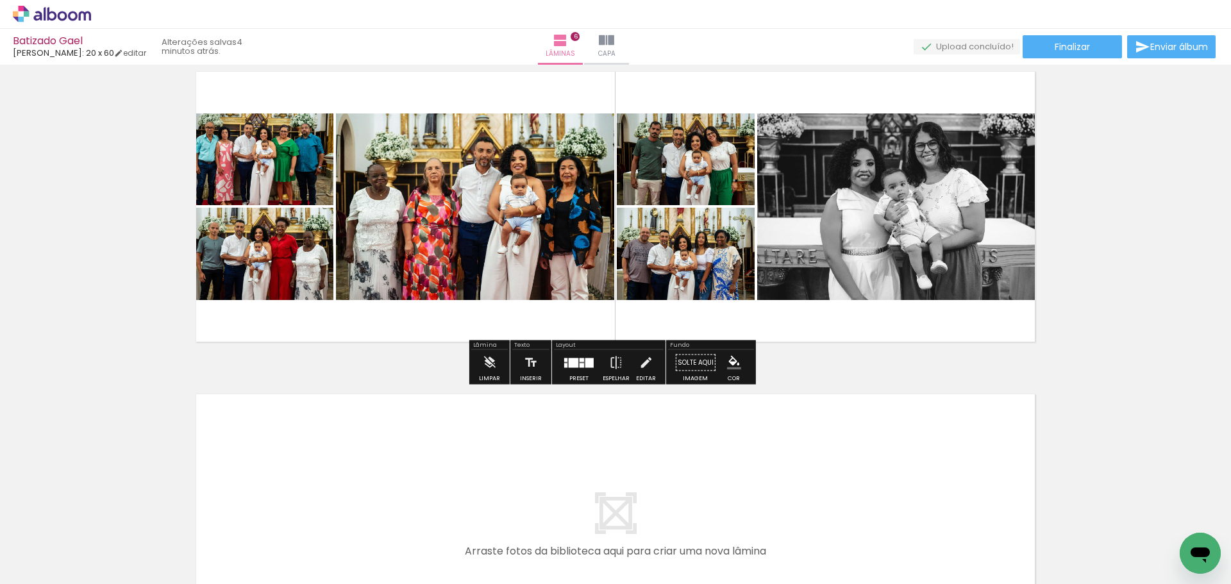
click at [569, 366] on div at bounding box center [574, 363] width 10 height 10
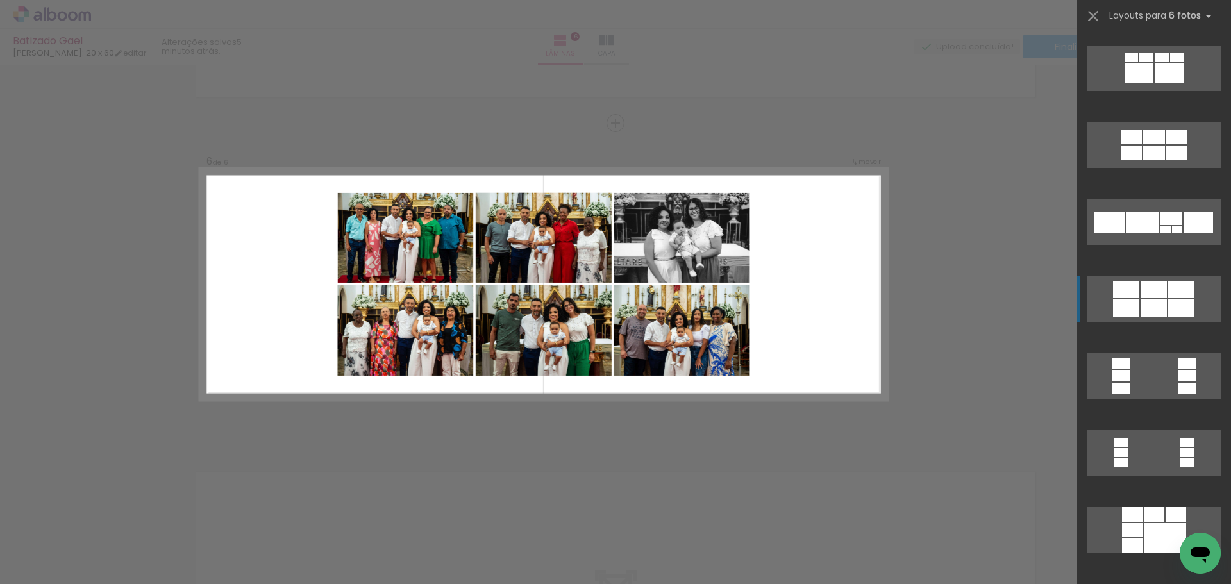
scroll to position [3078, 0]
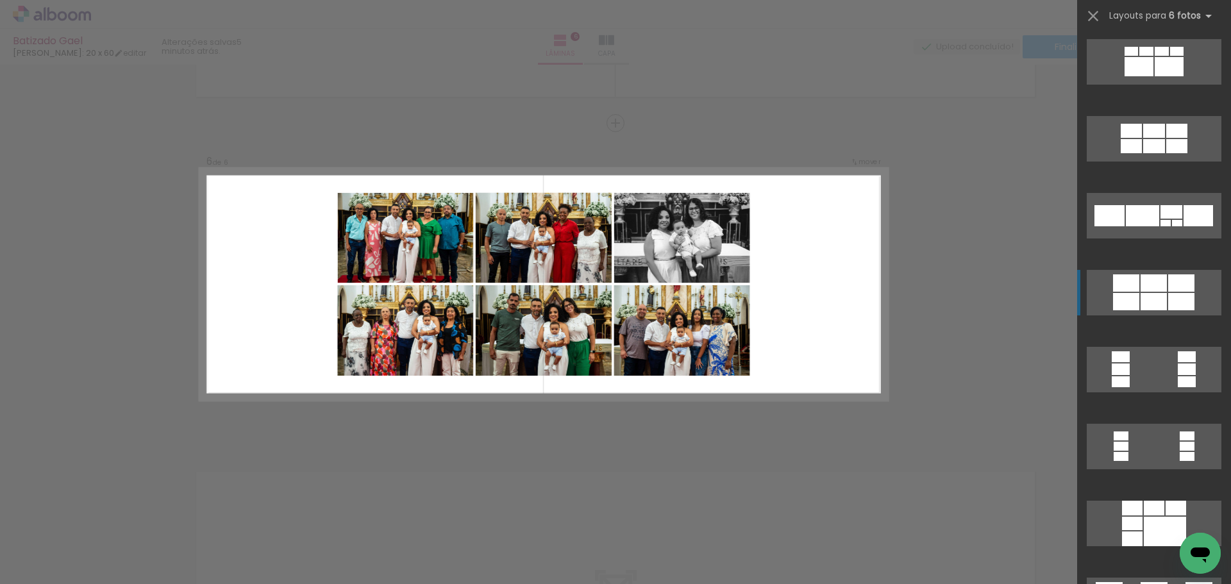
click at [1155, 297] on div at bounding box center [1154, 301] width 26 height 17
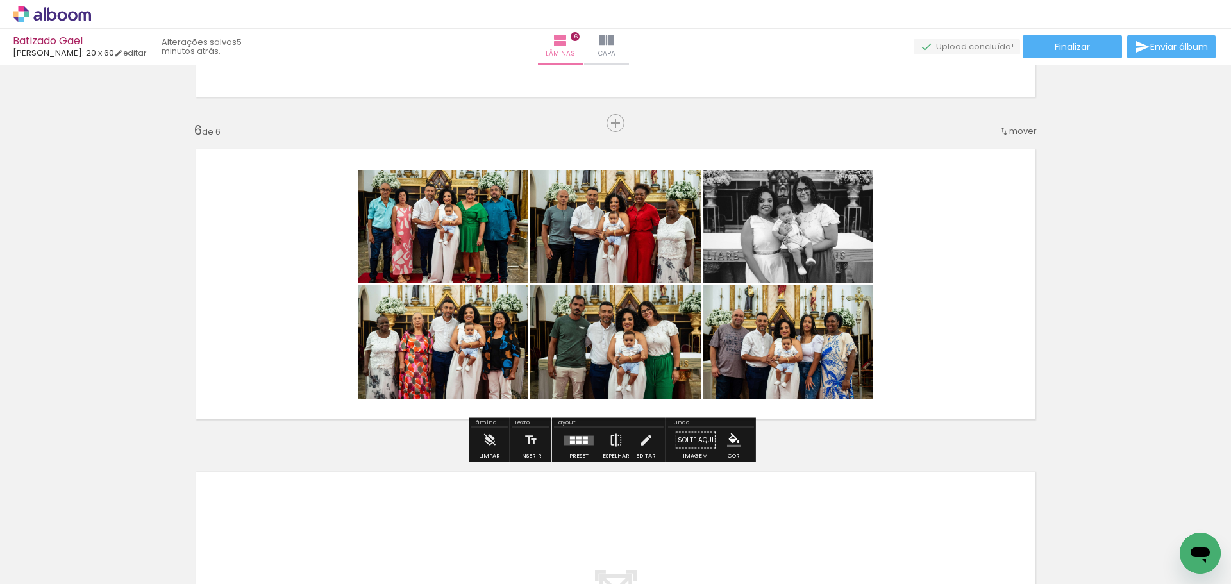
click at [583, 450] on div at bounding box center [579, 441] width 35 height 26
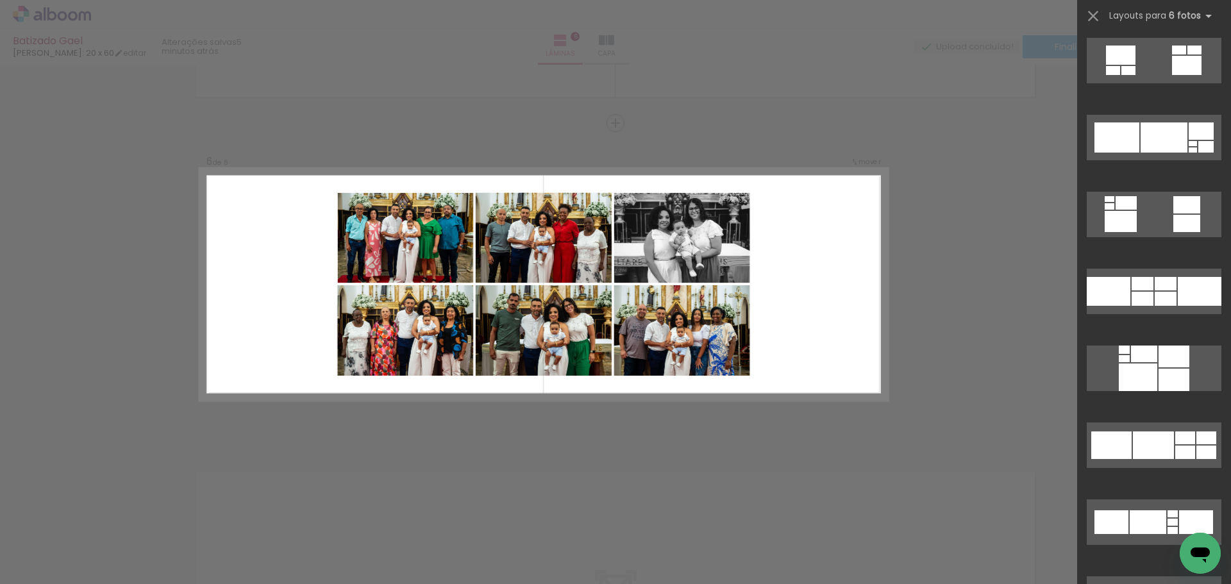
scroll to position [6259, 0]
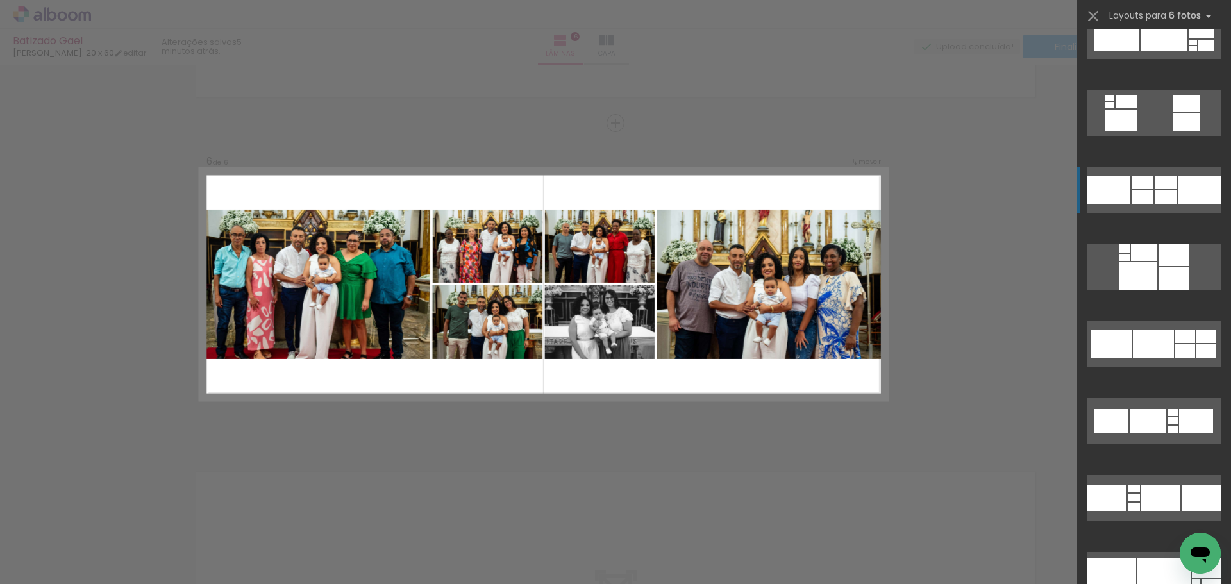
click at [1155, 181] on div at bounding box center [1166, 182] width 22 height 13
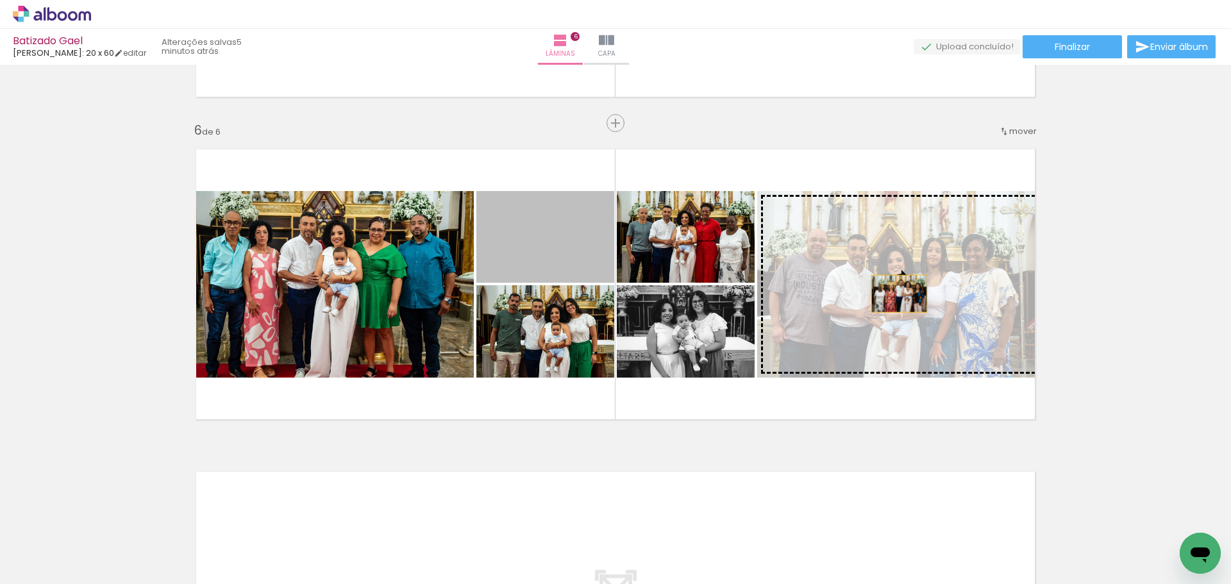
drag, startPoint x: 562, startPoint y: 252, endPoint x: 924, endPoint y: 300, distance: 365.5
click at [0, 0] on slot at bounding box center [0, 0] width 0 height 0
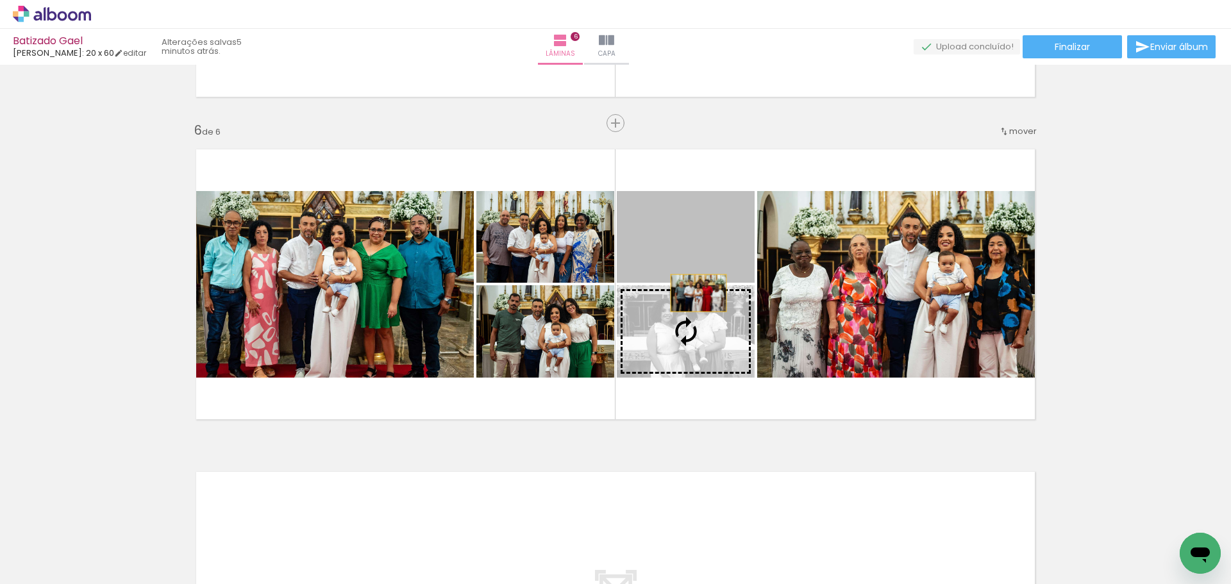
drag, startPoint x: 682, startPoint y: 257, endPoint x: 687, endPoint y: 344, distance: 88.0
click at [0, 0] on slot at bounding box center [0, 0] width 0 height 0
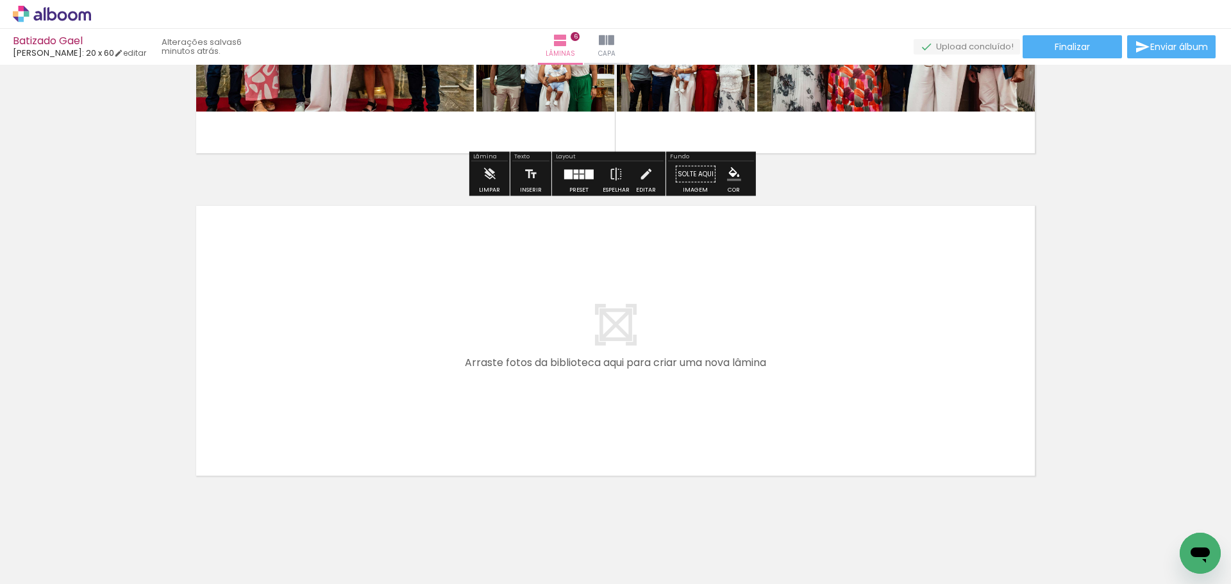
scroll to position [1869, 0]
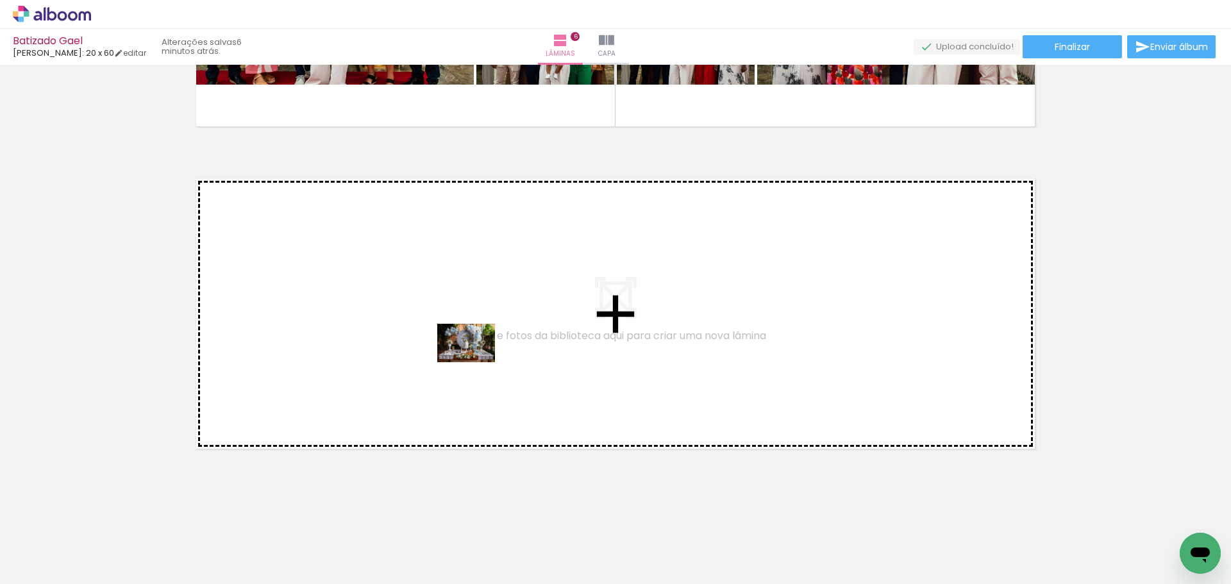
drag, startPoint x: 973, startPoint y: 551, endPoint x: 476, endPoint y: 362, distance: 531.6
click at [476, 362] on quentale-workspace at bounding box center [615, 292] width 1231 height 584
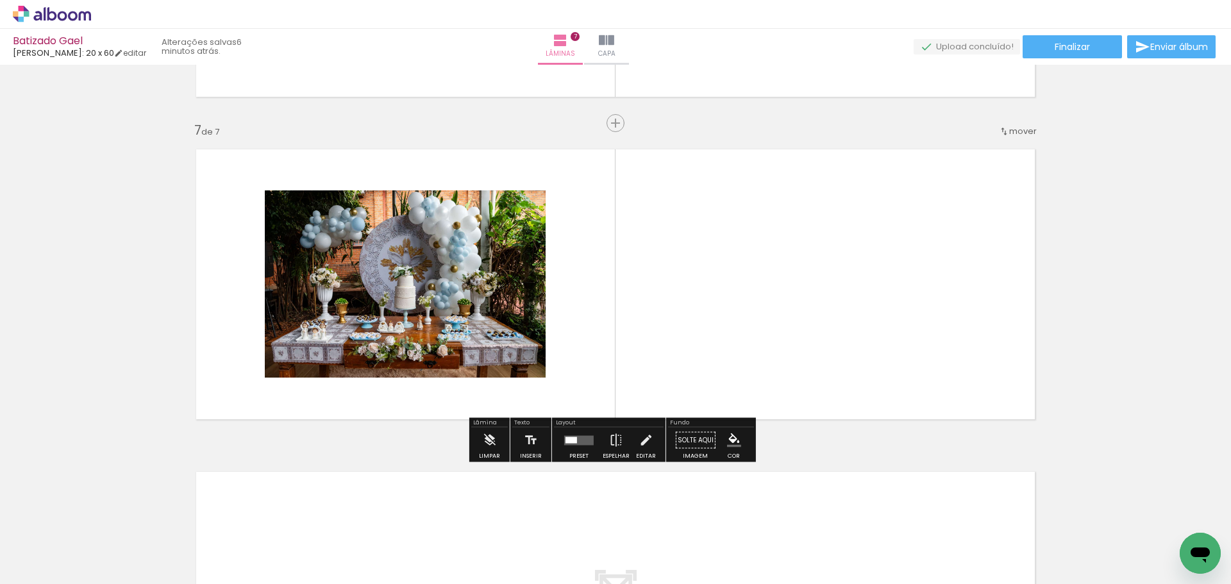
scroll to position [0, 577]
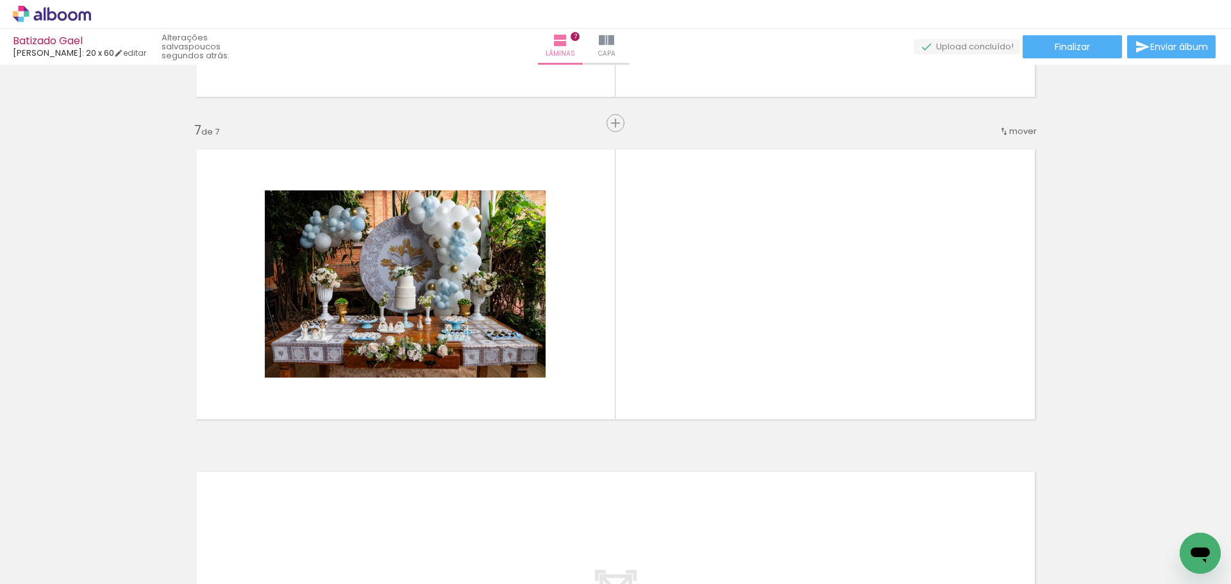
scroll to position [0, 944]
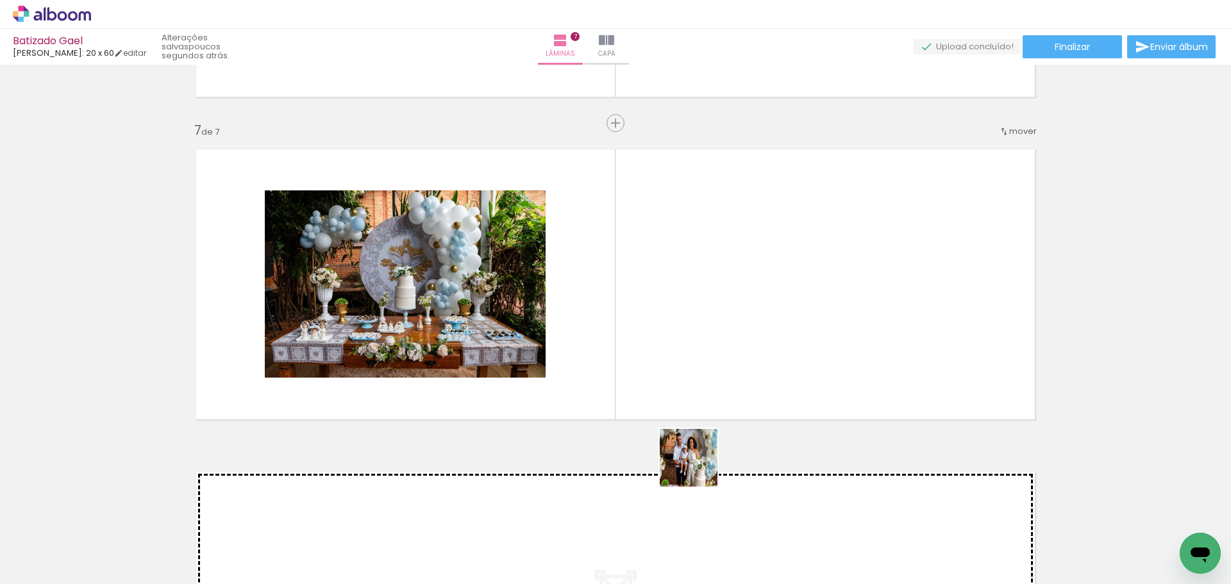
drag, startPoint x: 634, startPoint y: 561, endPoint x: 772, endPoint y: 367, distance: 238.1
click at [772, 367] on quentale-workspace at bounding box center [615, 292] width 1231 height 584
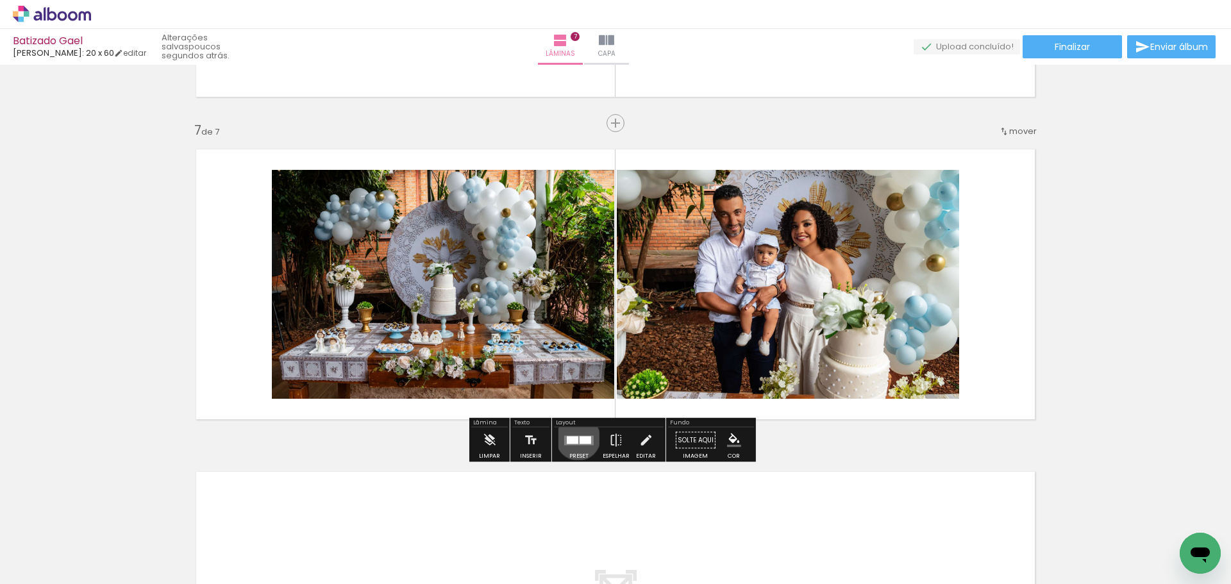
click at [575, 438] on div at bounding box center [573, 440] width 12 height 8
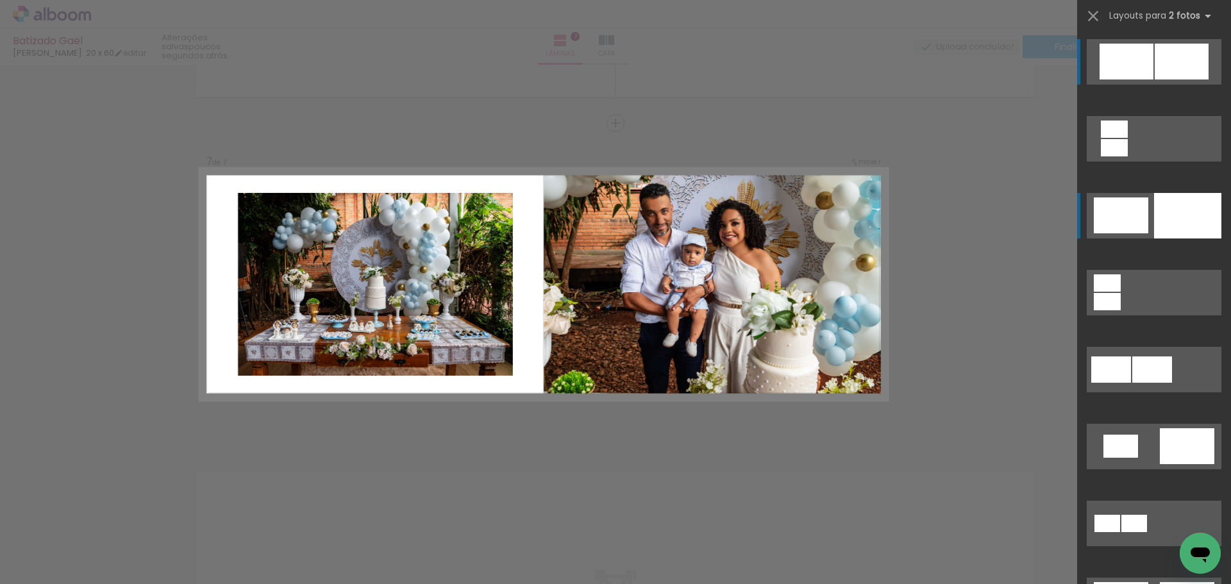
click at [1138, 227] on div at bounding box center [1121, 216] width 55 height 36
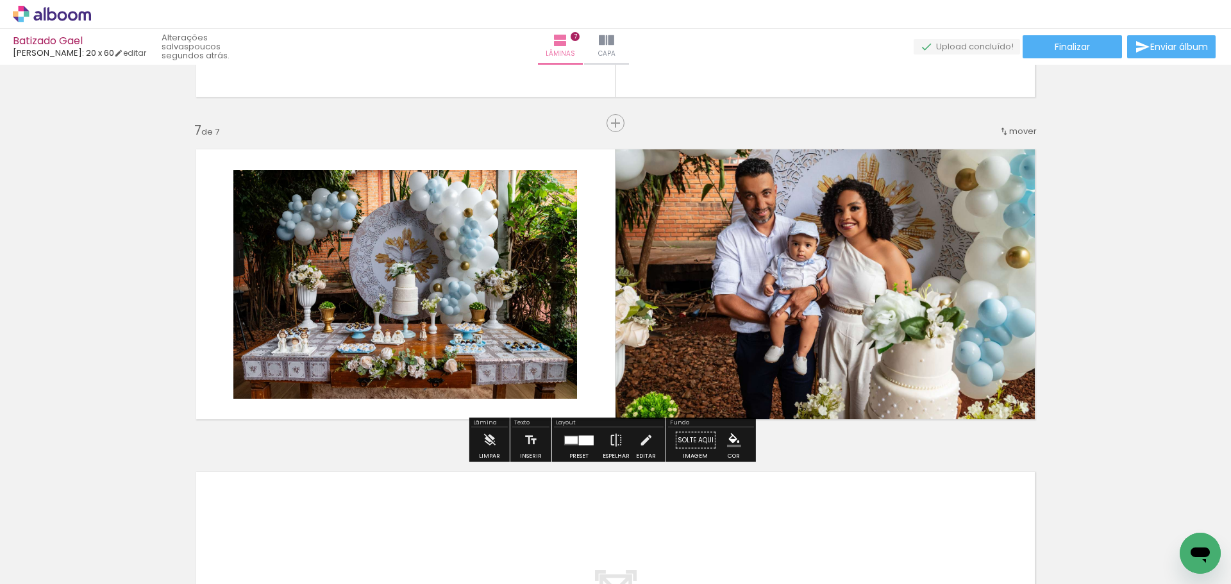
click at [788, 264] on quentale-photo at bounding box center [831, 284] width 430 height 291
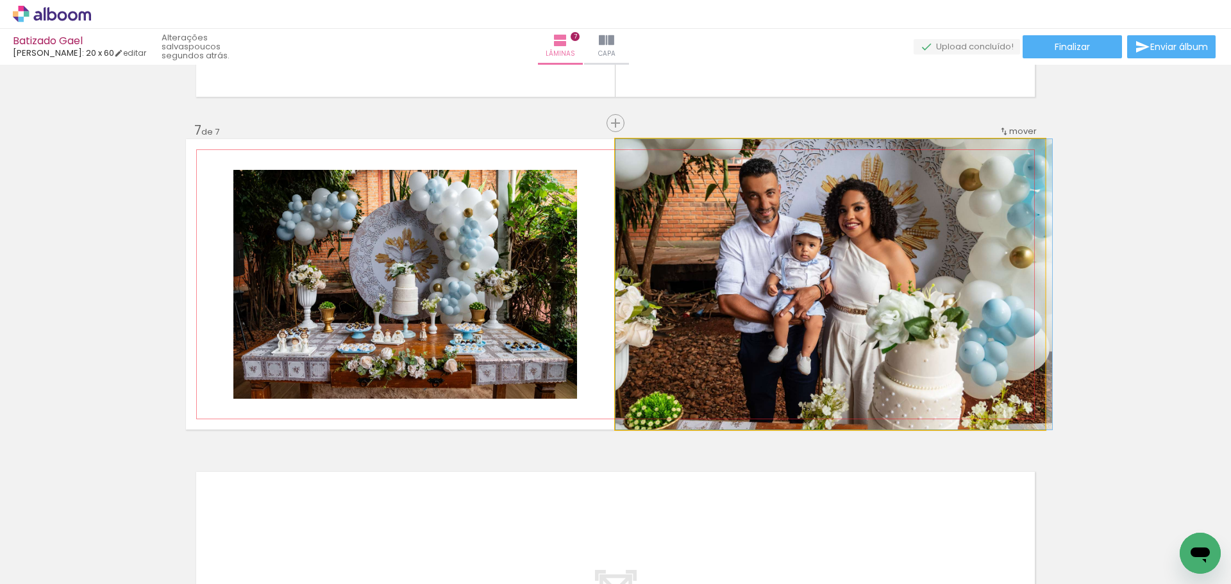
drag, startPoint x: 804, startPoint y: 253, endPoint x: 816, endPoint y: 253, distance: 12.2
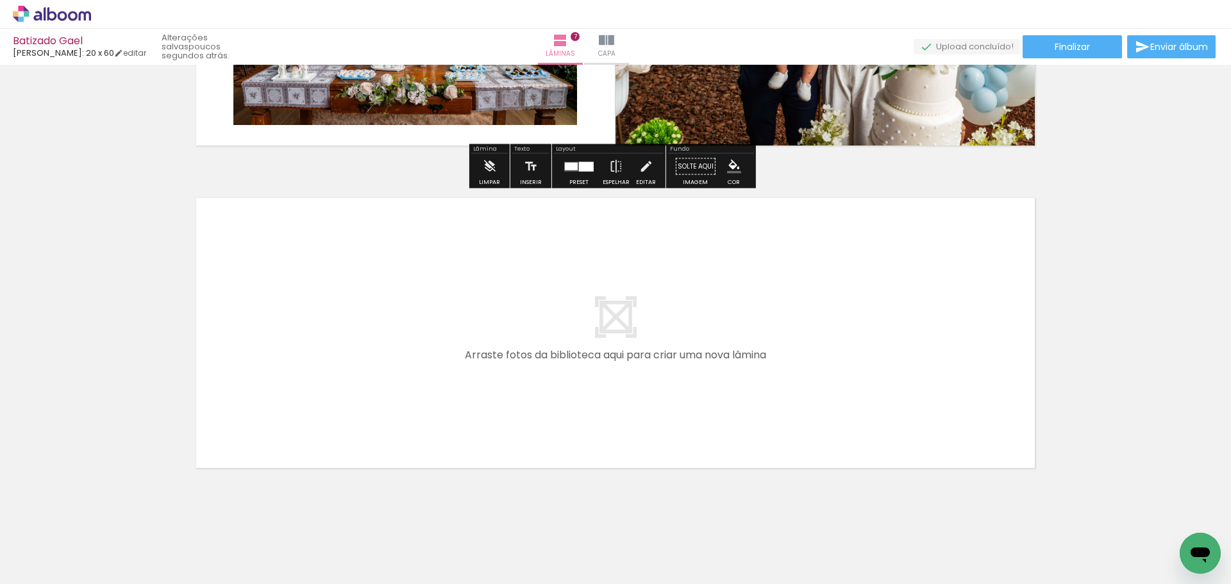
scroll to position [2191, 0]
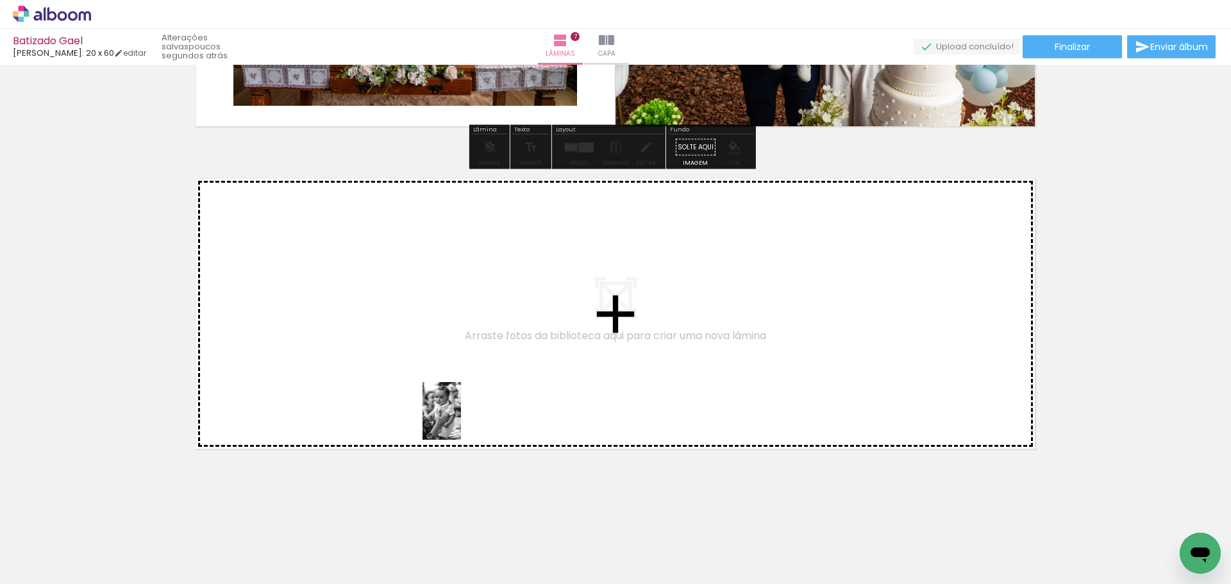
drag, startPoint x: 524, startPoint y: 543, endPoint x: 426, endPoint y: 380, distance: 190.2
click at [426, 380] on quentale-workspace at bounding box center [615, 292] width 1231 height 584
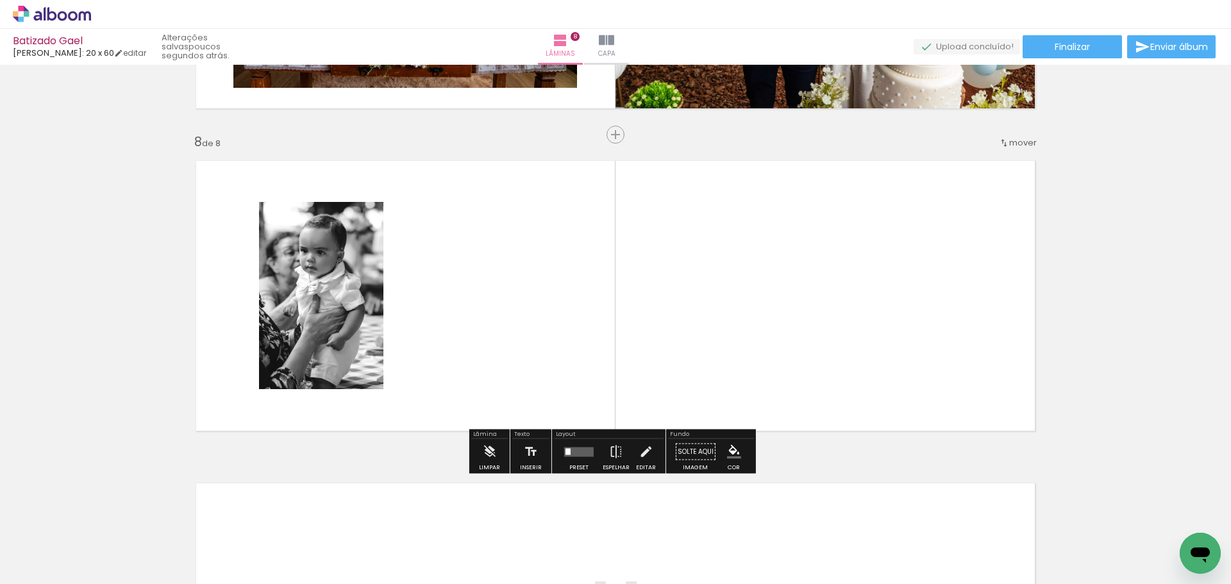
scroll to position [2221, 0]
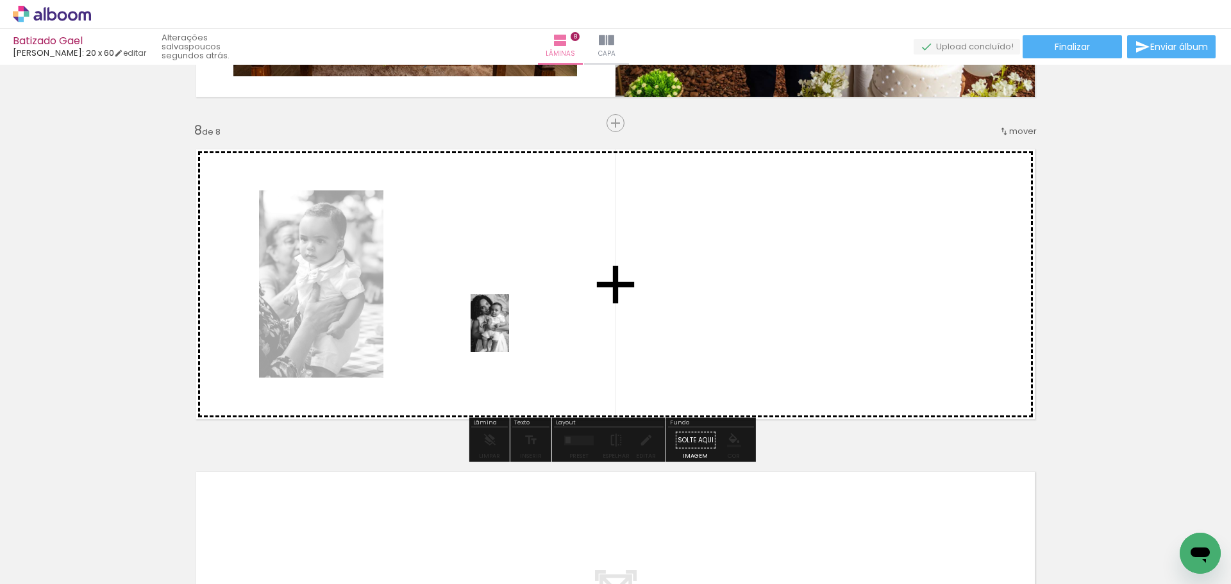
drag, startPoint x: 841, startPoint y: 546, endPoint x: 506, endPoint y: 329, distance: 399.2
click at [506, 329] on quentale-workspace at bounding box center [615, 292] width 1231 height 584
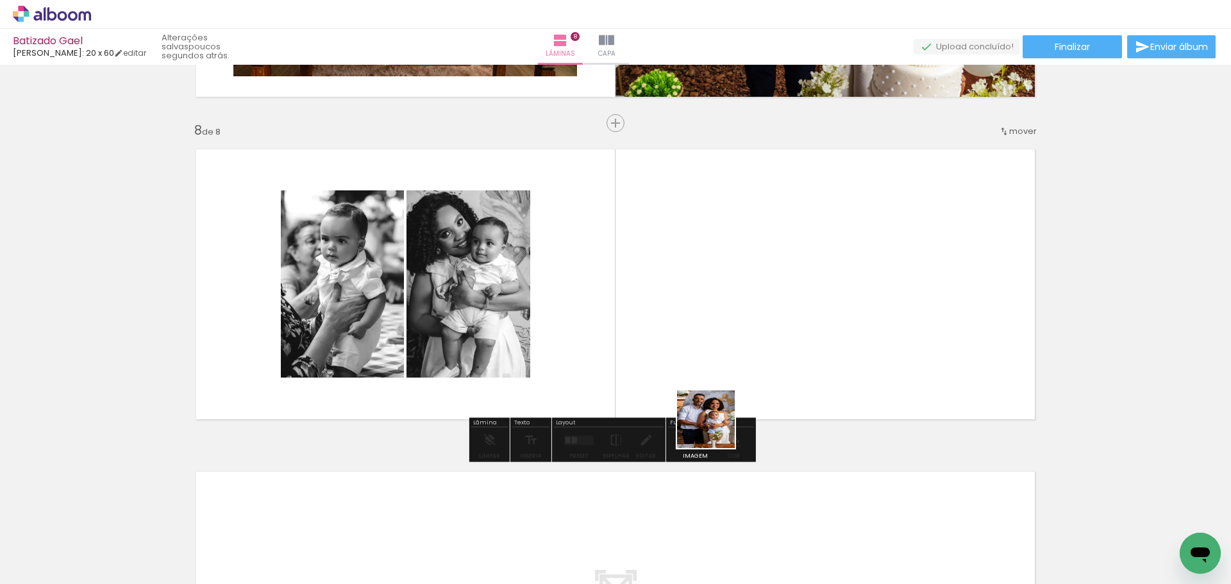
drag, startPoint x: 715, startPoint y: 519, endPoint x: 706, endPoint y: 298, distance: 222.1
click at [706, 300] on quentale-workspace at bounding box center [615, 292] width 1231 height 584
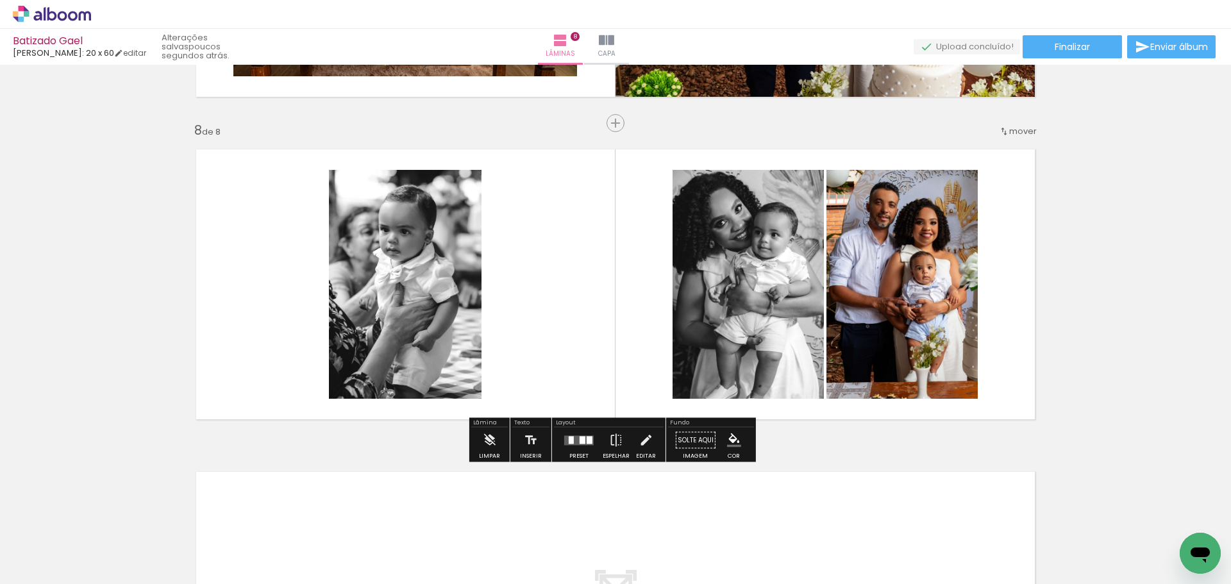
drag, startPoint x: 83, startPoint y: 351, endPoint x: 175, endPoint y: 376, distance: 94.9
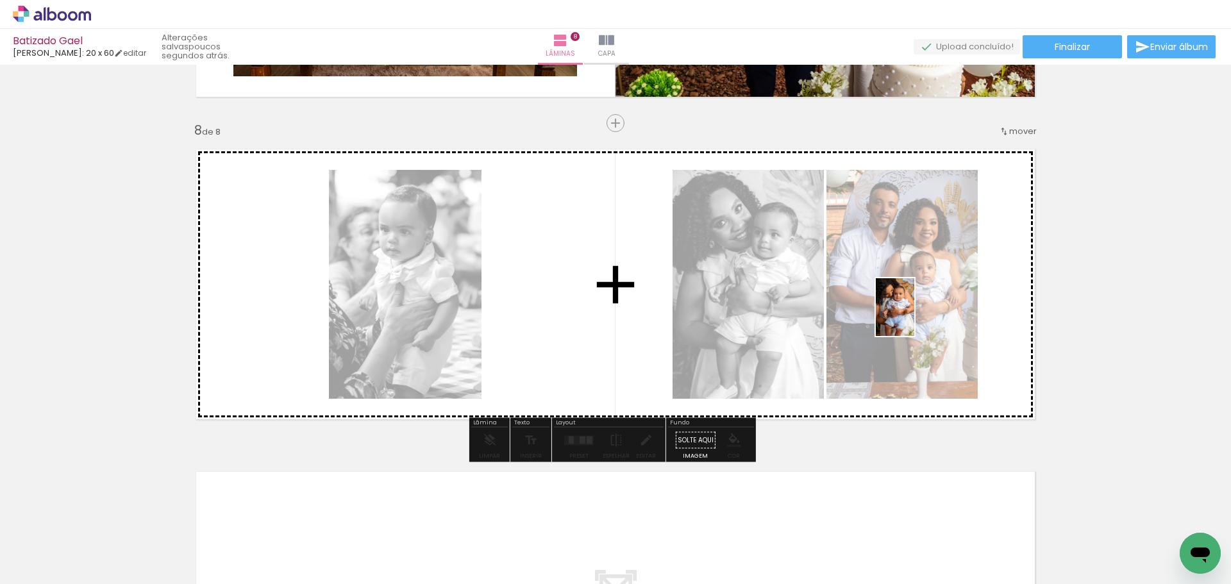
drag, startPoint x: 777, startPoint y: 543, endPoint x: 915, endPoint y: 317, distance: 264.5
click at [915, 317] on quentale-workspace at bounding box center [615, 292] width 1231 height 584
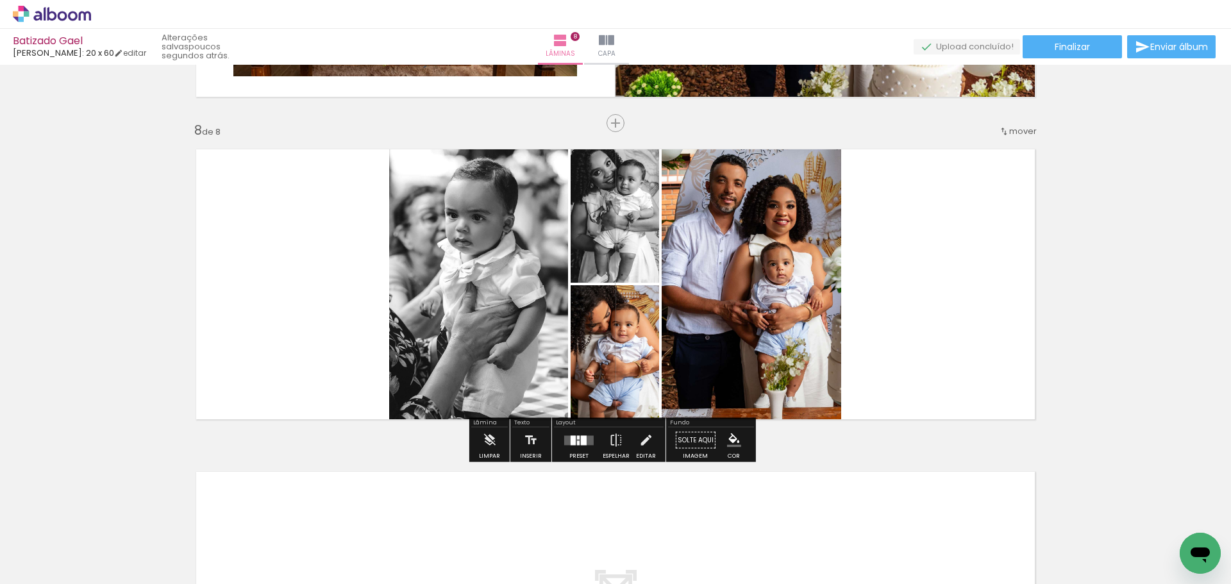
click at [581, 452] on div at bounding box center [579, 441] width 35 height 26
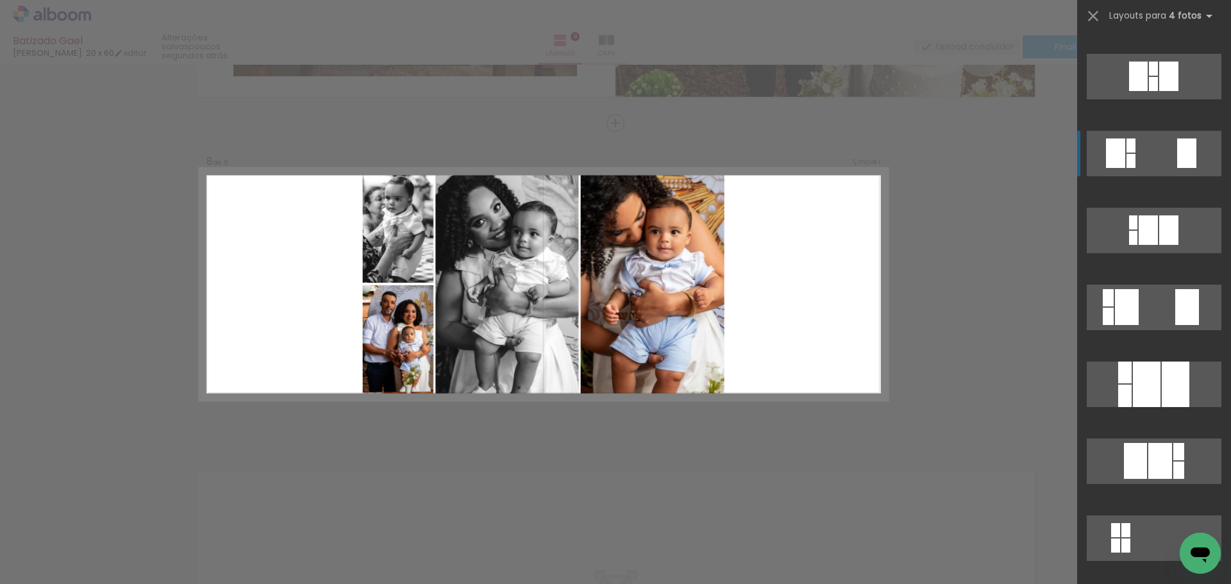
scroll to position [513, 0]
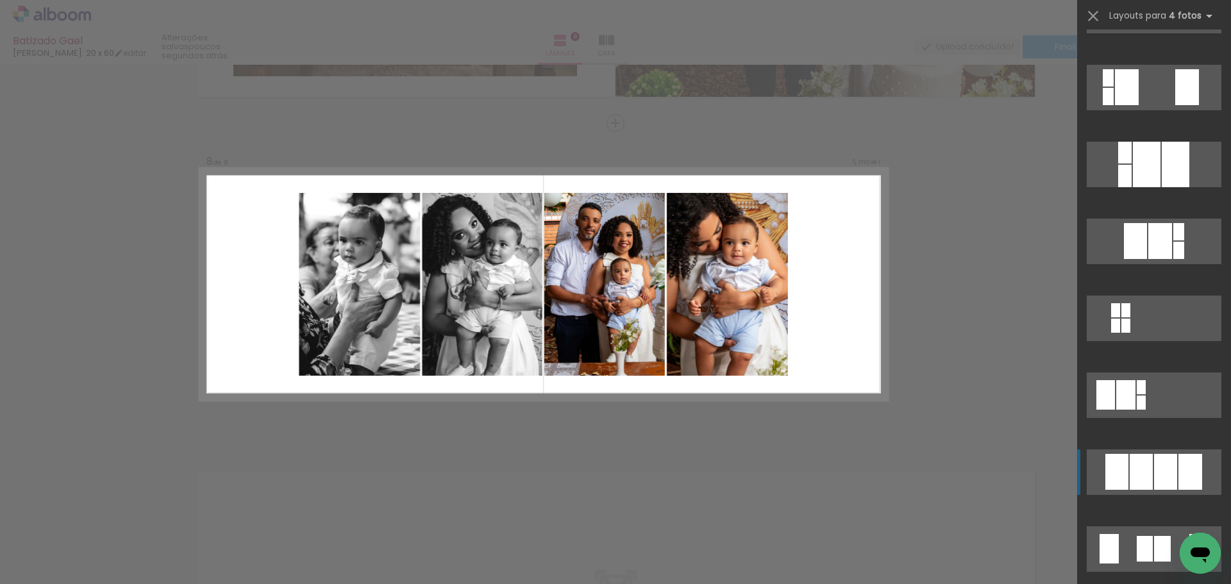
click at [1130, 476] on div at bounding box center [1141, 472] width 23 height 36
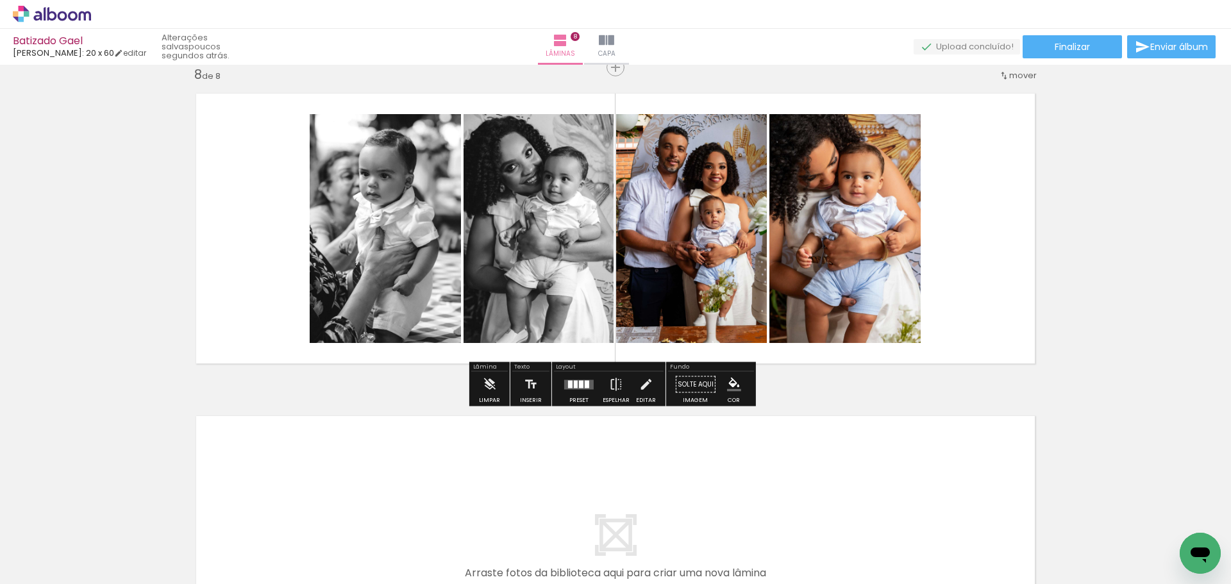
scroll to position [2285, 0]
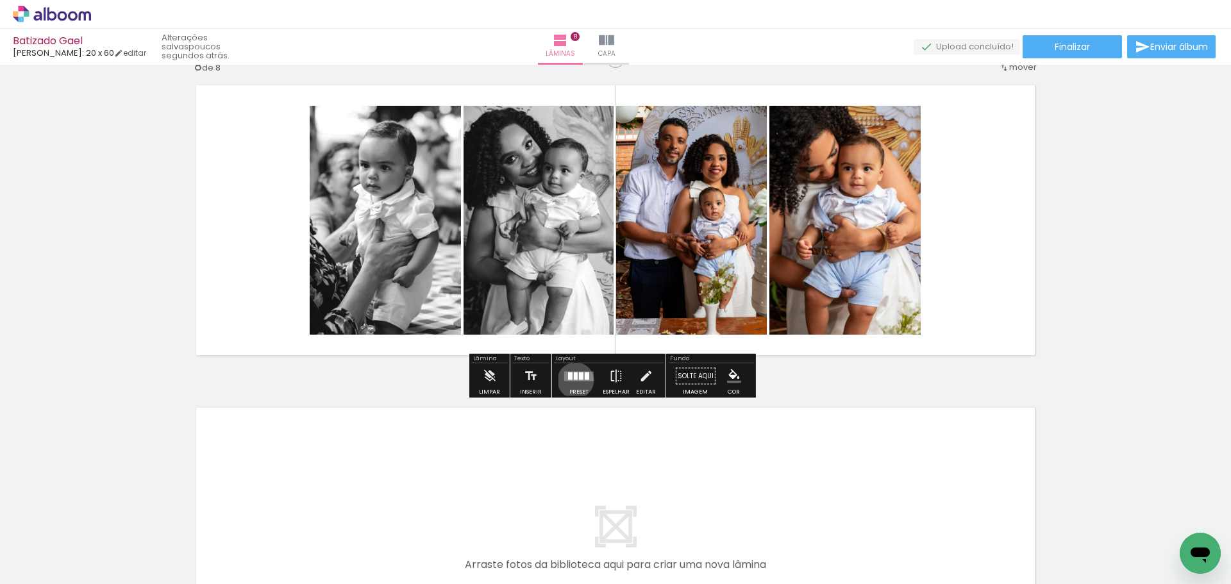
click at [573, 380] on quentale-layouter at bounding box center [579, 376] width 30 height 10
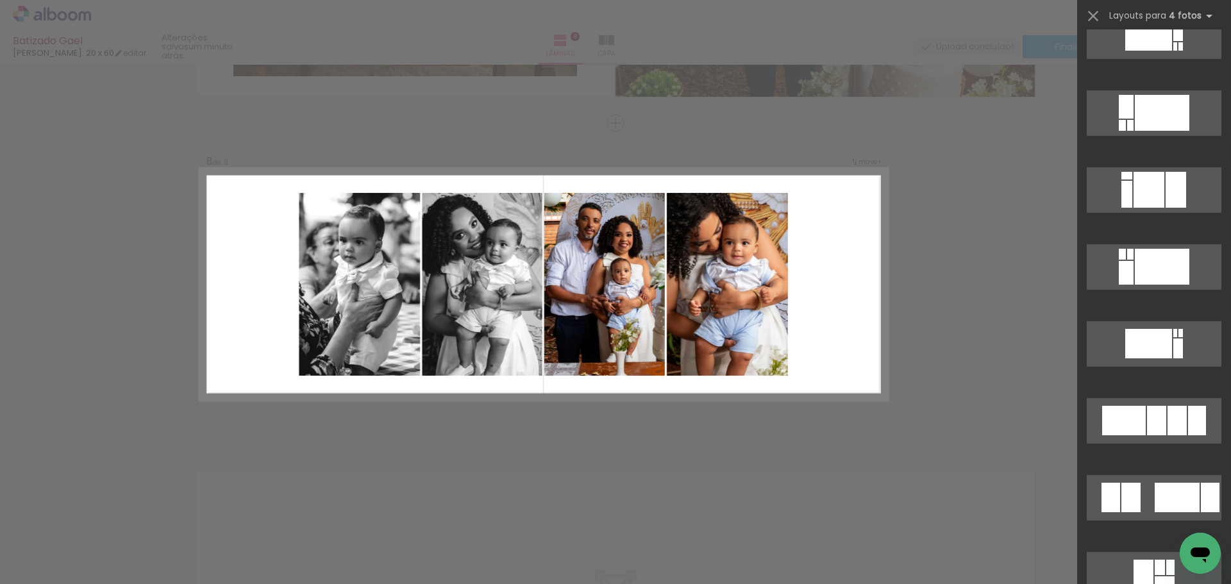
scroll to position [923, 0]
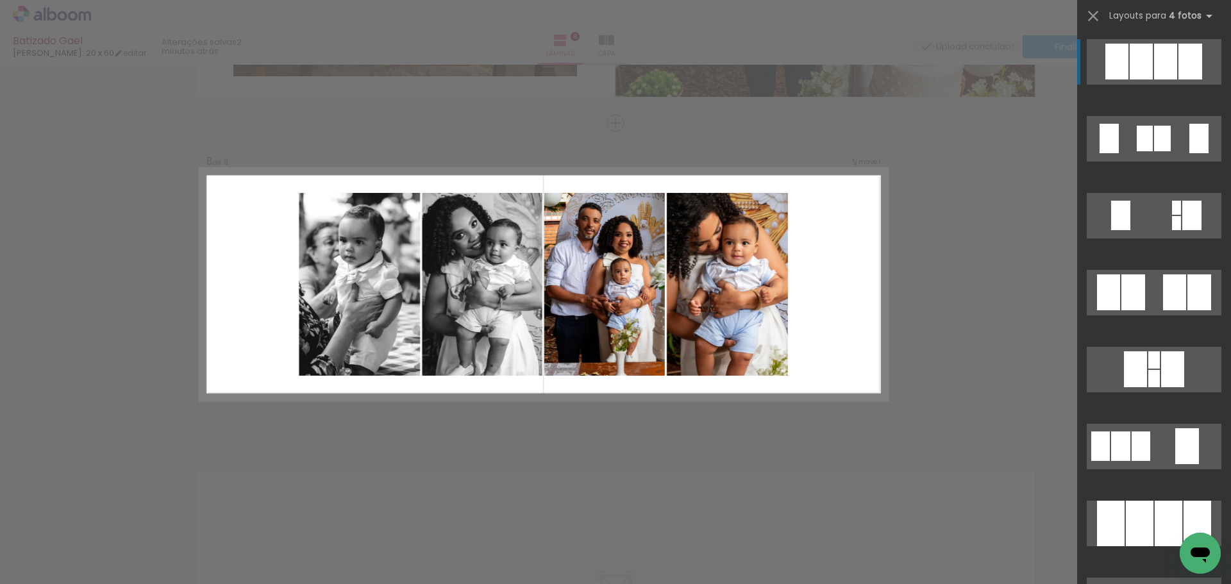
scroll to position [0, 944]
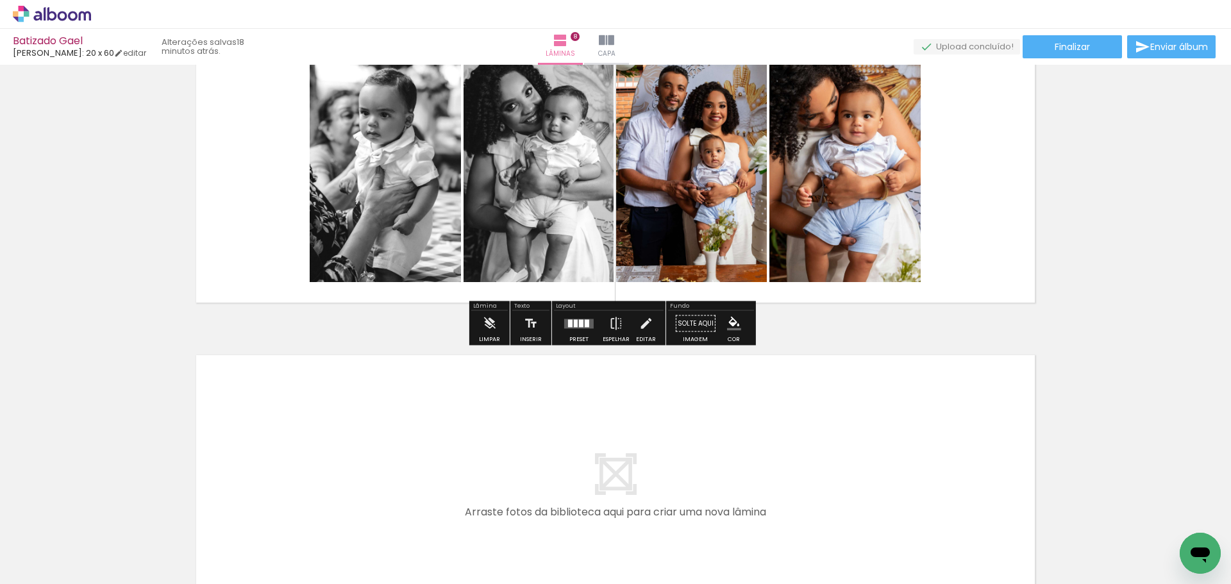
scroll to position [2413, 0]
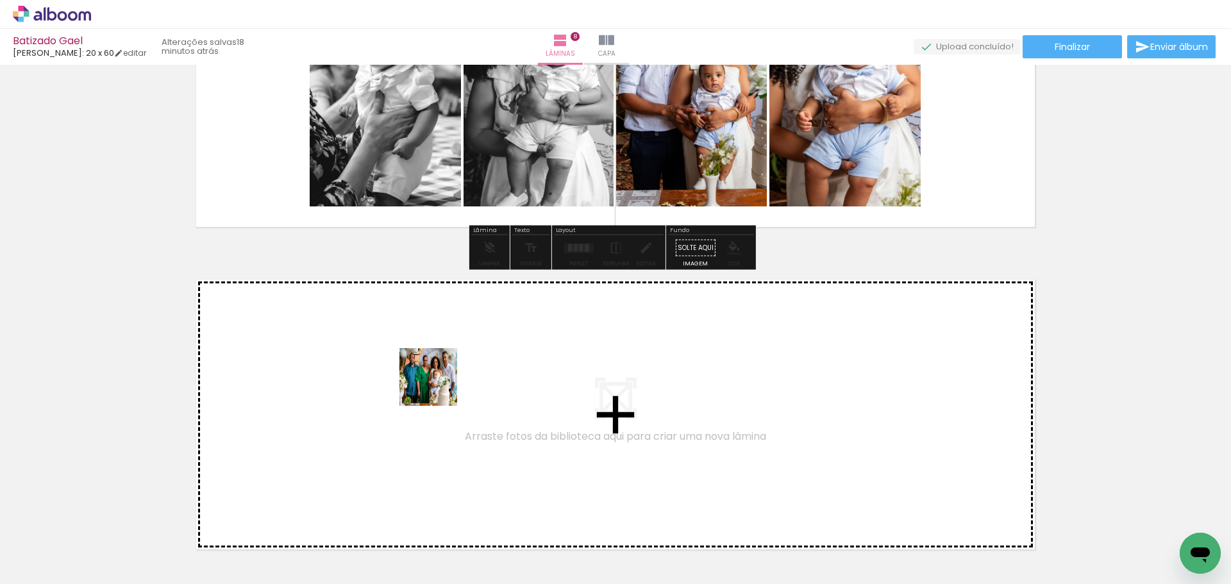
drag, startPoint x: 909, startPoint y: 534, endPoint x: 414, endPoint y: 382, distance: 517.5
click at [414, 382] on quentale-workspace at bounding box center [615, 292] width 1231 height 584
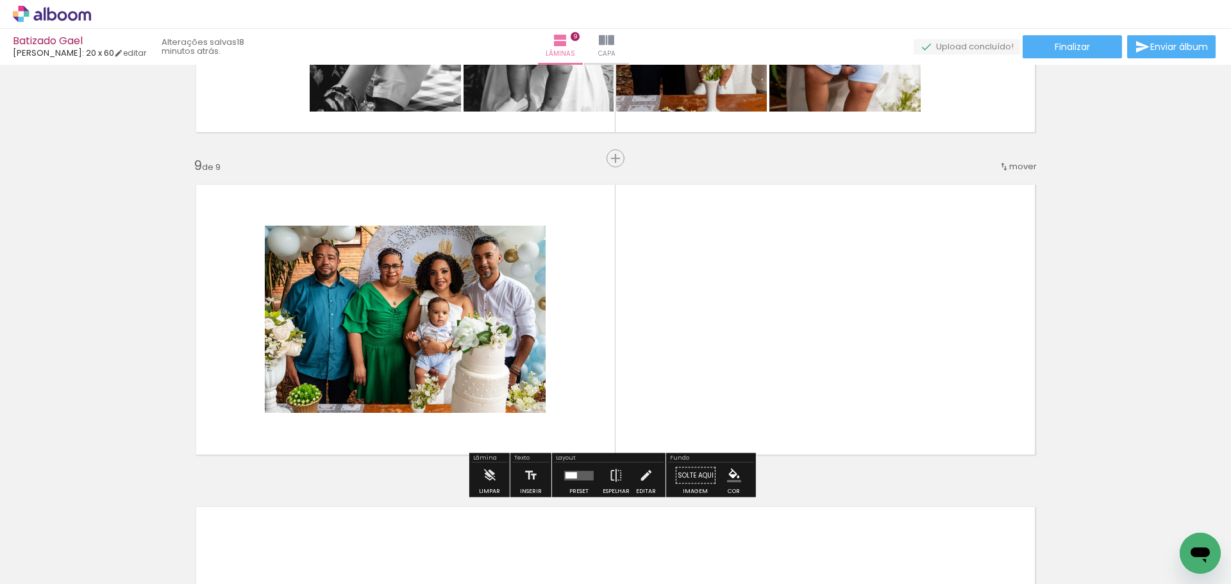
scroll to position [2543, 0]
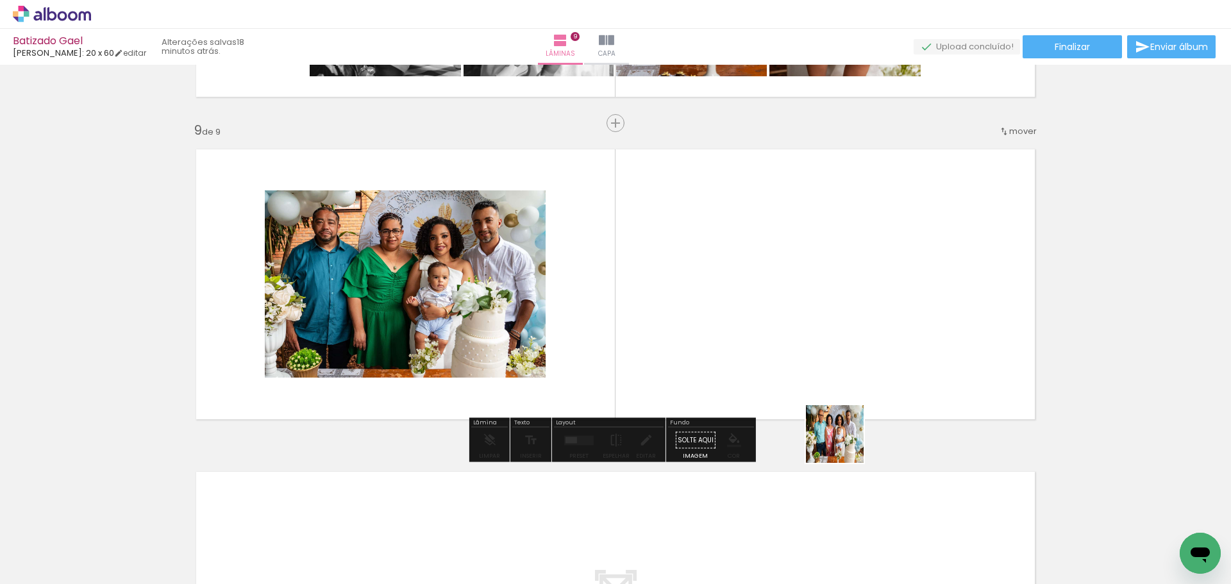
drag, startPoint x: 982, startPoint y: 548, endPoint x: 734, endPoint y: 323, distance: 334.6
click at [734, 323] on quentale-workspace at bounding box center [615, 292] width 1231 height 584
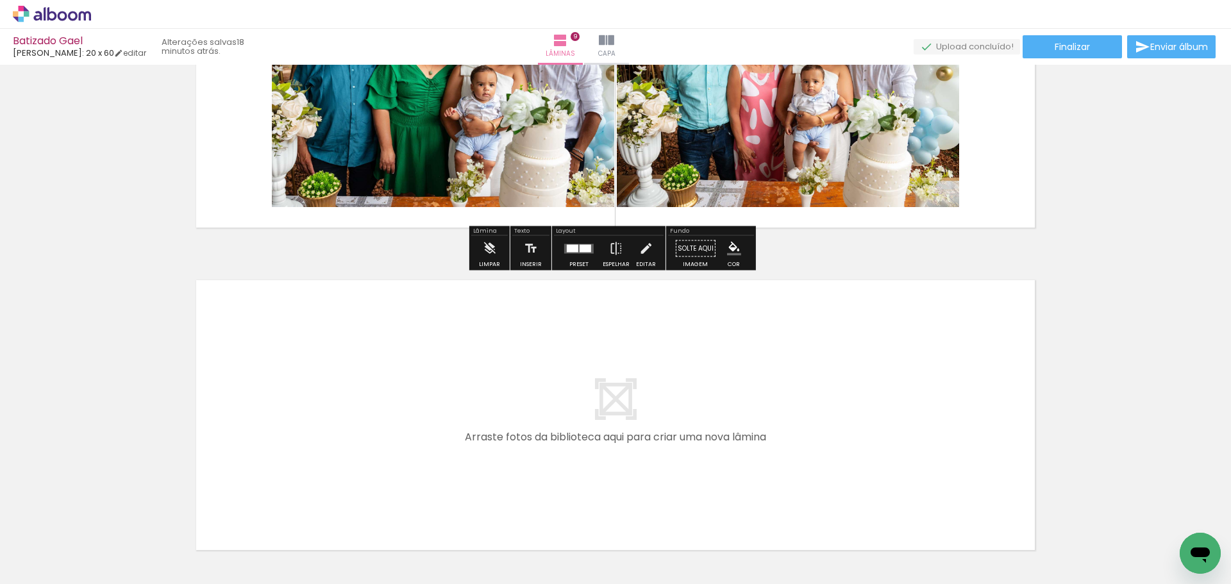
scroll to position [2837, 0]
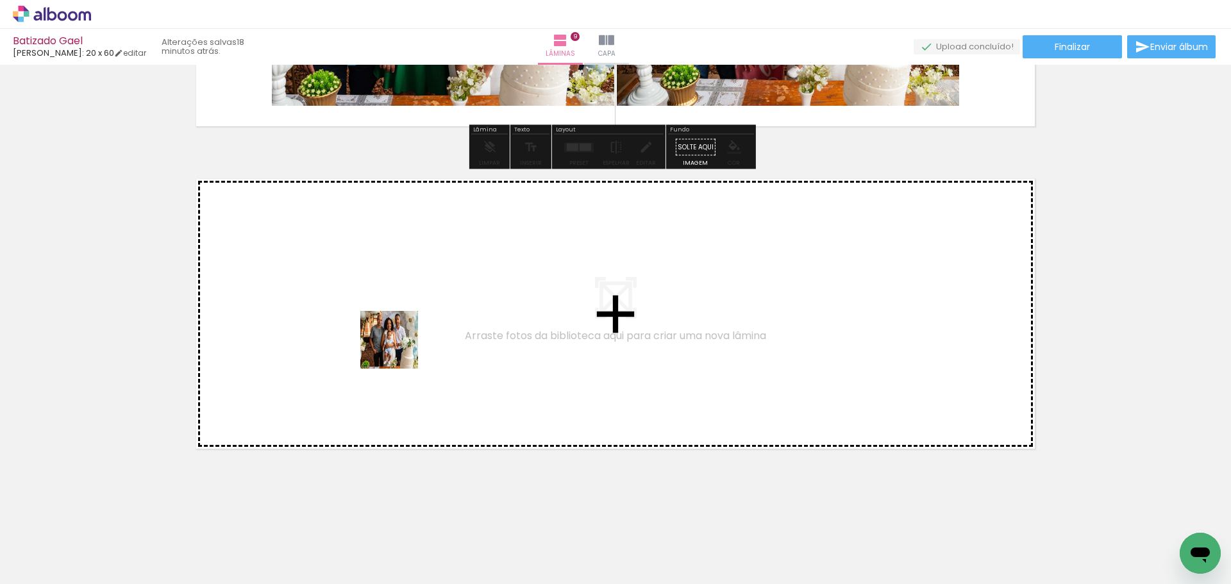
drag, startPoint x: 1047, startPoint y: 546, endPoint x: 315, endPoint y: 287, distance: 777.1
click at [315, 287] on quentale-workspace at bounding box center [615, 292] width 1231 height 584
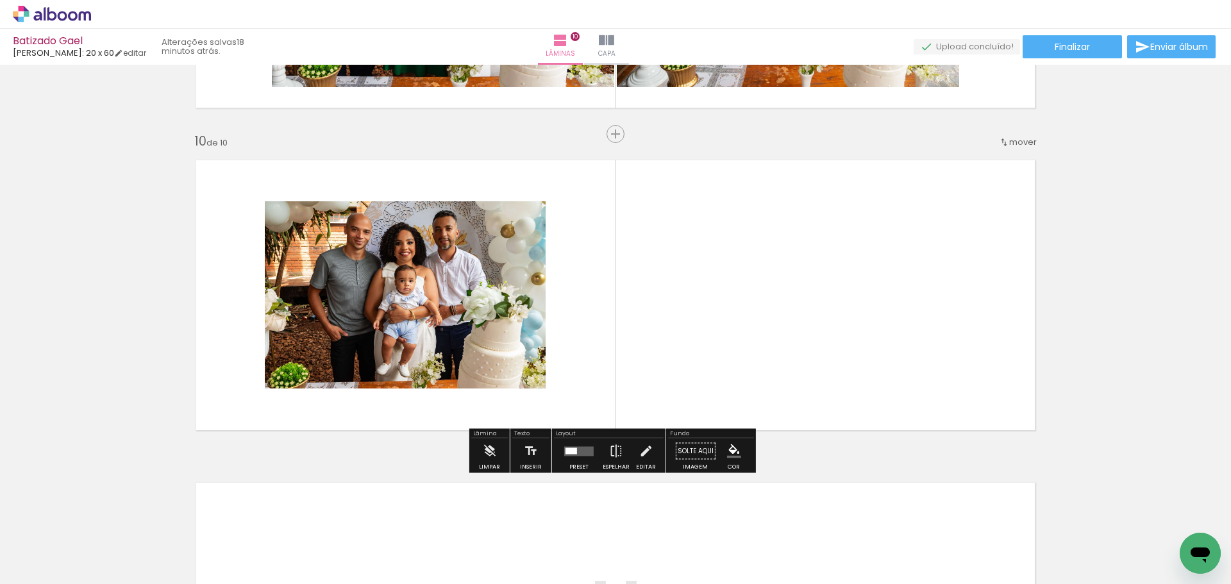
scroll to position [2866, 0]
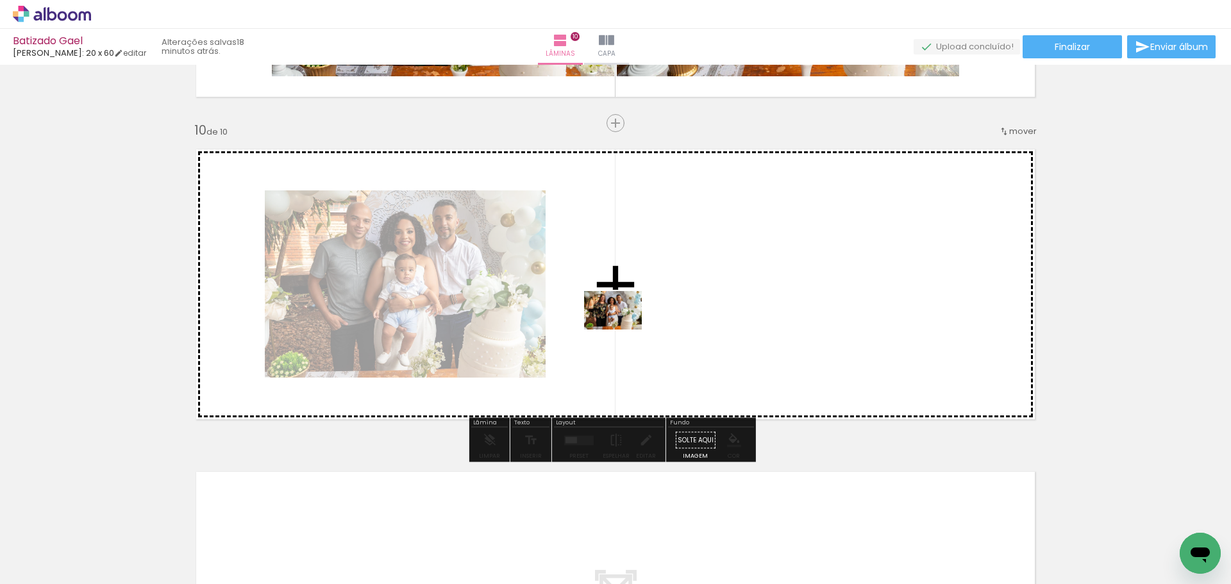
drag, startPoint x: 1118, startPoint y: 548, endPoint x: 606, endPoint y: 307, distance: 566.3
click at [611, 312] on quentale-workspace at bounding box center [615, 292] width 1231 height 584
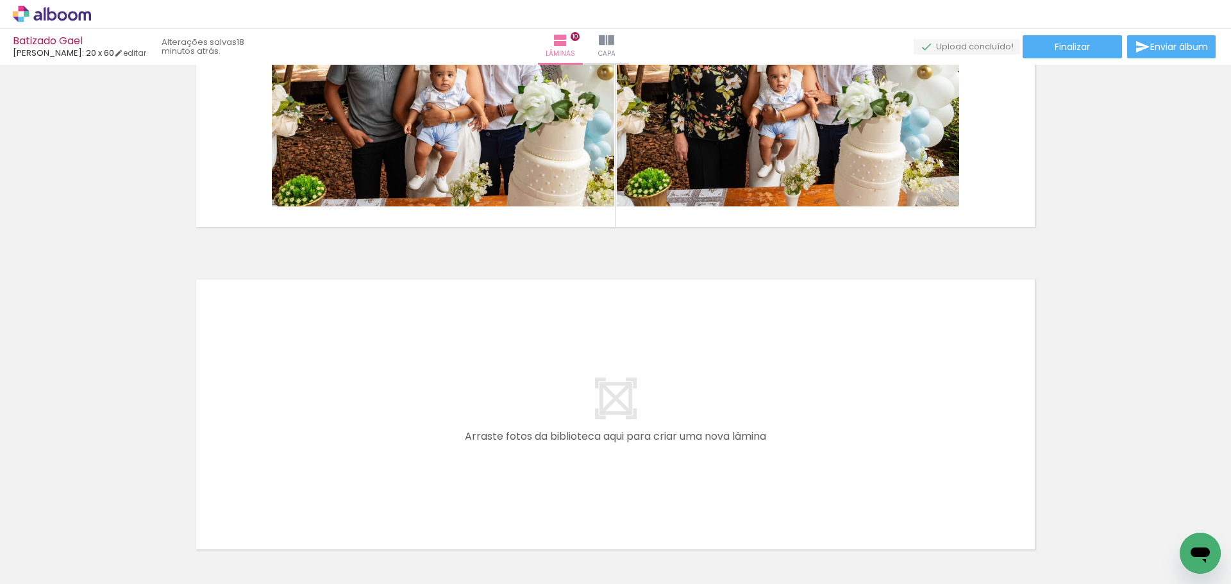
scroll to position [0, 1291]
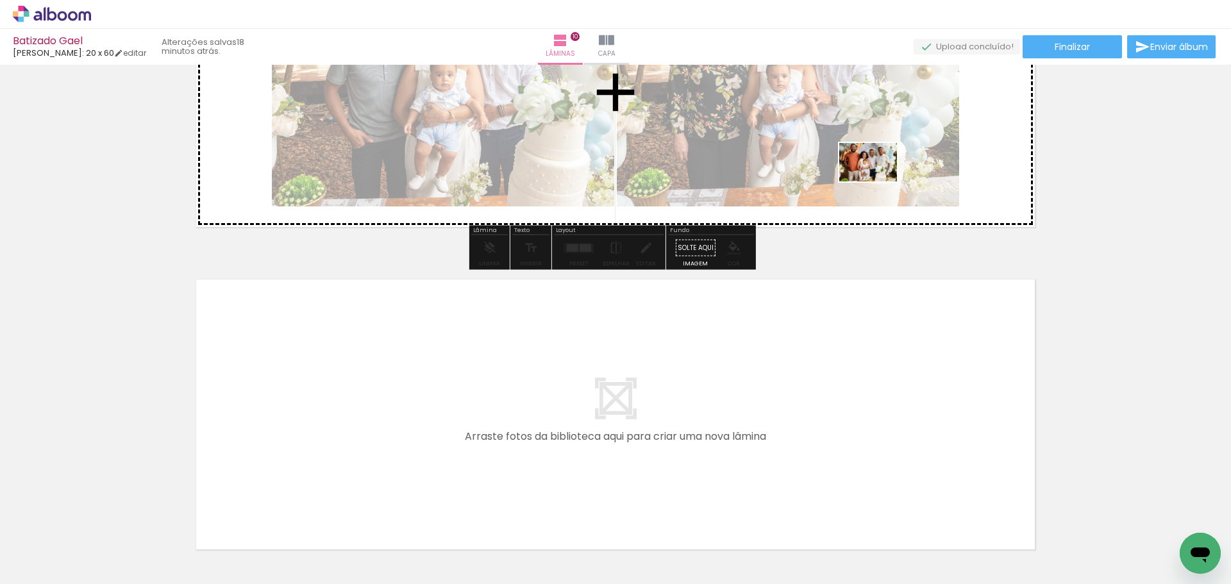
drag, startPoint x: 849, startPoint y: 542, endPoint x: 878, endPoint y: 175, distance: 368.0
click at [878, 175] on quentale-workspace at bounding box center [615, 292] width 1231 height 584
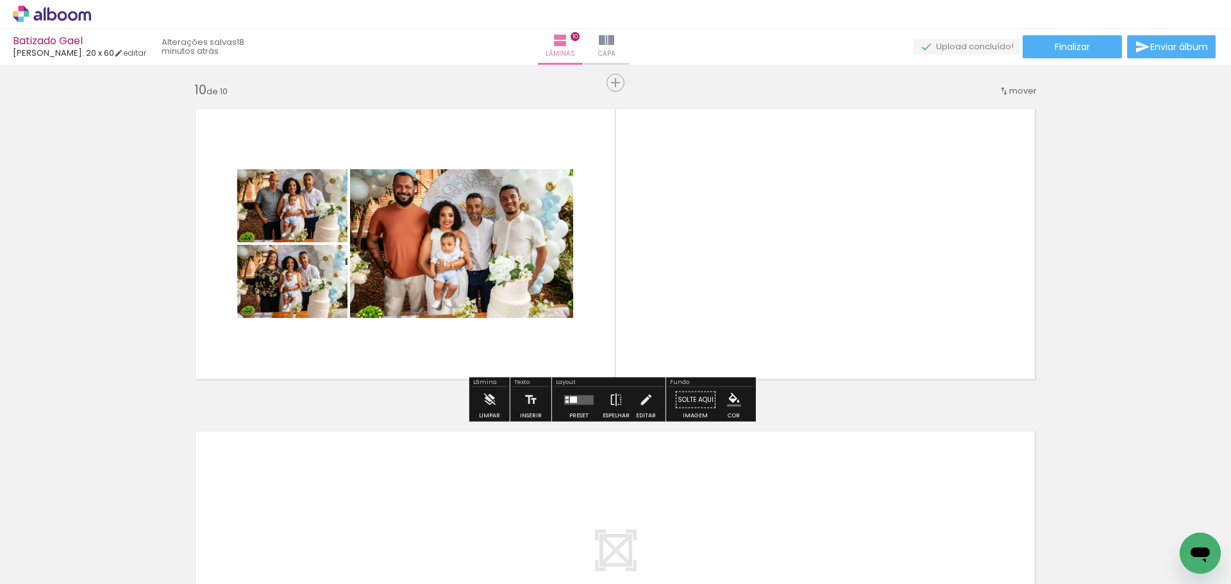
scroll to position [2866, 0]
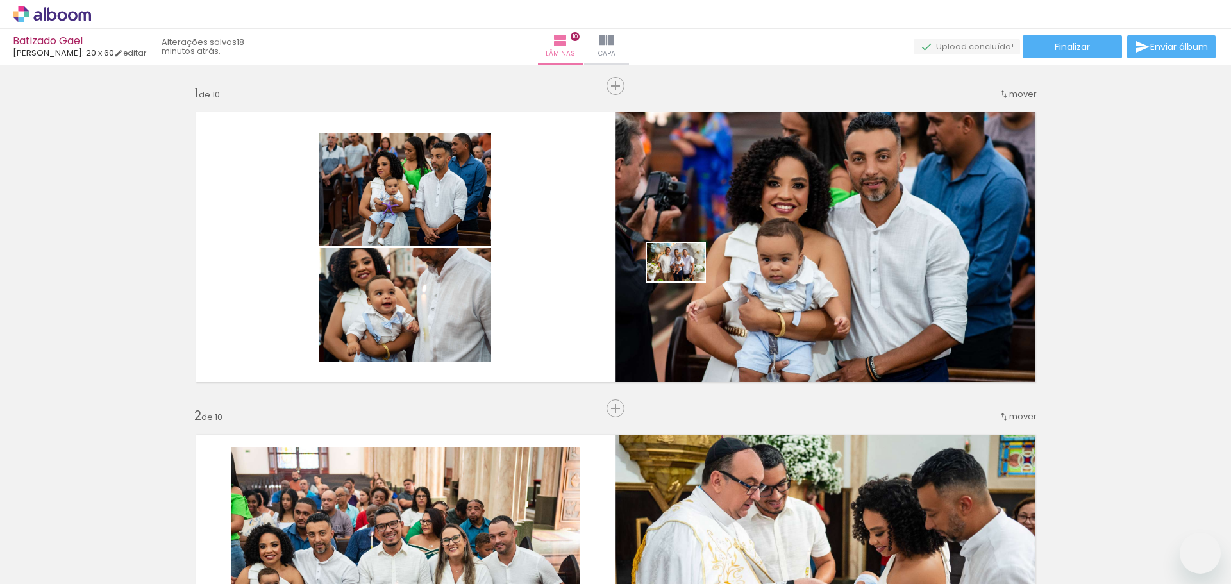
click at [686, 282] on quentale-workspace at bounding box center [615, 292] width 1231 height 584
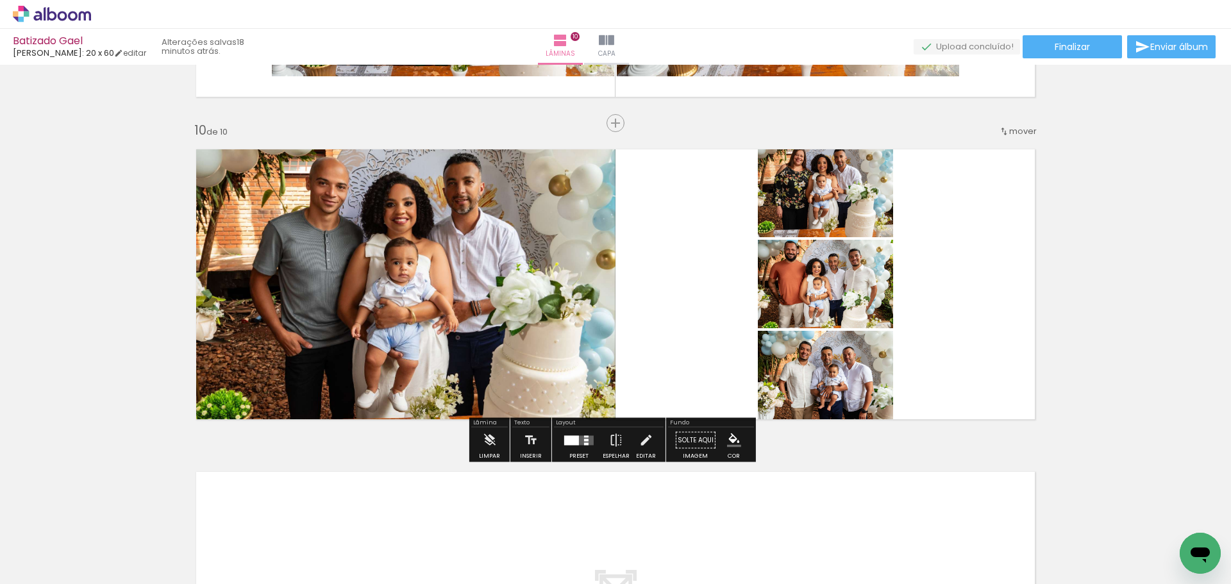
scroll to position [0, 1291]
click at [554, 451] on div "Preset Espelhar Editar" at bounding box center [609, 444] width 110 height 33
click at [567, 444] on div at bounding box center [571, 440] width 15 height 10
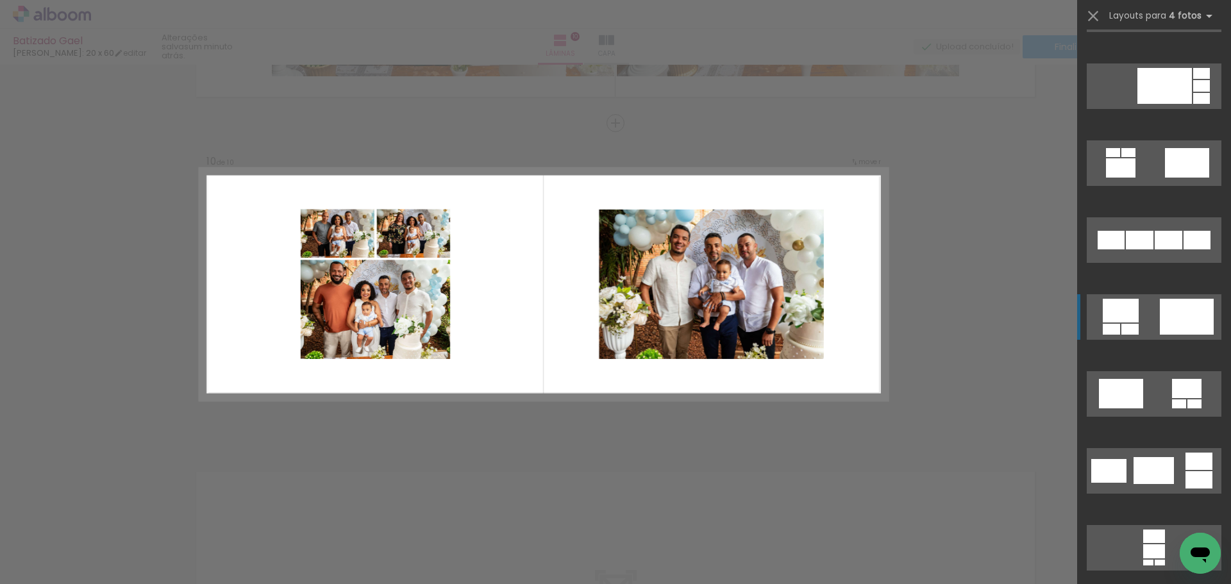
scroll to position [3848, 0]
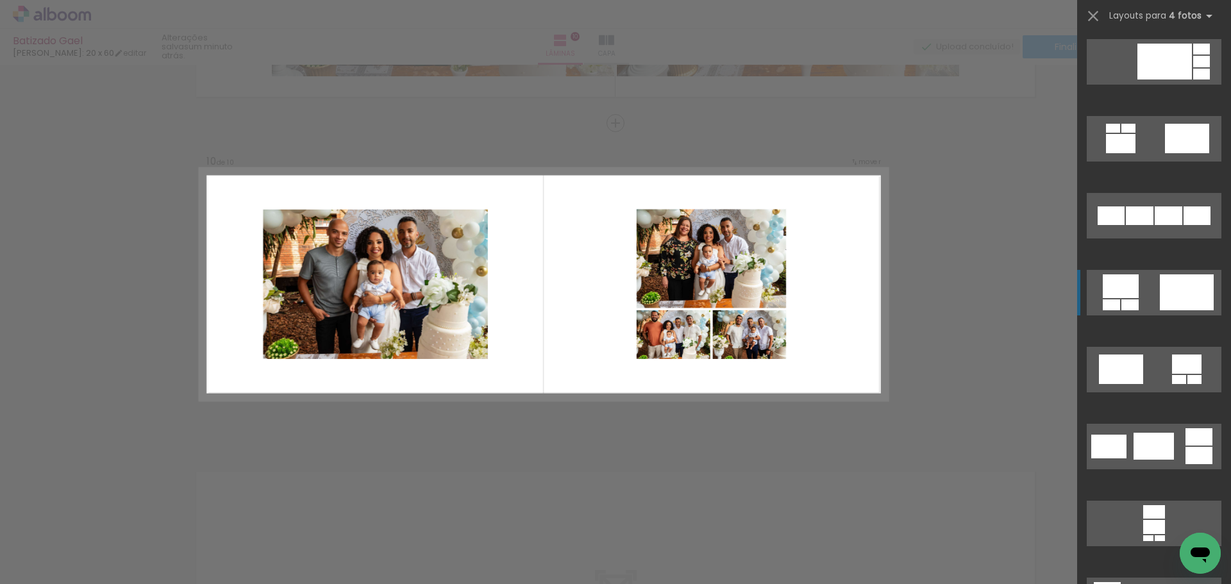
click at [1164, 295] on div at bounding box center [1187, 292] width 54 height 36
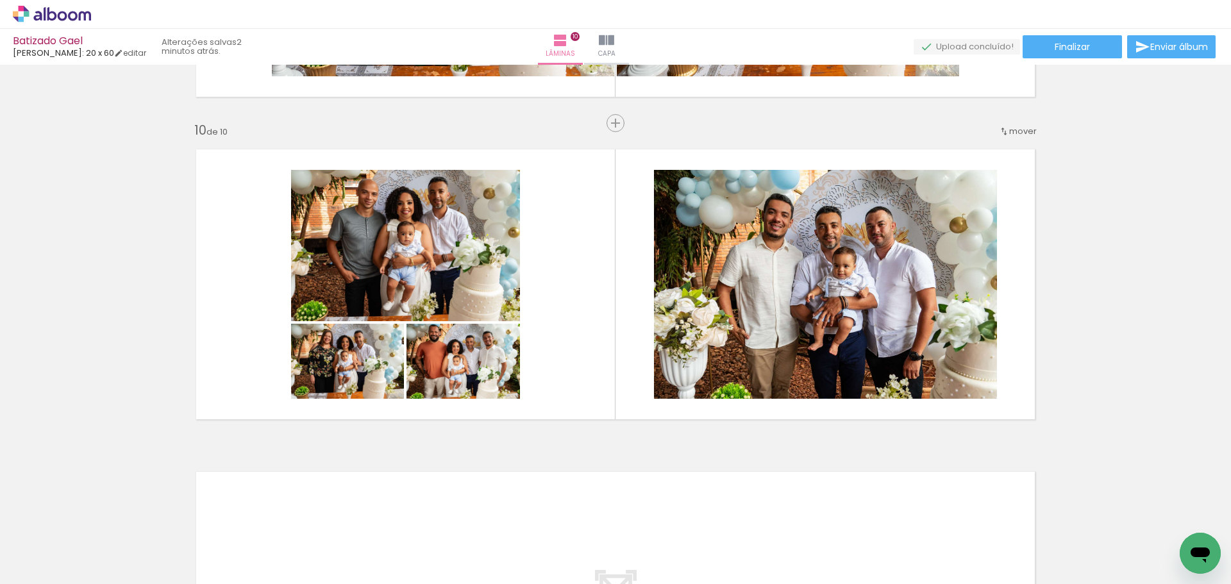
scroll to position [0, 1291]
drag, startPoint x: 9, startPoint y: 255, endPoint x: 23, endPoint y: 262, distance: 15.8
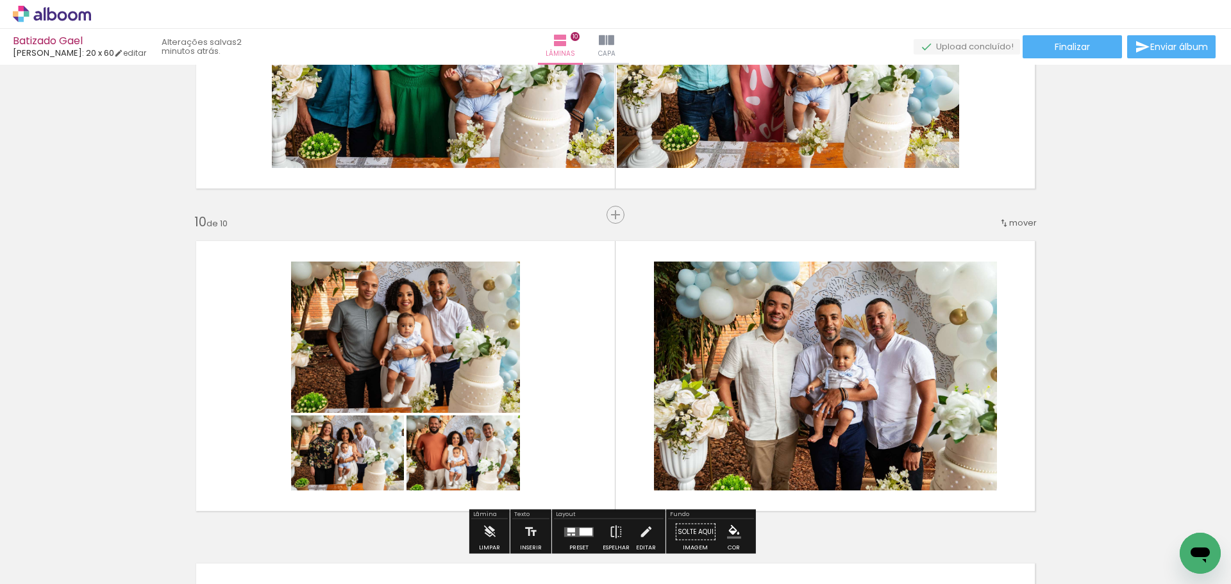
scroll to position [2838, 0]
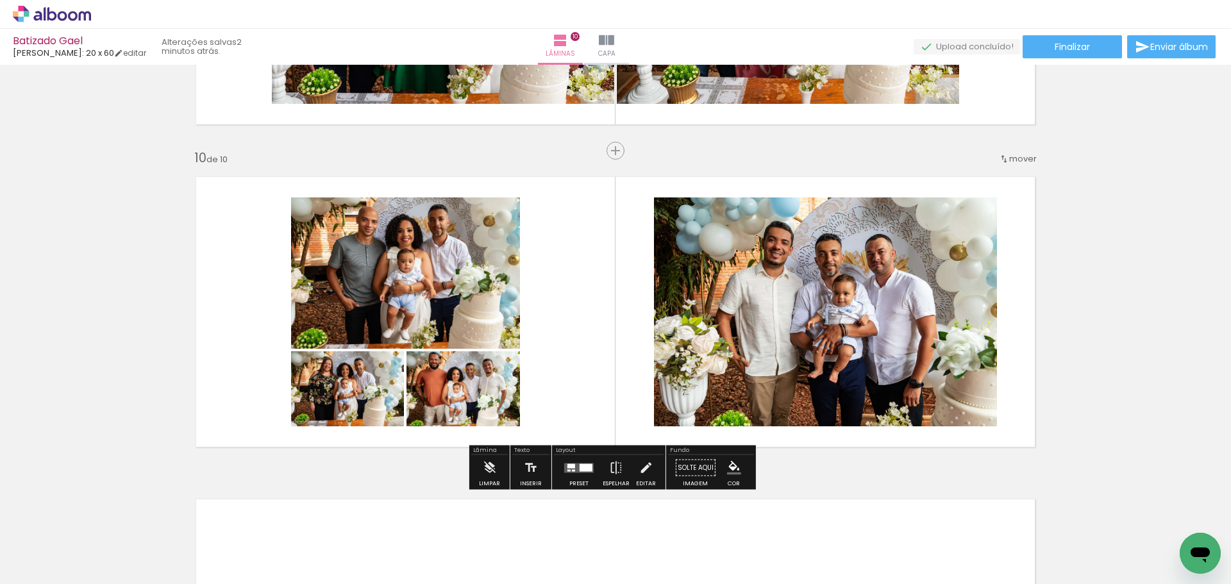
click at [590, 321] on quentale-layouter at bounding box center [615, 312] width 859 height 291
click at [578, 478] on div at bounding box center [579, 468] width 35 height 26
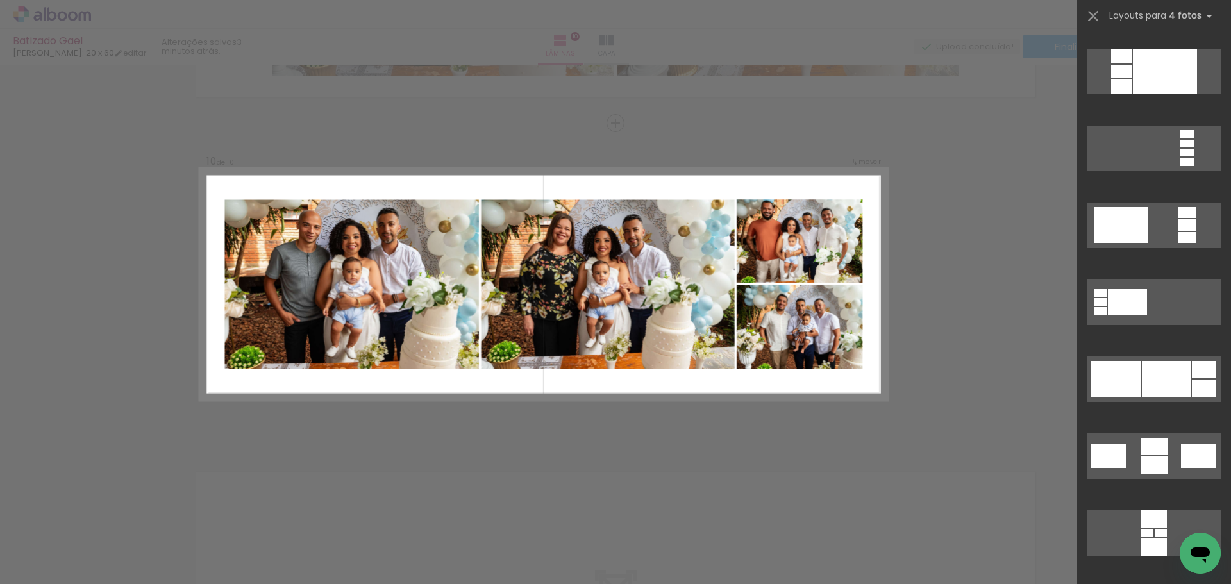
scroll to position [4592, 0]
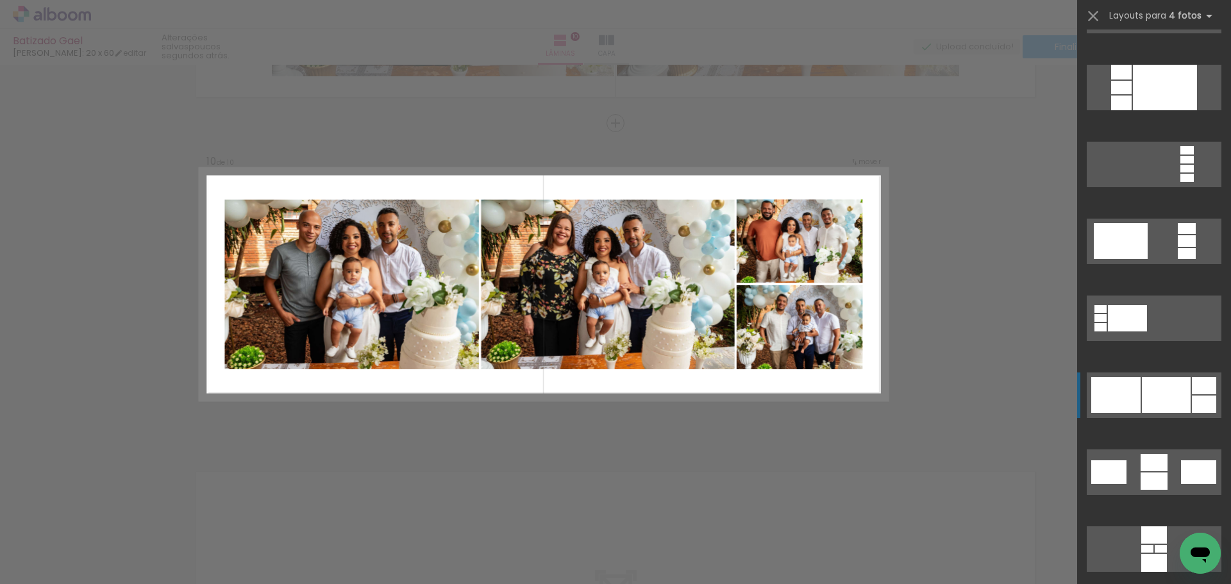
click at [1166, 380] on div at bounding box center [1166, 395] width 49 height 36
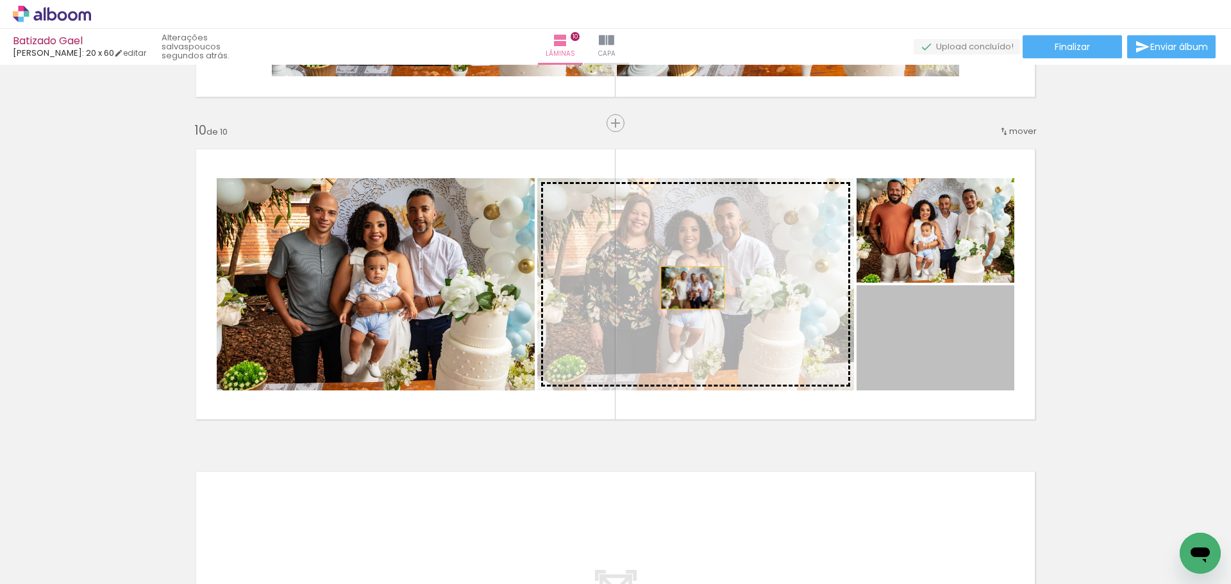
drag, startPoint x: 952, startPoint y: 339, endPoint x: 682, endPoint y: 285, distance: 274.6
click at [0, 0] on slot at bounding box center [0, 0] width 0 height 0
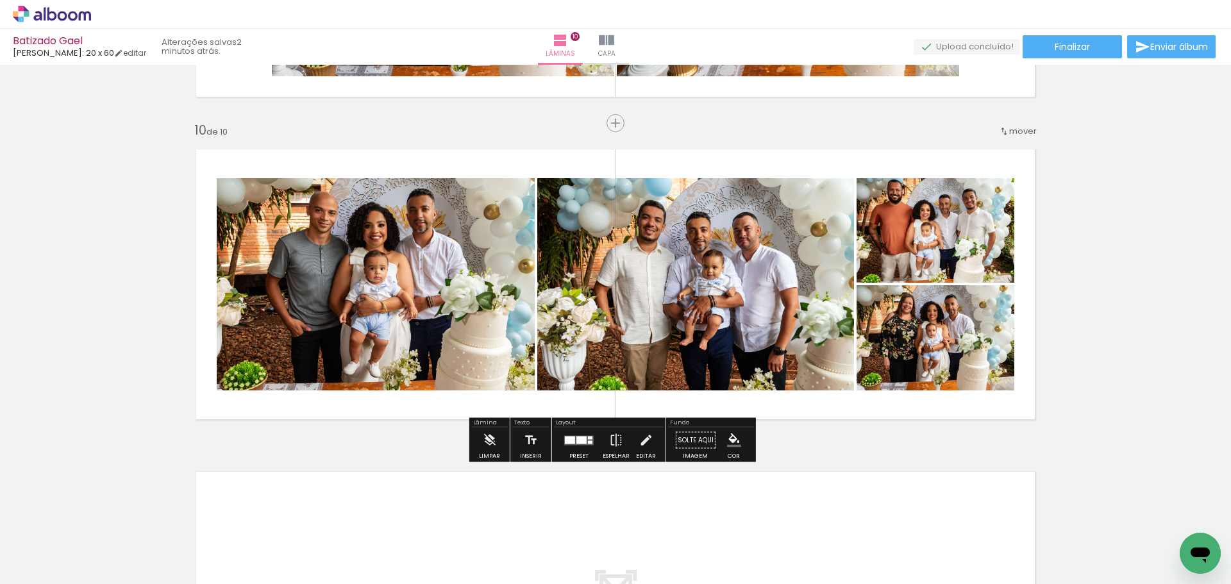
scroll to position [0, 1655]
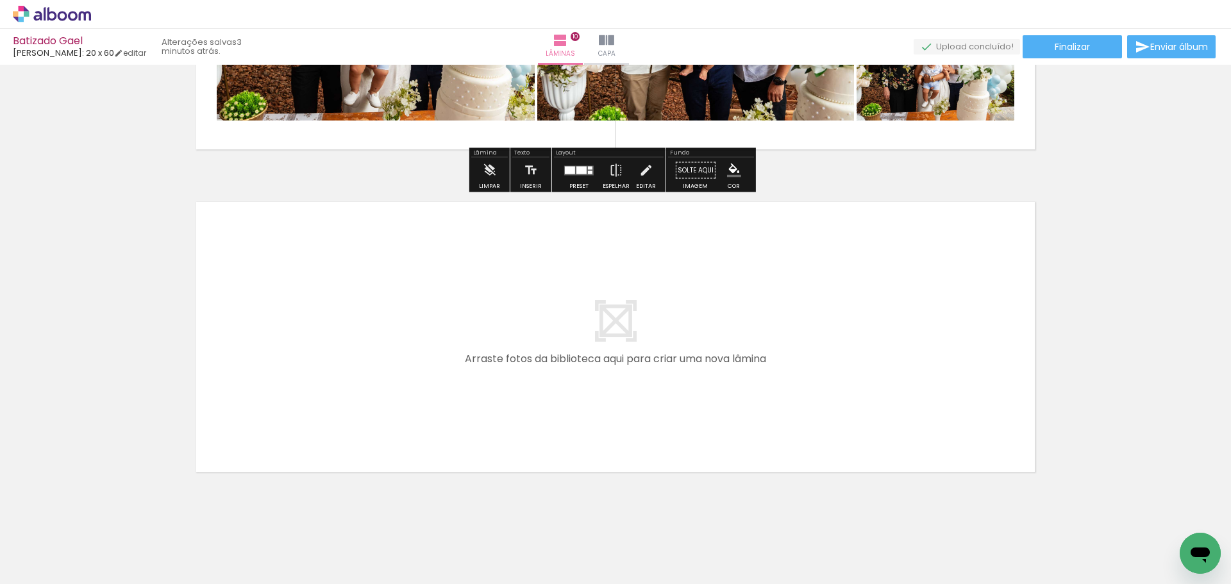
scroll to position [3159, 0]
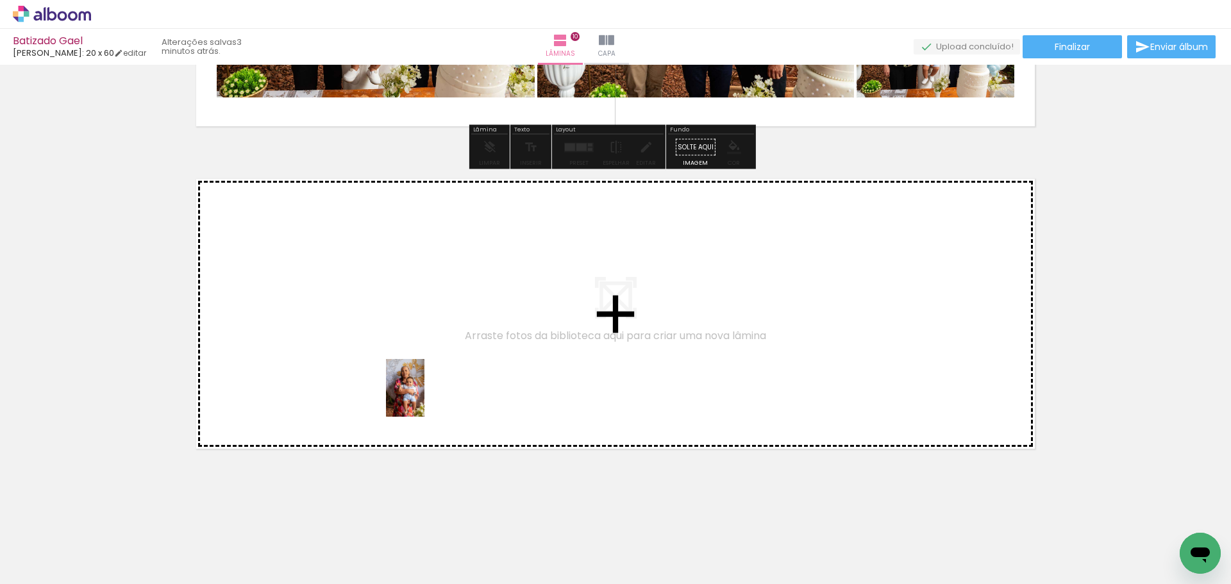
drag, startPoint x: 566, startPoint y: 559, endPoint x: 390, endPoint y: 323, distance: 294.2
click at [390, 323] on quentale-workspace at bounding box center [615, 292] width 1231 height 584
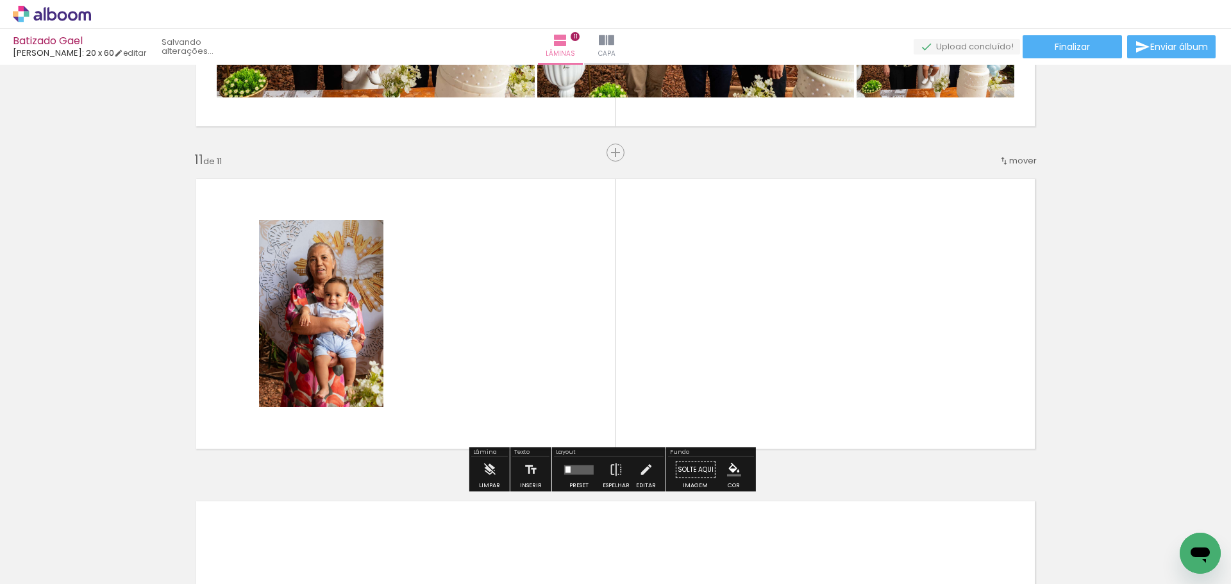
scroll to position [3189, 0]
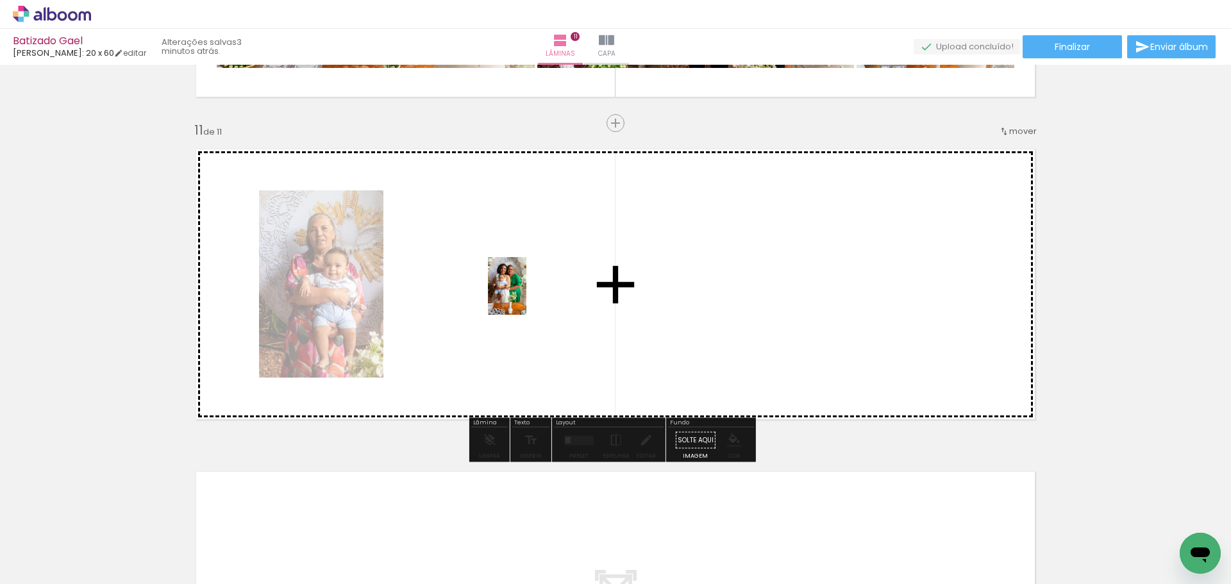
drag, startPoint x: 708, startPoint y: 552, endPoint x: 526, endPoint y: 294, distance: 315.7
click at [526, 294] on quentale-workspace at bounding box center [615, 292] width 1231 height 584
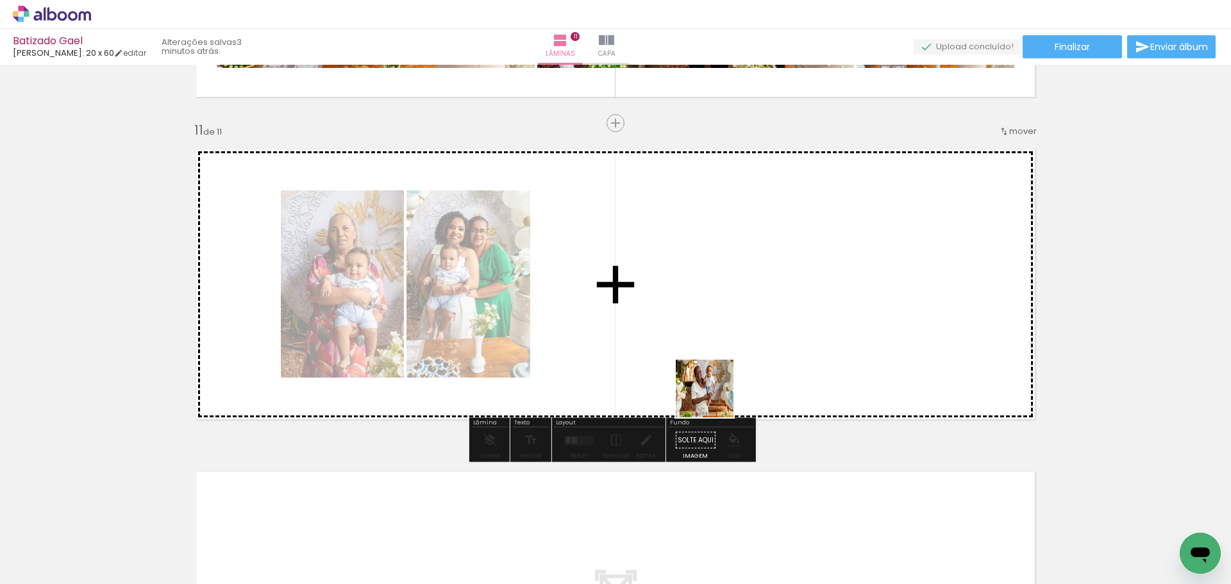
drag, startPoint x: 783, startPoint y: 552, endPoint x: 688, endPoint y: 312, distance: 257.9
click at [688, 312] on quentale-workspace at bounding box center [615, 292] width 1231 height 584
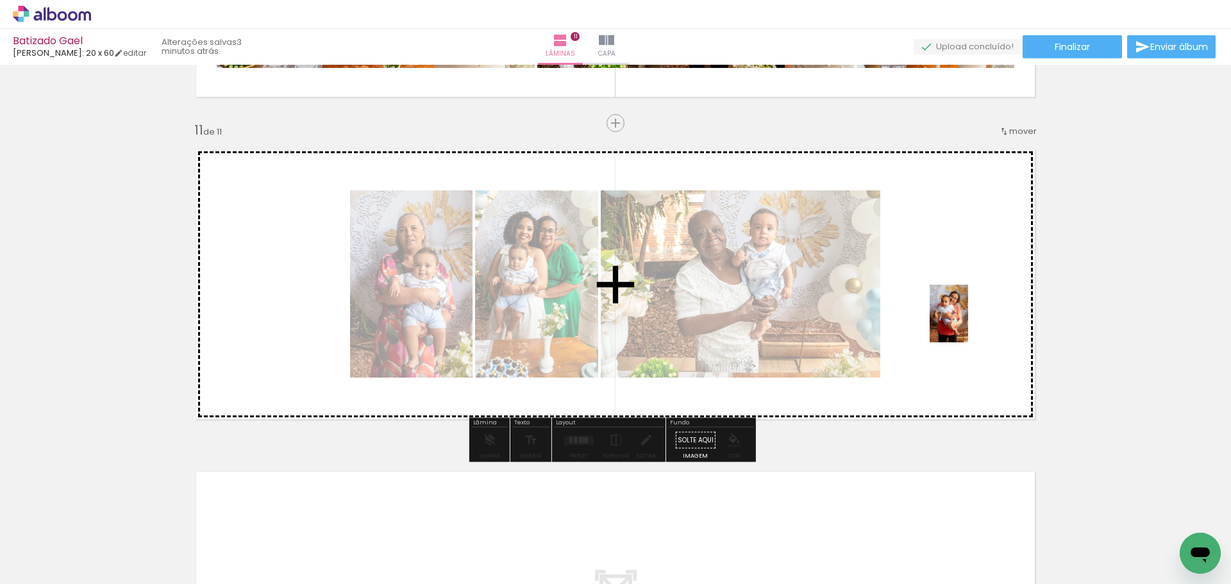
drag, startPoint x: 854, startPoint y: 523, endPoint x: 968, endPoint y: 322, distance: 231.2
click at [968, 322] on quentale-workspace at bounding box center [615, 292] width 1231 height 584
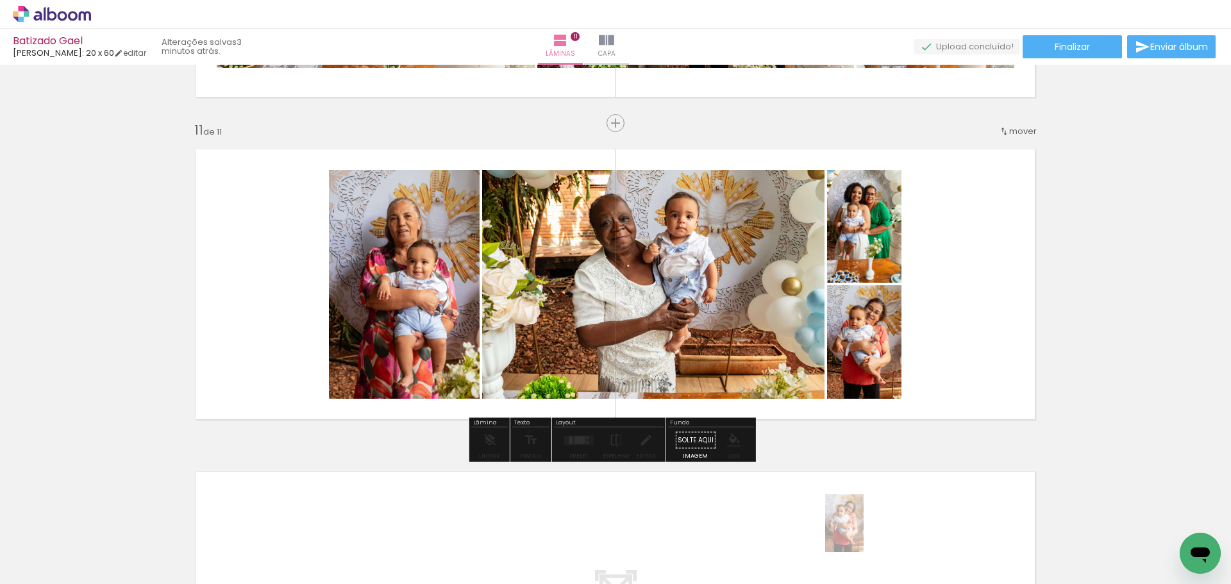
drag, startPoint x: 862, startPoint y: 547, endPoint x: 866, endPoint y: 534, distance: 14.0
click at [865, 534] on div at bounding box center [844, 540] width 42 height 63
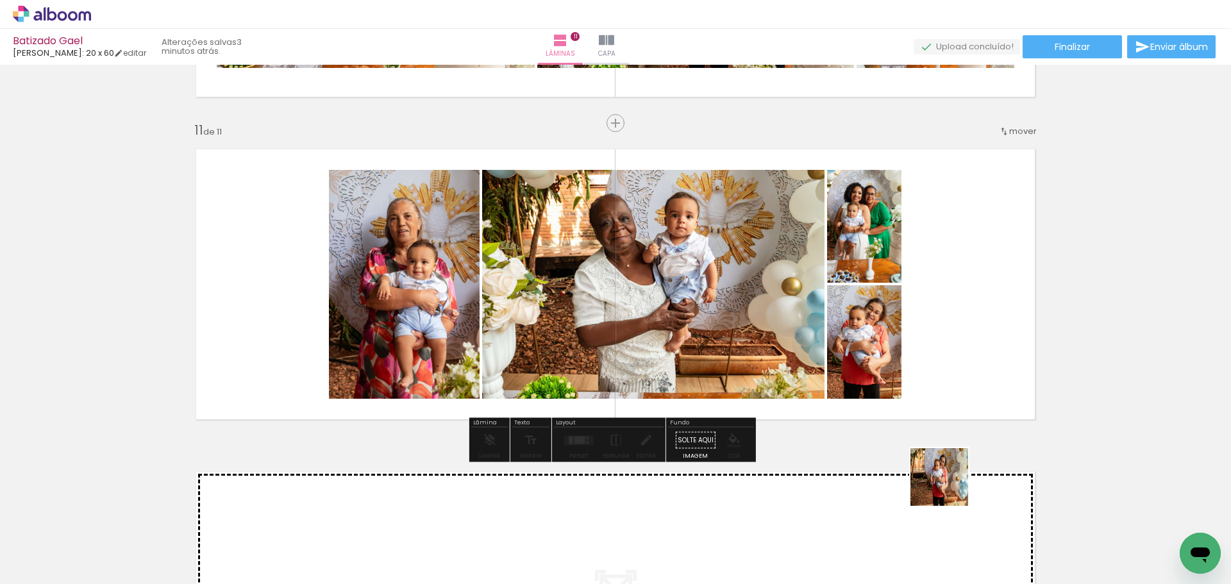
drag, startPoint x: 929, startPoint y: 540, endPoint x: 945, endPoint y: 288, distance: 252.5
click at [945, 288] on quentale-workspace at bounding box center [615, 292] width 1231 height 584
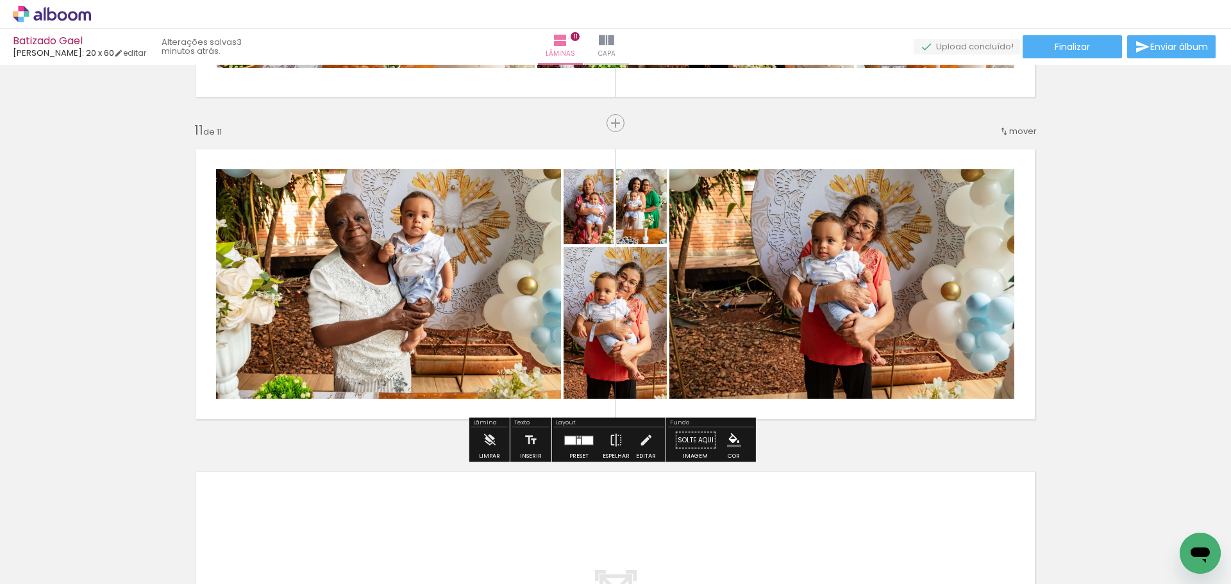
click at [573, 443] on div at bounding box center [579, 441] width 35 height 26
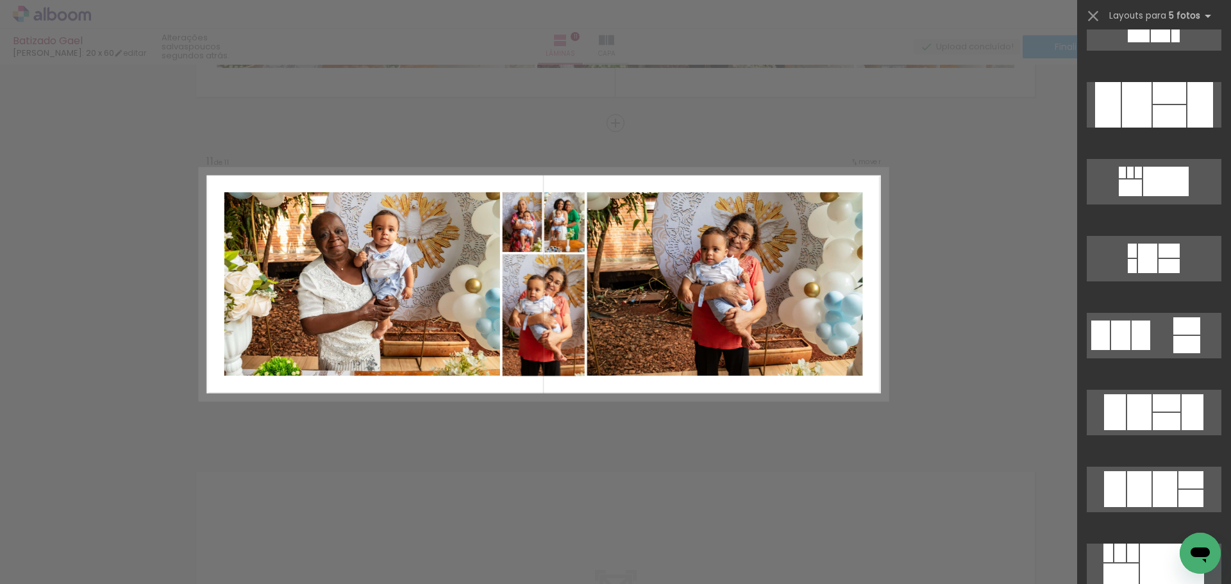
scroll to position [1090, 0]
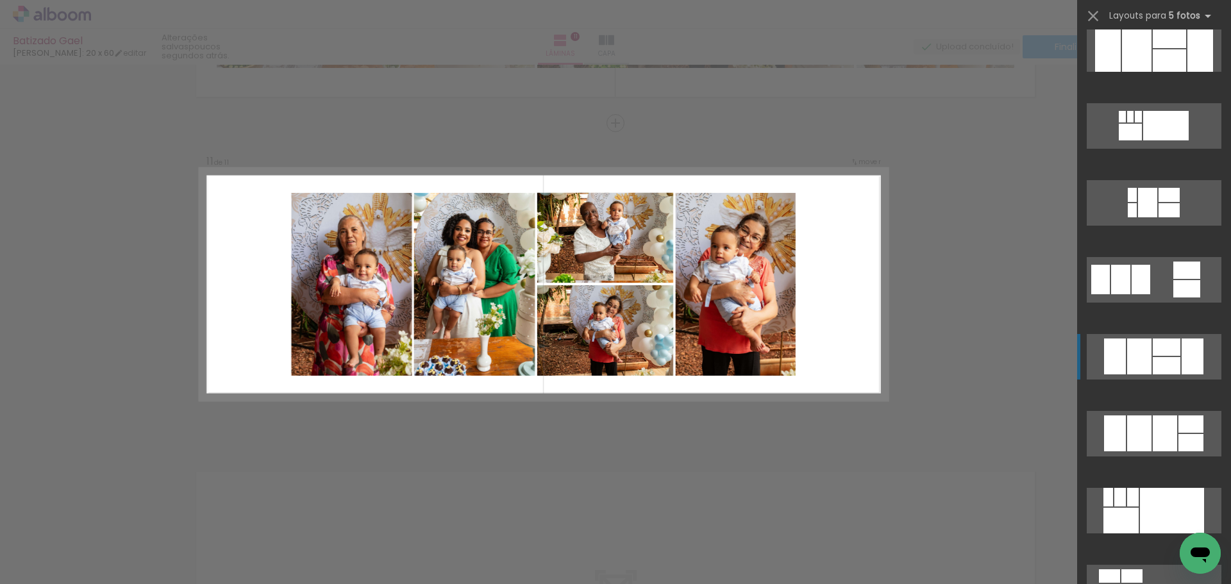
click at [1153, 363] on div at bounding box center [1167, 365] width 28 height 17
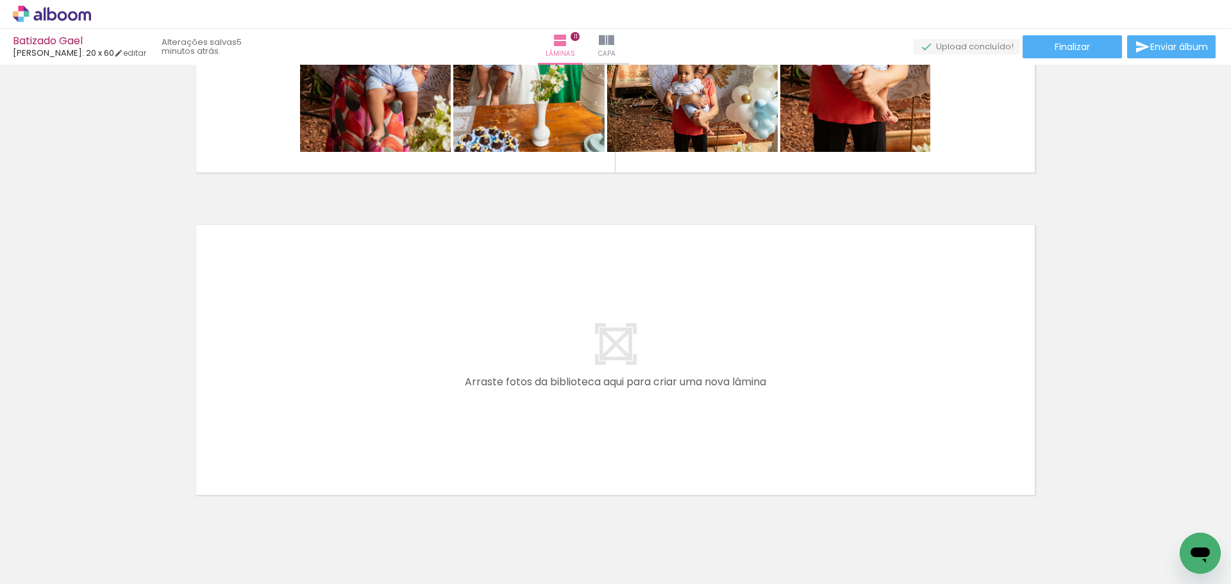
scroll to position [3482, 0]
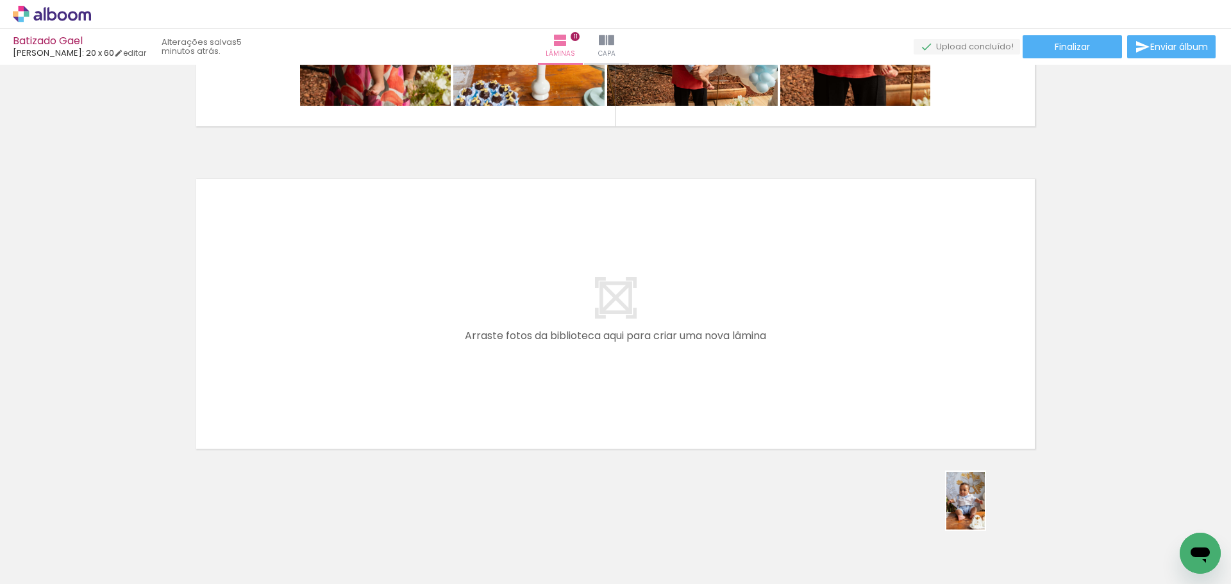
click at [995, 523] on div at bounding box center [987, 540] width 42 height 63
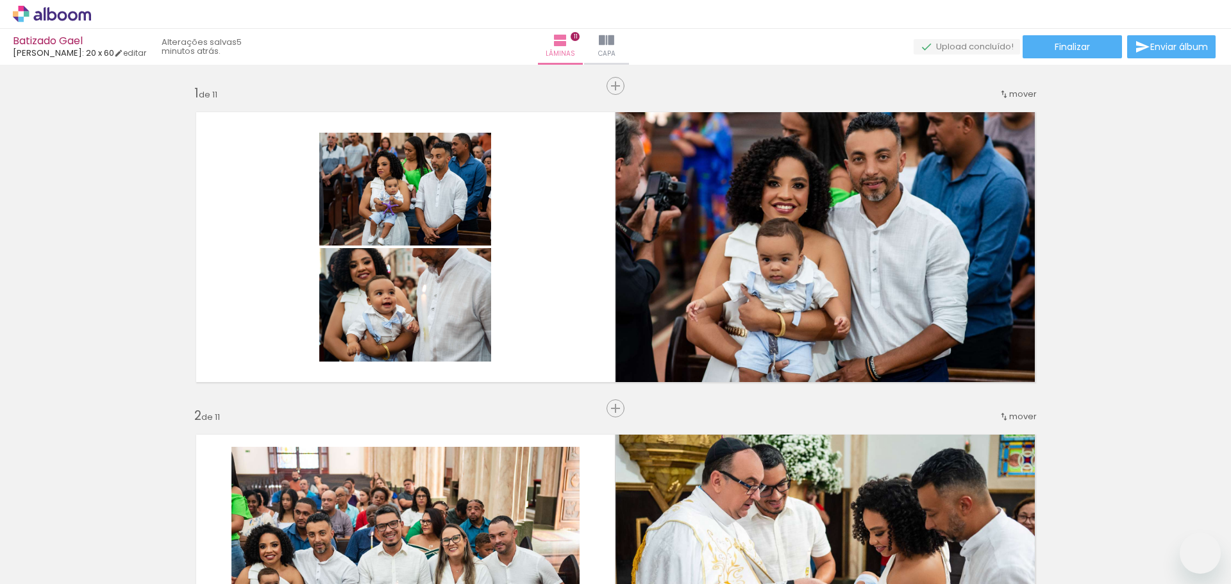
click at [798, 357] on quentale-workspace at bounding box center [615, 292] width 1231 height 584
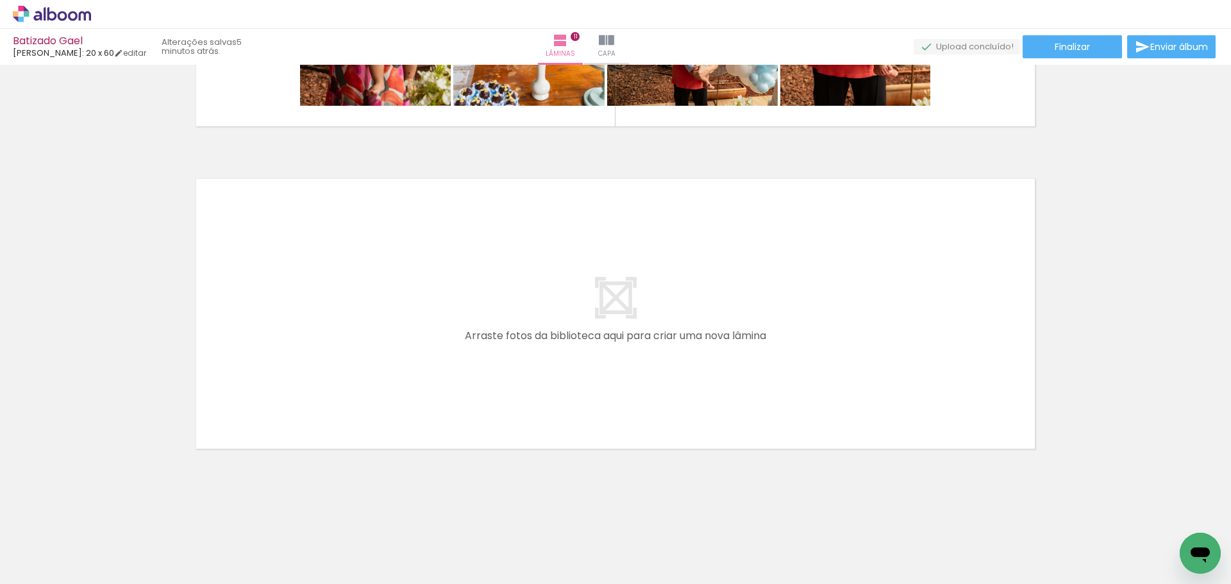
scroll to position [0, 1655]
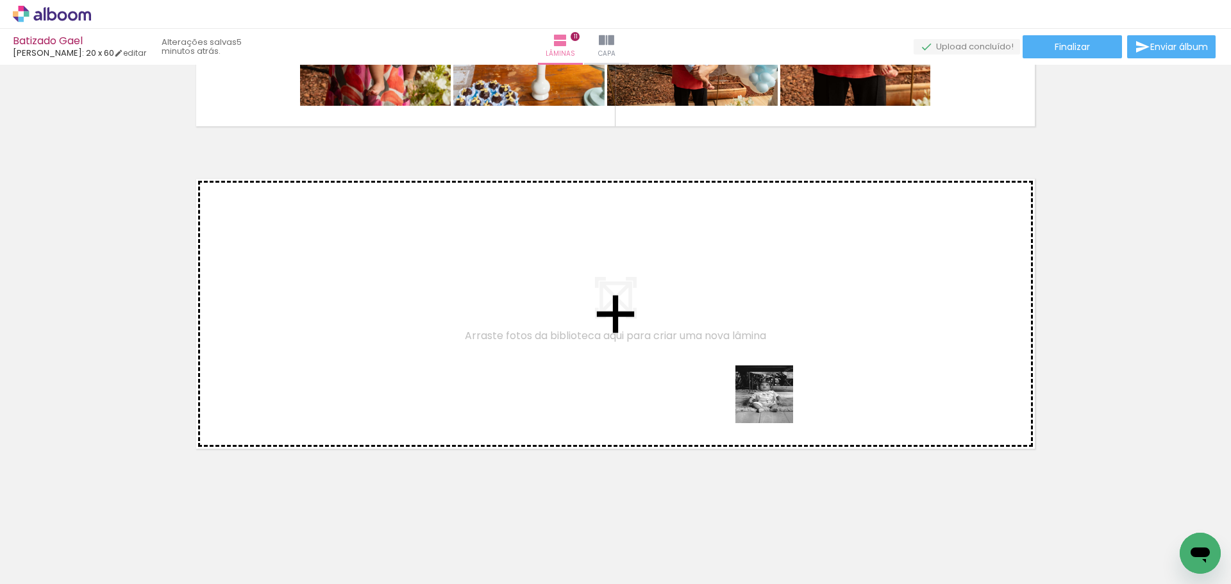
drag, startPoint x: 1041, startPoint y: 537, endPoint x: 679, endPoint y: 330, distance: 417.9
click at [679, 330] on quentale-workspace at bounding box center [615, 292] width 1231 height 584
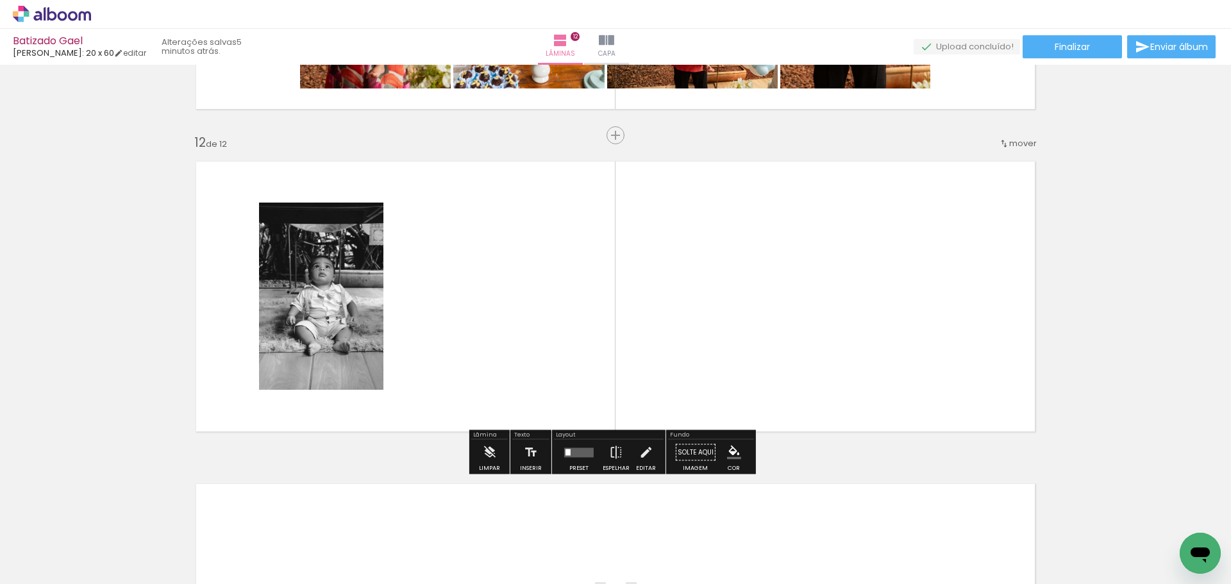
scroll to position [3511, 0]
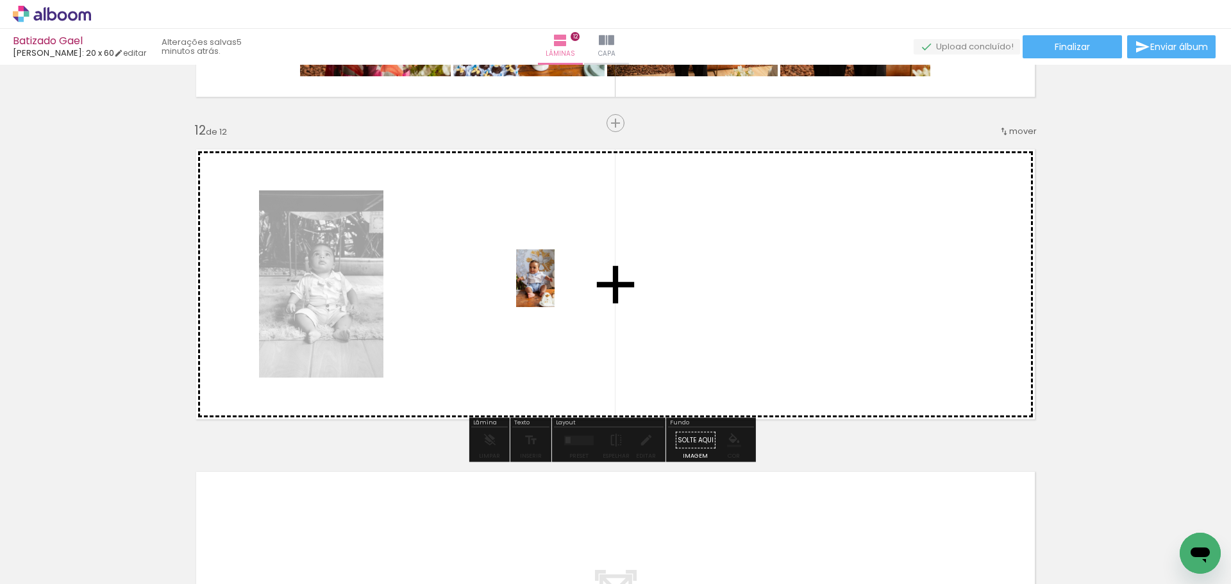
drag, startPoint x: 1000, startPoint y: 548, endPoint x: 543, endPoint y: 298, distance: 521.2
click at [554, 288] on quentale-workspace at bounding box center [615, 292] width 1231 height 584
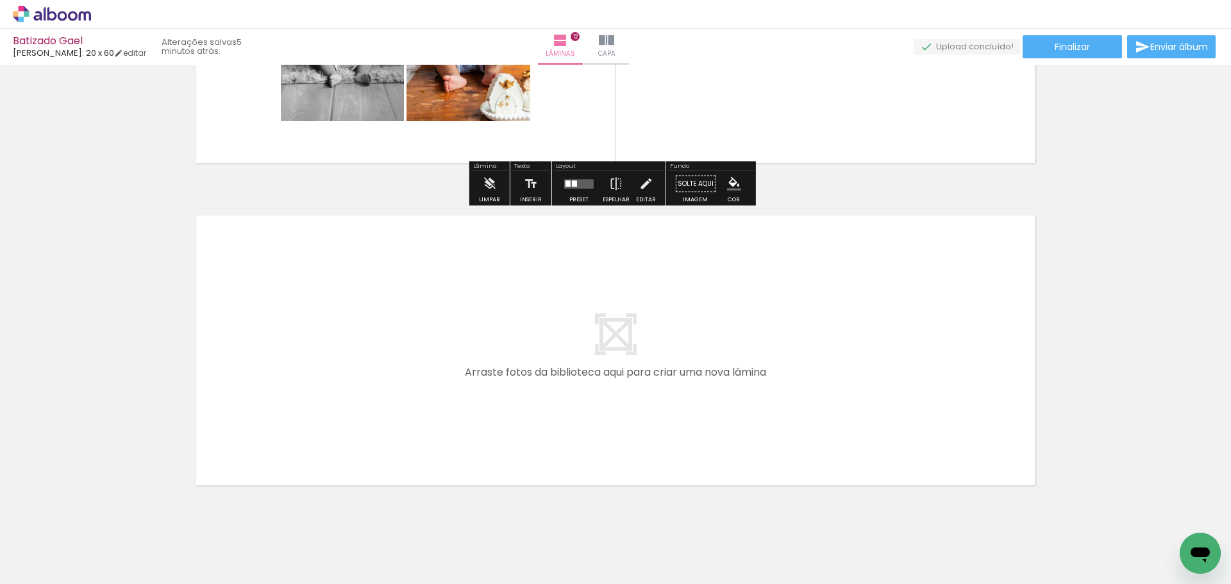
scroll to position [0, 1751]
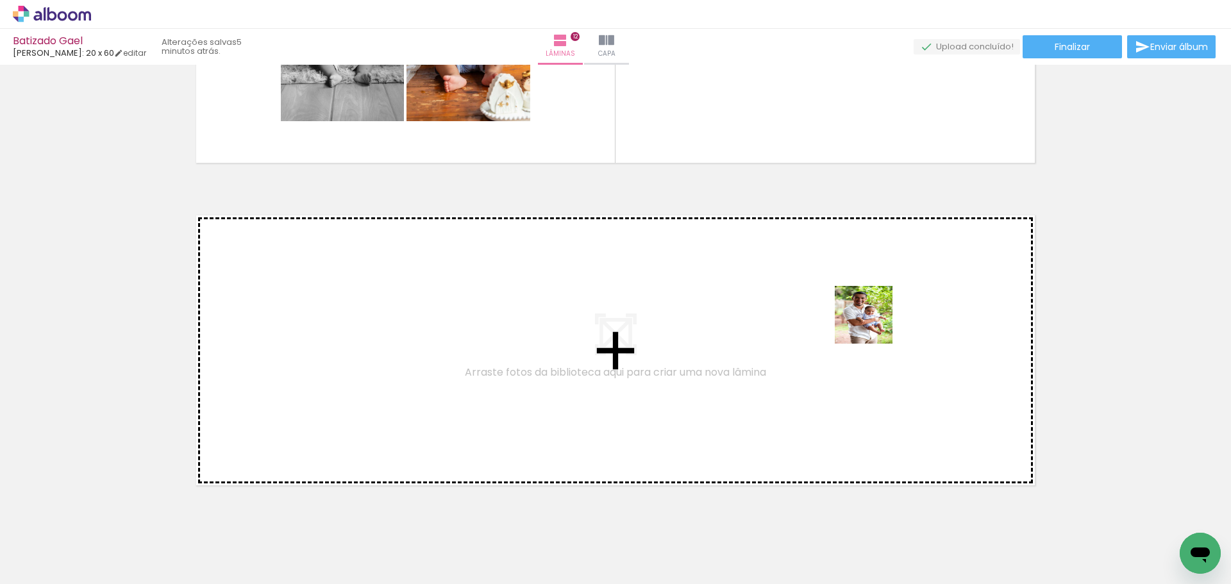
drag, startPoint x: 1181, startPoint y: 525, endPoint x: 805, endPoint y: 214, distance: 487.7
click at [805, 214] on quentale-workspace at bounding box center [615, 292] width 1231 height 584
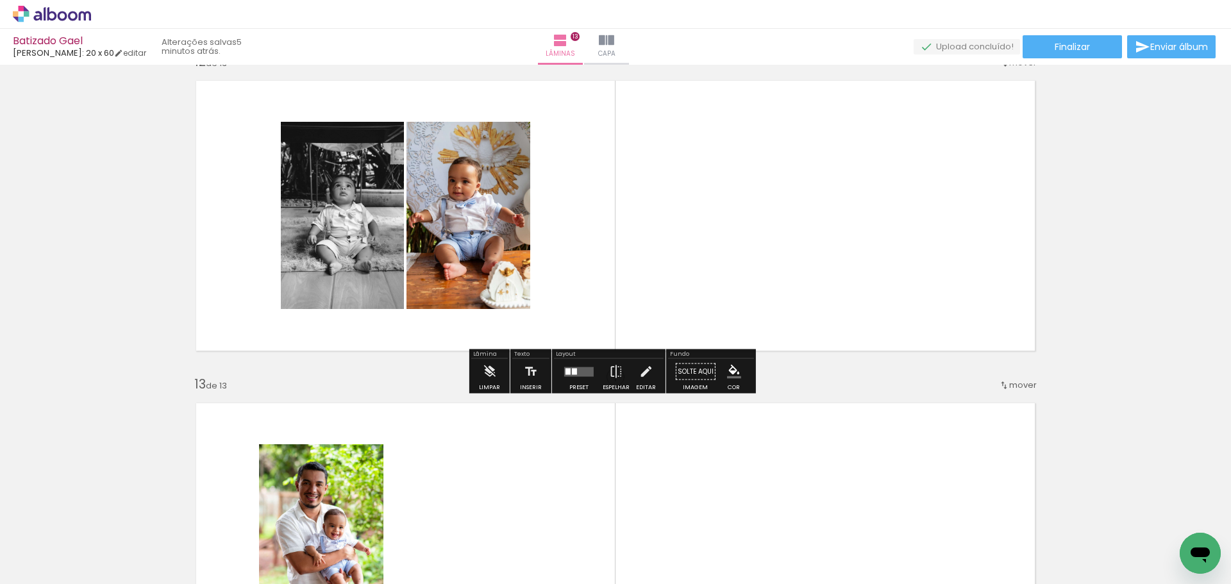
scroll to position [3577, 0]
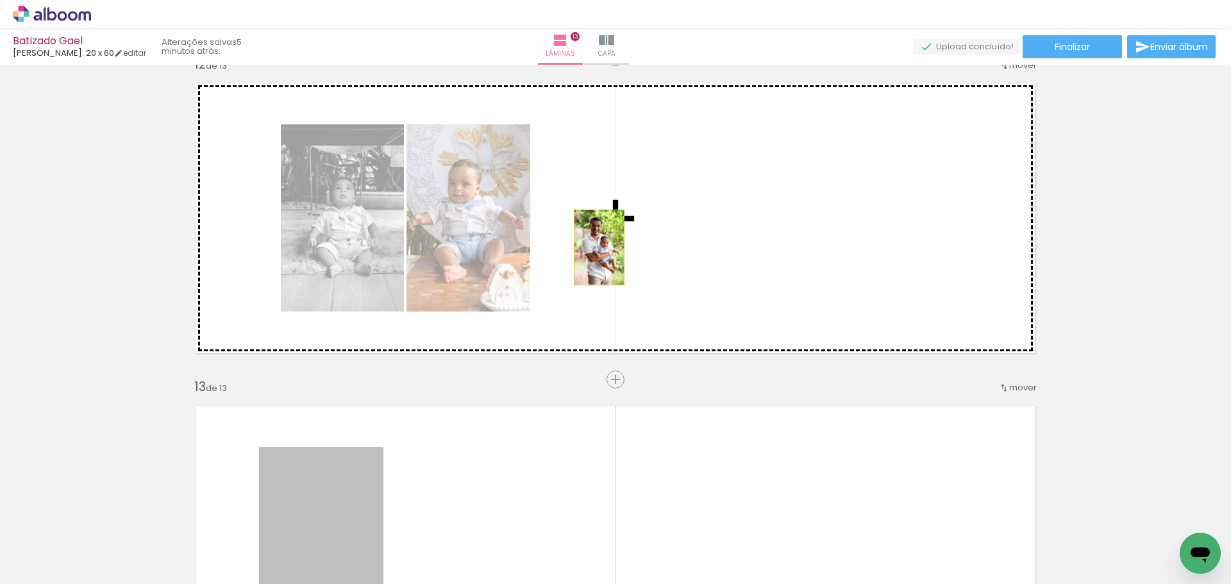
drag, startPoint x: 314, startPoint y: 481, endPoint x: 651, endPoint y: 205, distance: 436.1
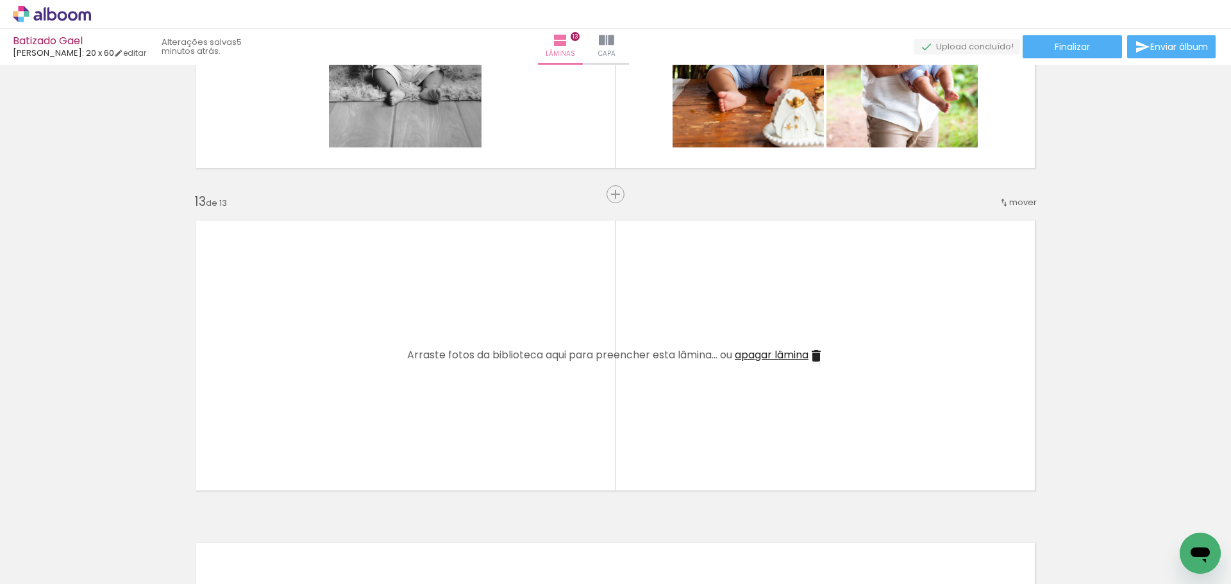
scroll to position [3770, 0]
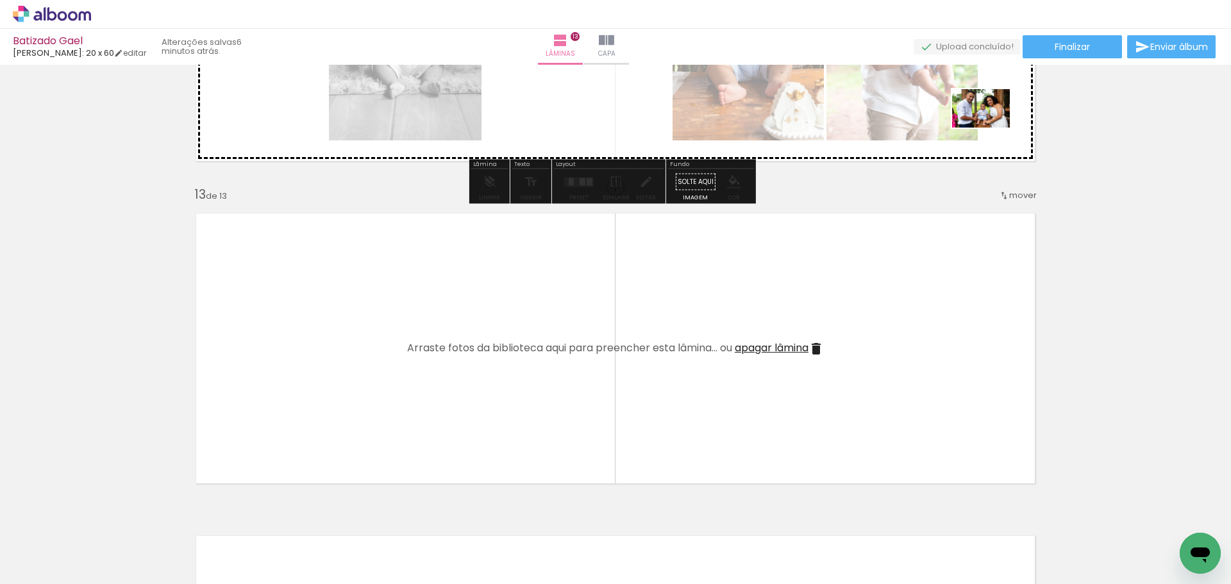
drag, startPoint x: 1108, startPoint y: 544, endPoint x: 989, endPoint y: 133, distance: 428.5
click at [991, 127] on quentale-workspace at bounding box center [615, 292] width 1231 height 584
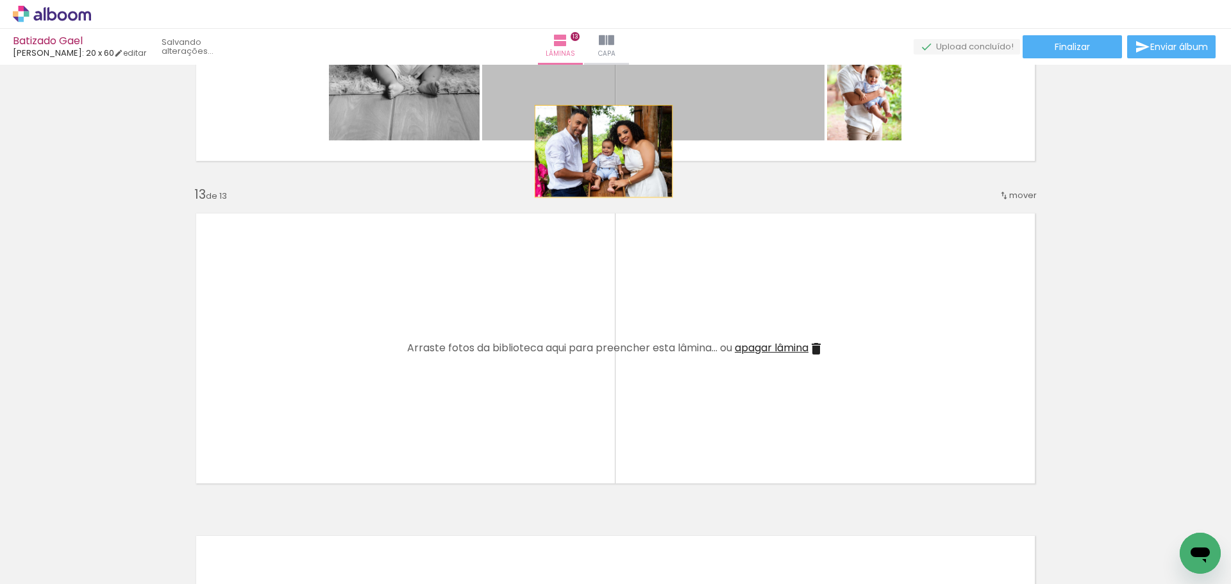
drag, startPoint x: 622, startPoint y: 121, endPoint x: 643, endPoint y: 114, distance: 21.7
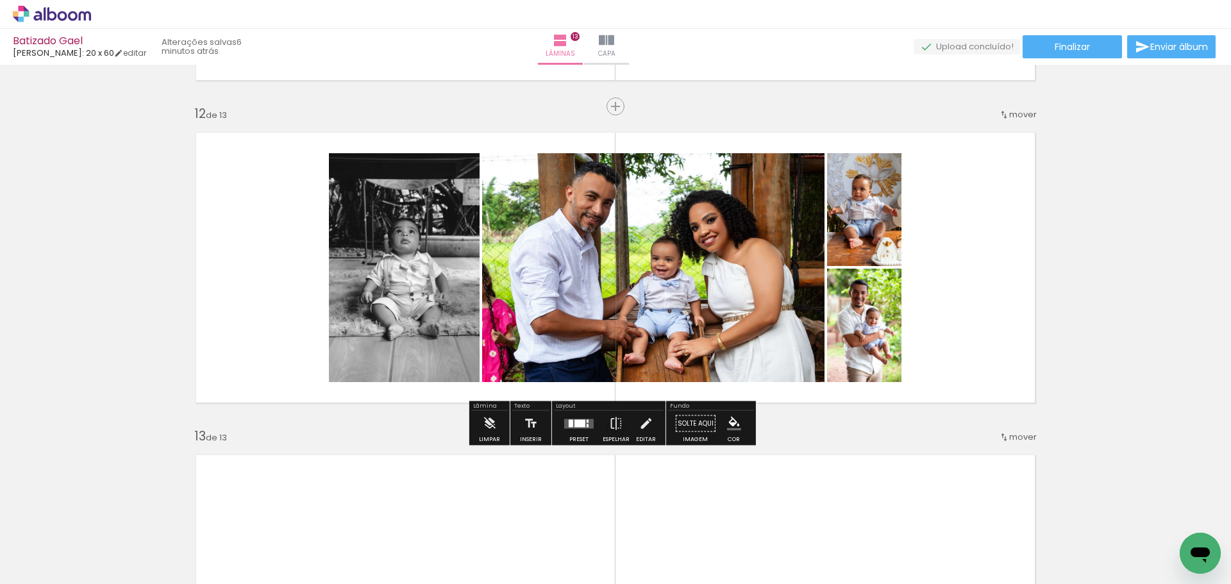
scroll to position [3449, 0]
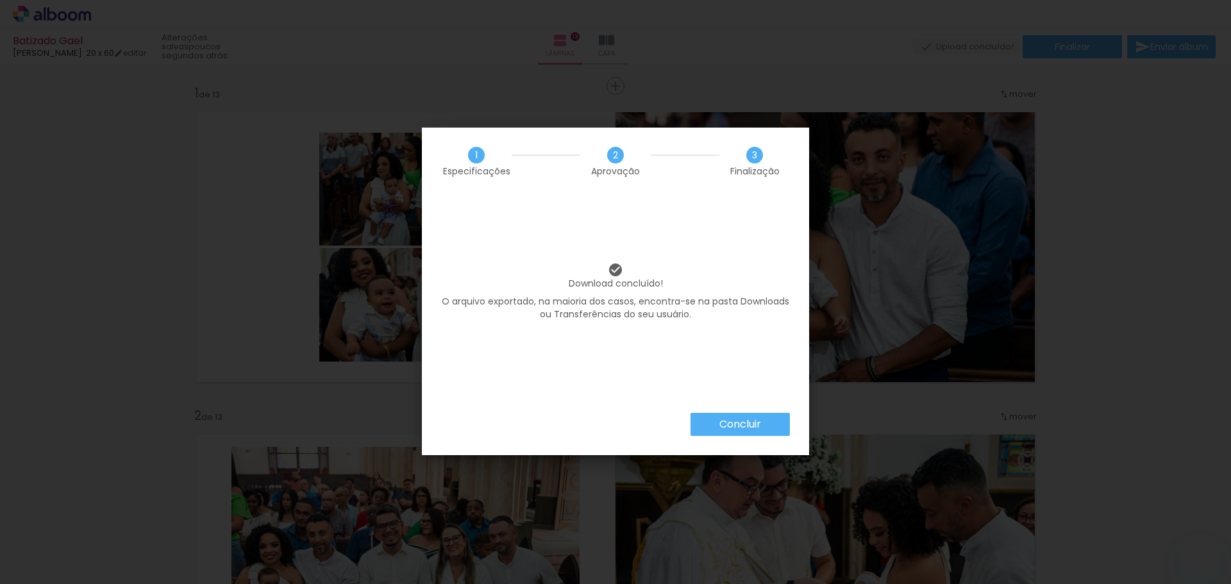
click at [0, 0] on slot "Concluir" at bounding box center [0, 0] width 0 height 0
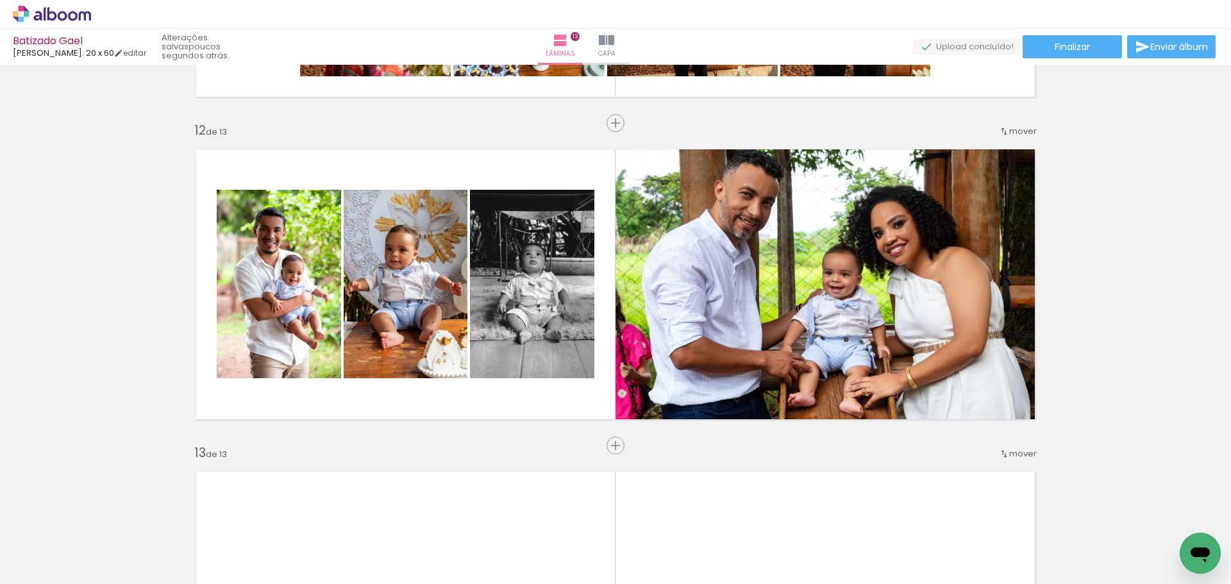
scroll to position [0, 1751]
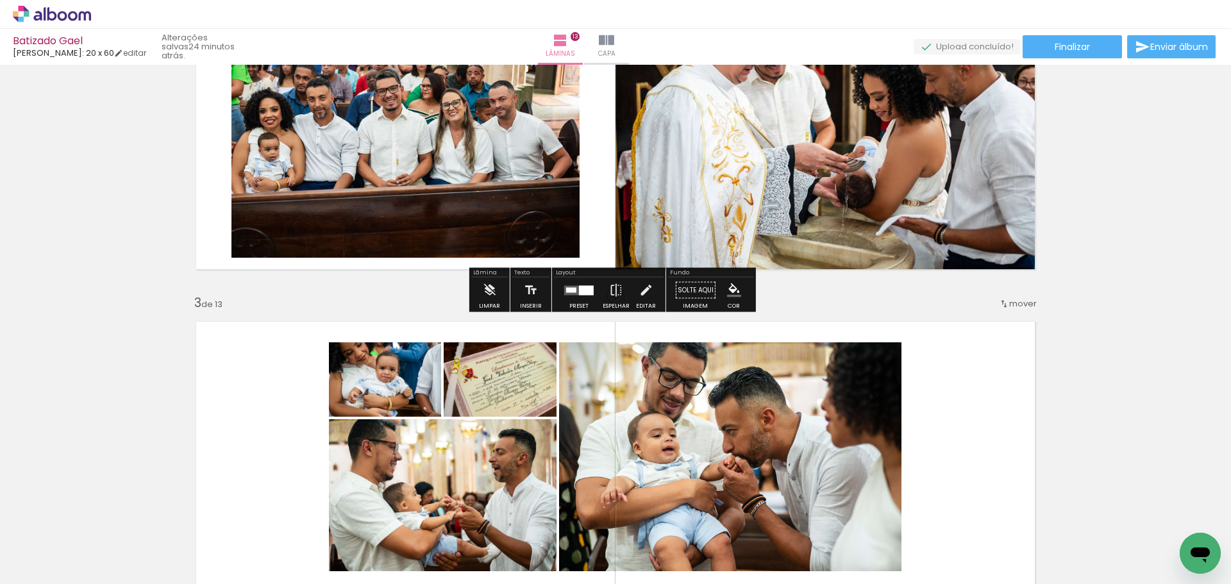
scroll to position [433, 0]
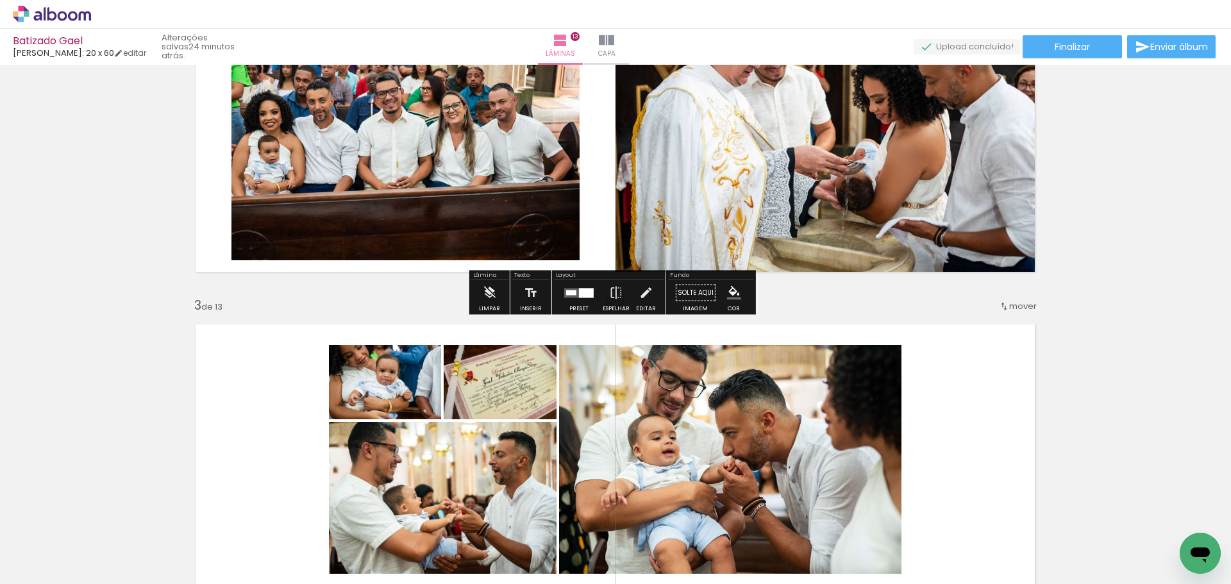
click at [55, 17] on icon at bounding box center [52, 13] width 10 height 13
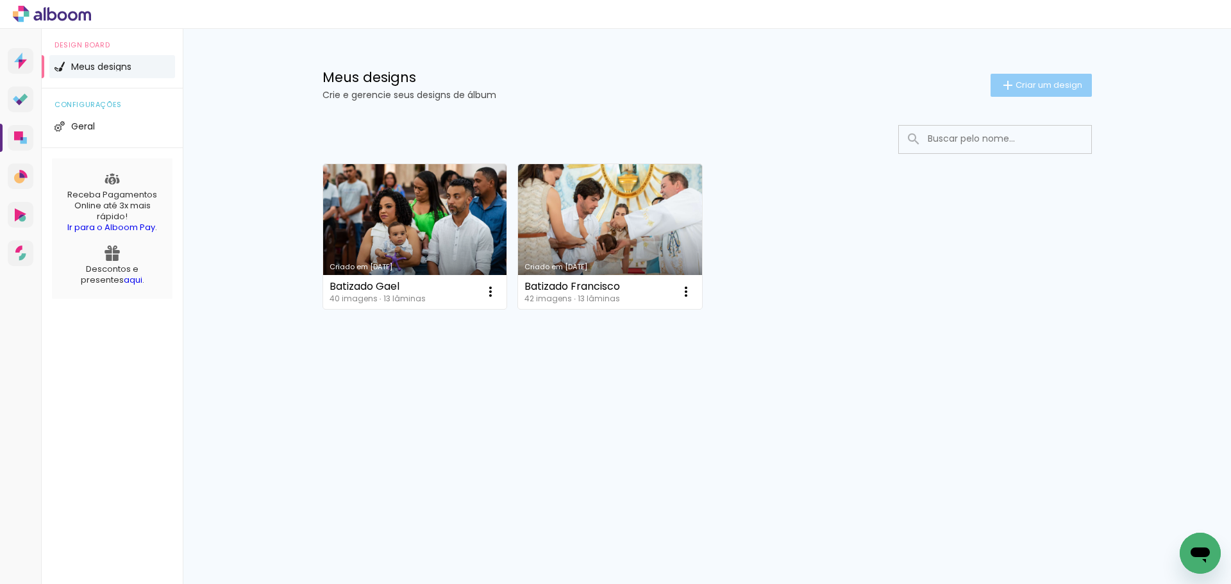
click at [1041, 85] on span "Criar um design" at bounding box center [1049, 85] width 67 height 8
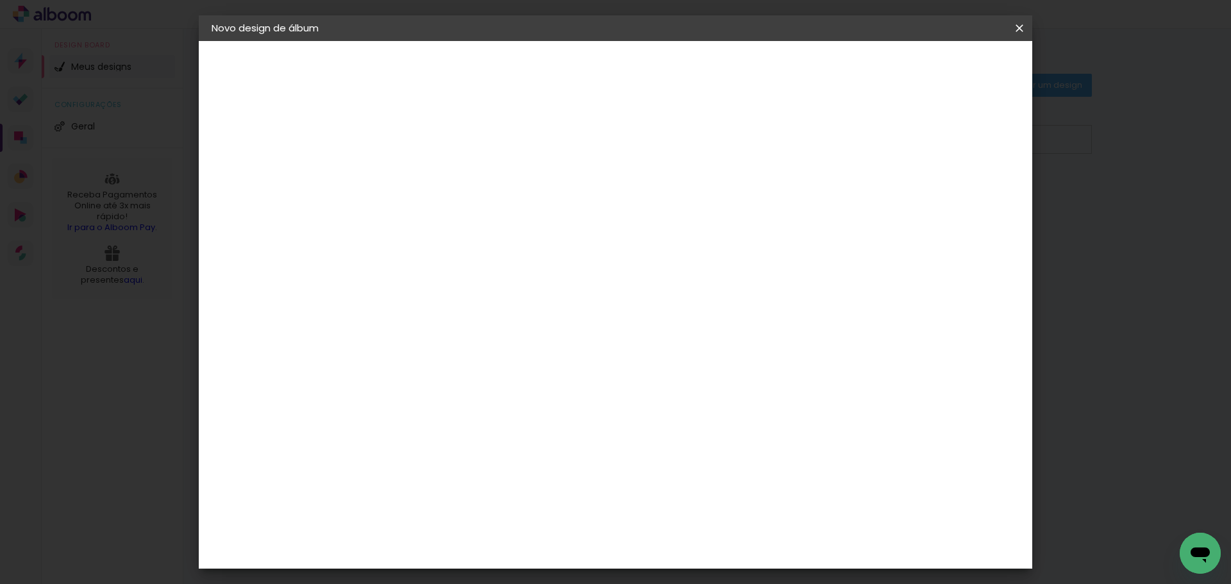
click at [421, 180] on input at bounding box center [421, 172] width 0 height 20
click at [421, 183] on div at bounding box center [421, 182] width 0 height 1
click at [421, 173] on input at bounding box center [421, 172] width 0 height 20
type input "a"
type input "Colação Davi"
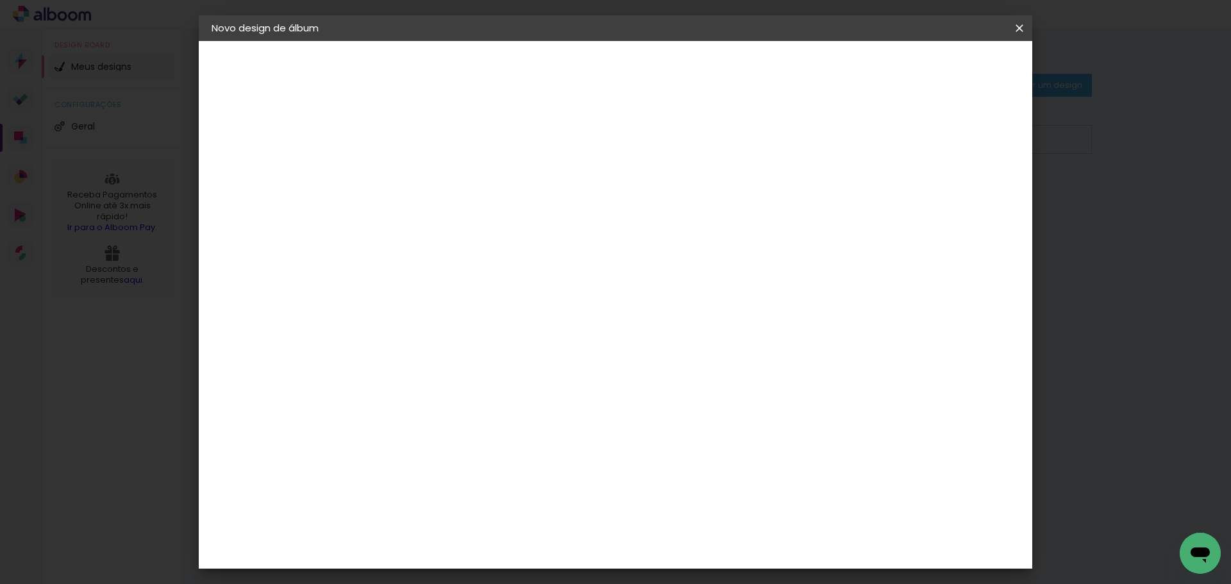
type paper-input "Colação Davi"
click at [553, 58] on paper-button "Avançar" at bounding box center [521, 68] width 63 height 22
click at [519, 240] on input at bounding box center [454, 244] width 130 height 16
type input "lui"
type paper-input "lui"
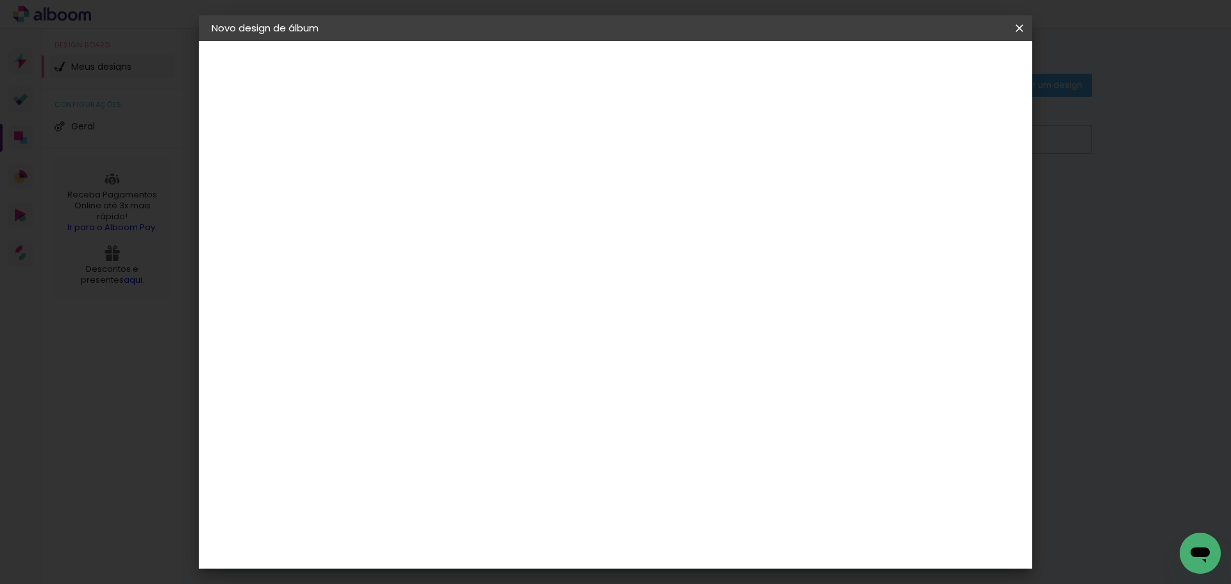
click at [505, 296] on paper-item "[PERSON_NAME]" at bounding box center [445, 290] width 120 height 28
click at [505, 303] on paper-item "[PERSON_NAME]" at bounding box center [445, 290] width 120 height 28
click at [0, 0] on slot "Avançar" at bounding box center [0, 0] width 0 height 0
click at [491, 208] on paper-input-container "Linha" at bounding box center [454, 224] width 74 height 33
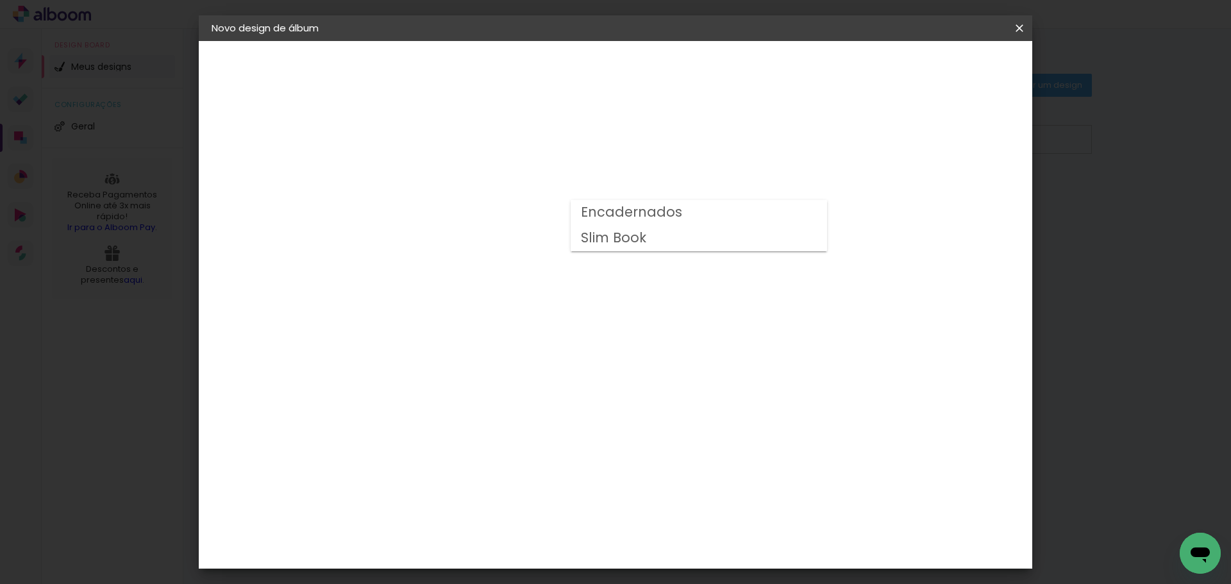
click at [649, 240] on paper-item "Slim Book" at bounding box center [699, 239] width 257 height 26
type input "Slim Book"
click at [508, 328] on span "20 x 60" at bounding box center [478, 336] width 60 height 26
click at [630, 77] on paper-button "Avançar" at bounding box center [599, 68] width 63 height 22
click at [940, 72] on span "Iniciar design" at bounding box center [910, 67] width 58 height 9
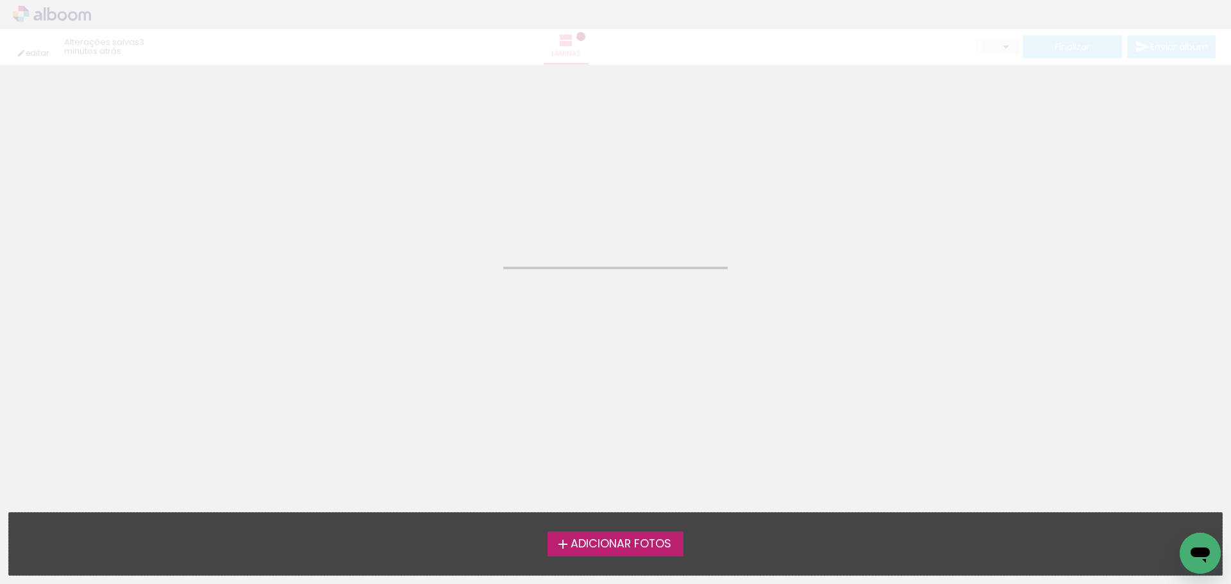
click at [663, 539] on span "Adicionar Fotos" at bounding box center [621, 545] width 101 height 12
click at [0, 0] on input "file" at bounding box center [0, 0] width 0 height 0
